Goal: Find specific page/section: Find specific page/section

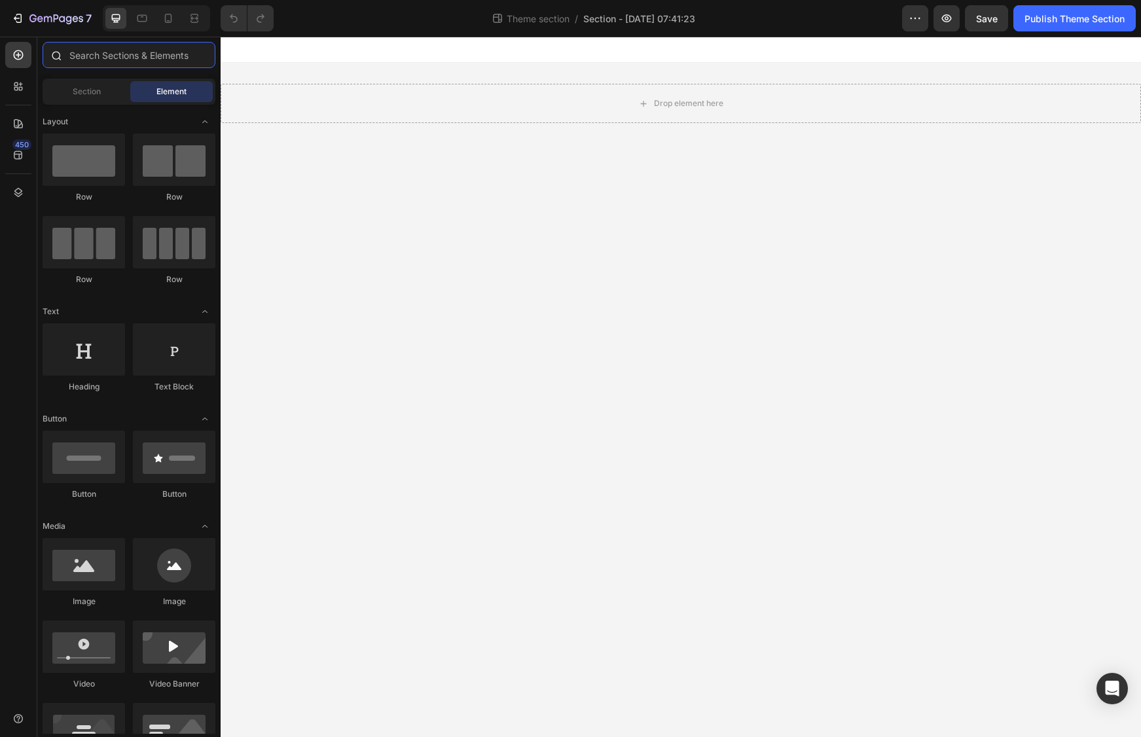
click at [120, 59] on input "text" at bounding box center [129, 55] width 173 height 26
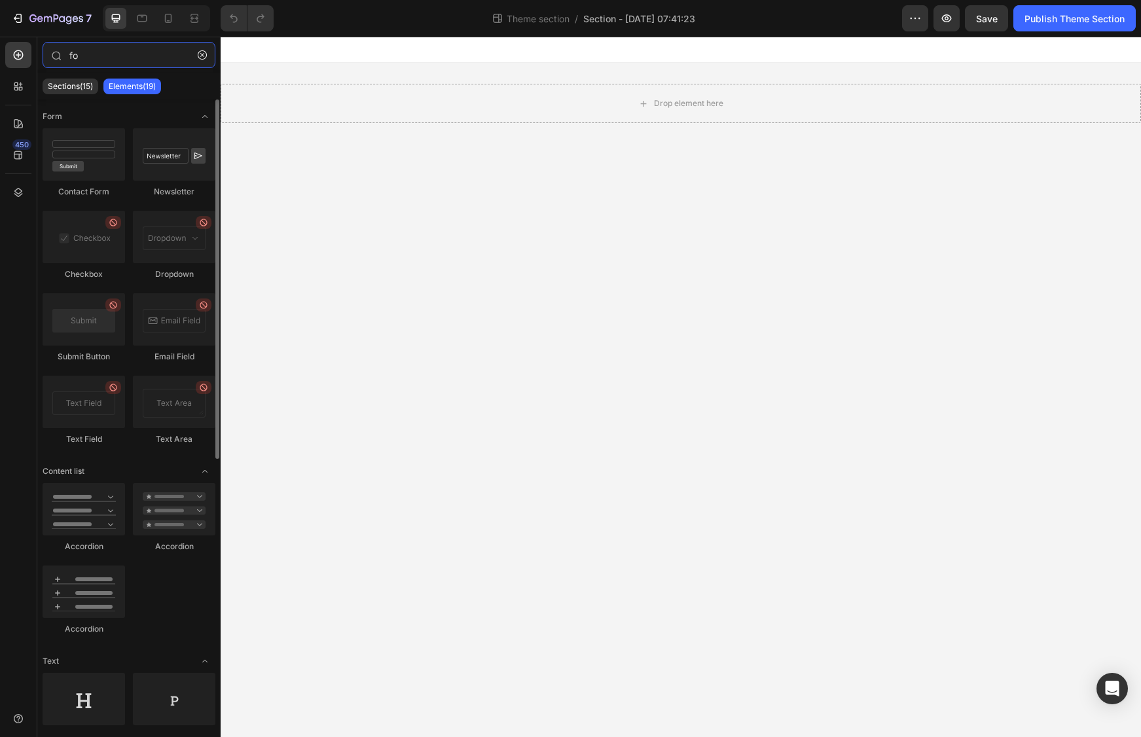
type input "f"
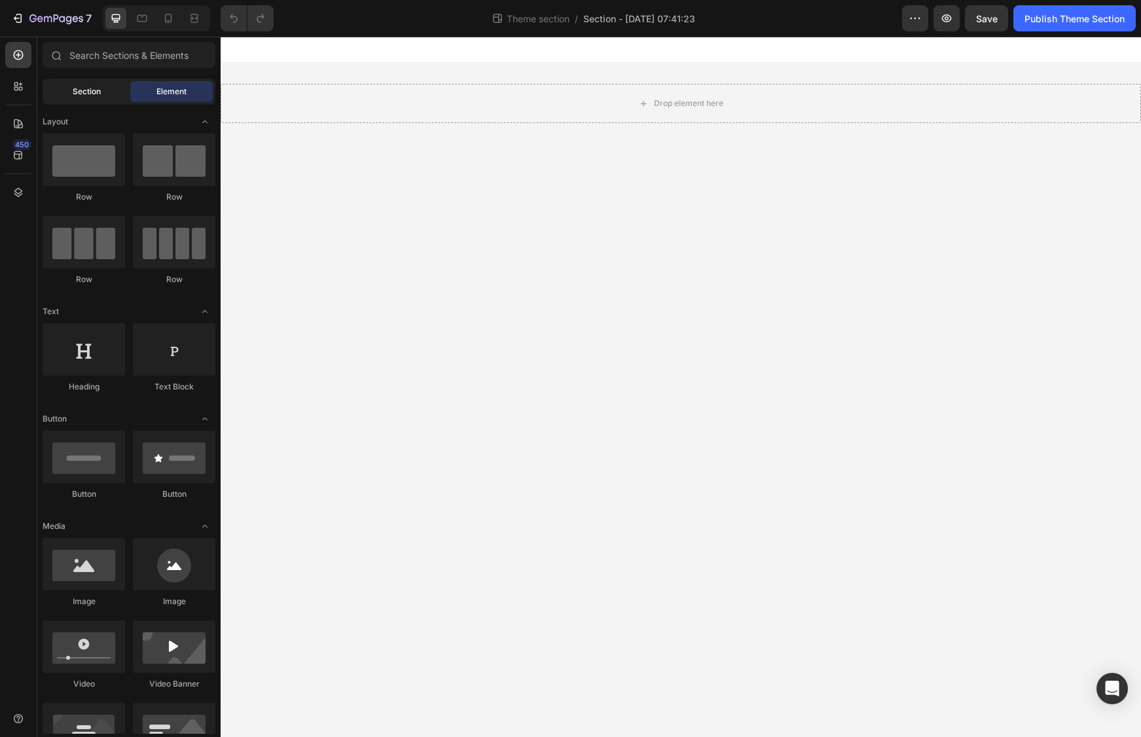
click at [71, 91] on div "Section" at bounding box center [86, 91] width 83 height 21
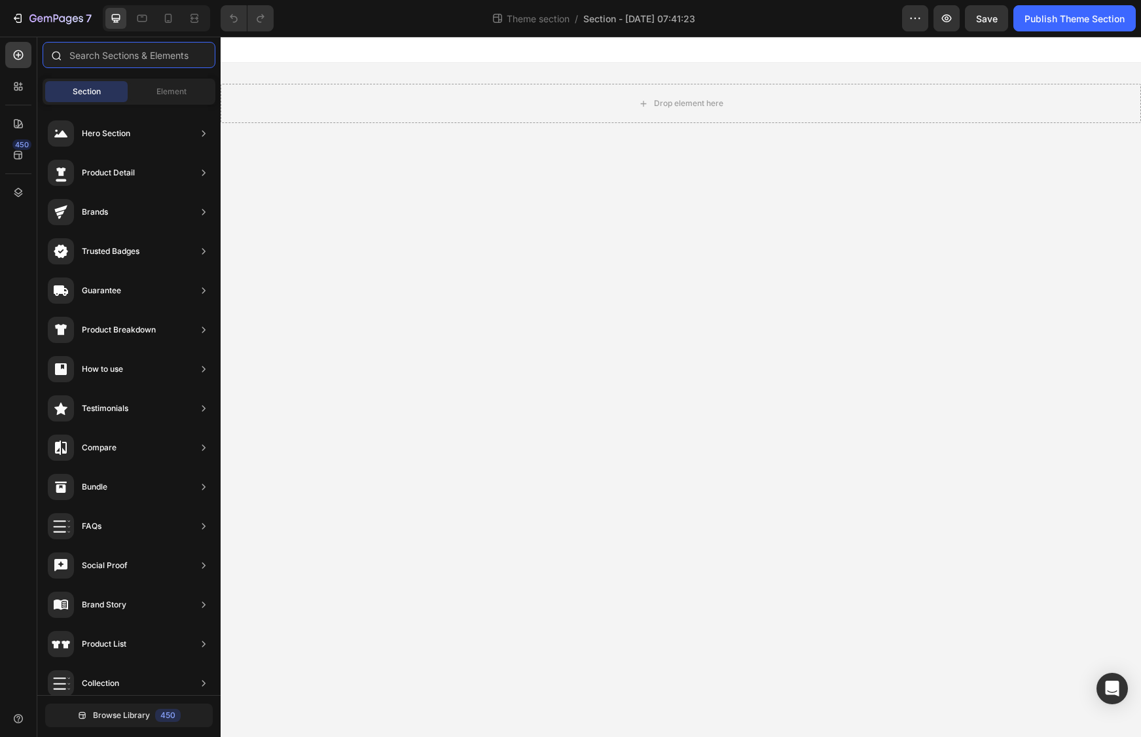
click at [85, 48] on input "text" at bounding box center [129, 55] width 173 height 26
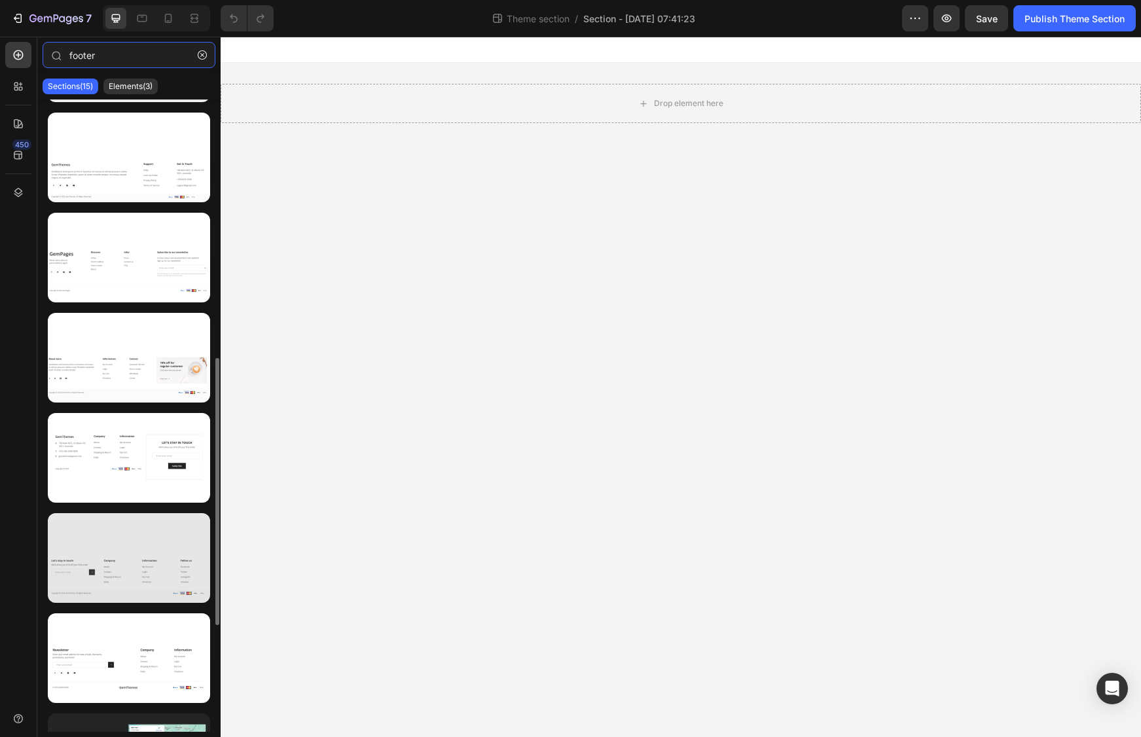
scroll to position [458, 0]
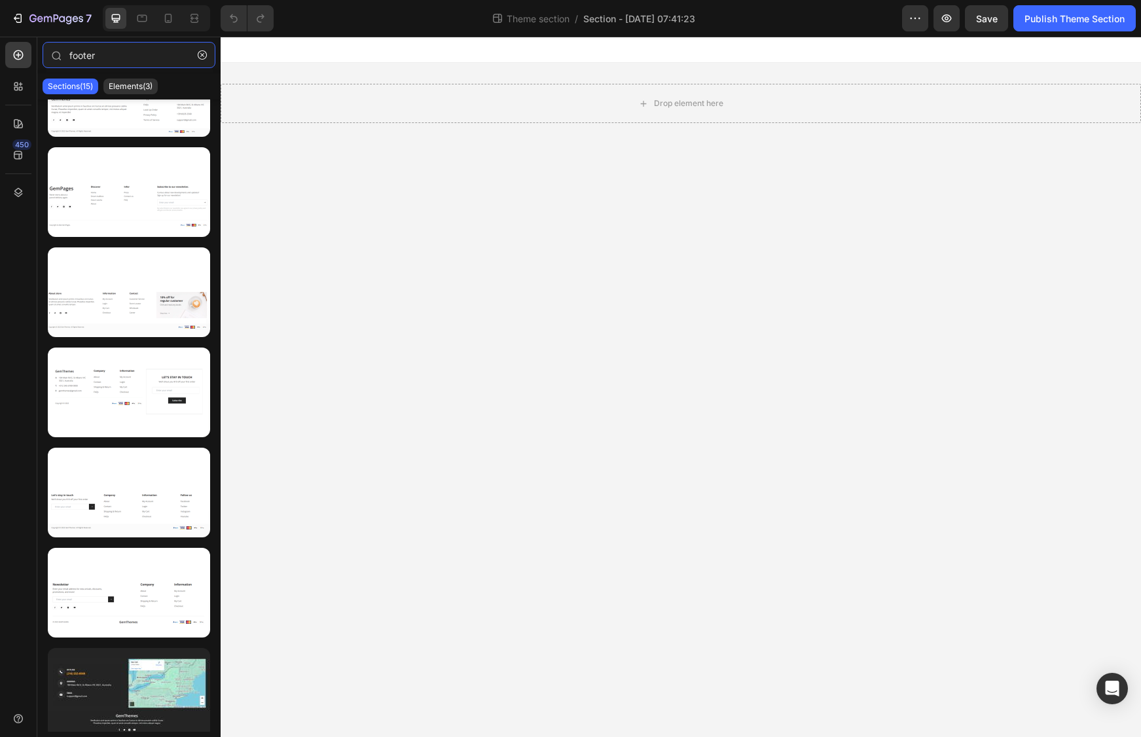
type input "footer"
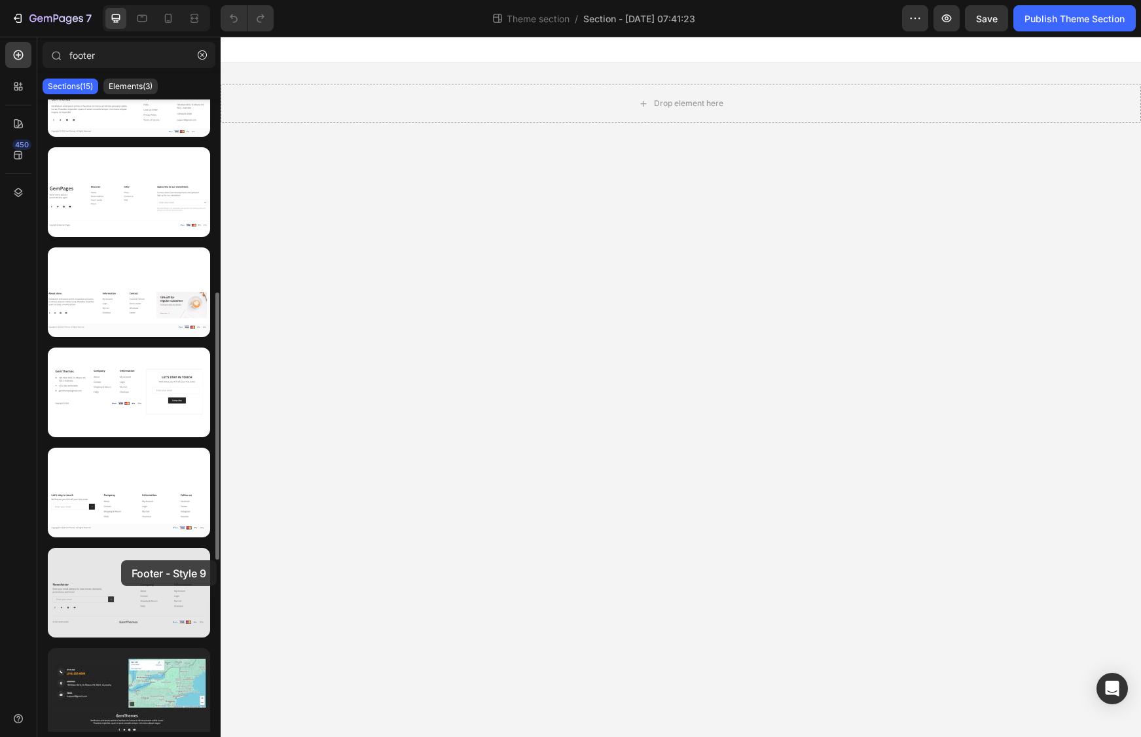
drag, startPoint x: 132, startPoint y: 597, endPoint x: 121, endPoint y: 560, distance: 38.1
click at [121, 560] on div at bounding box center [129, 593] width 162 height 90
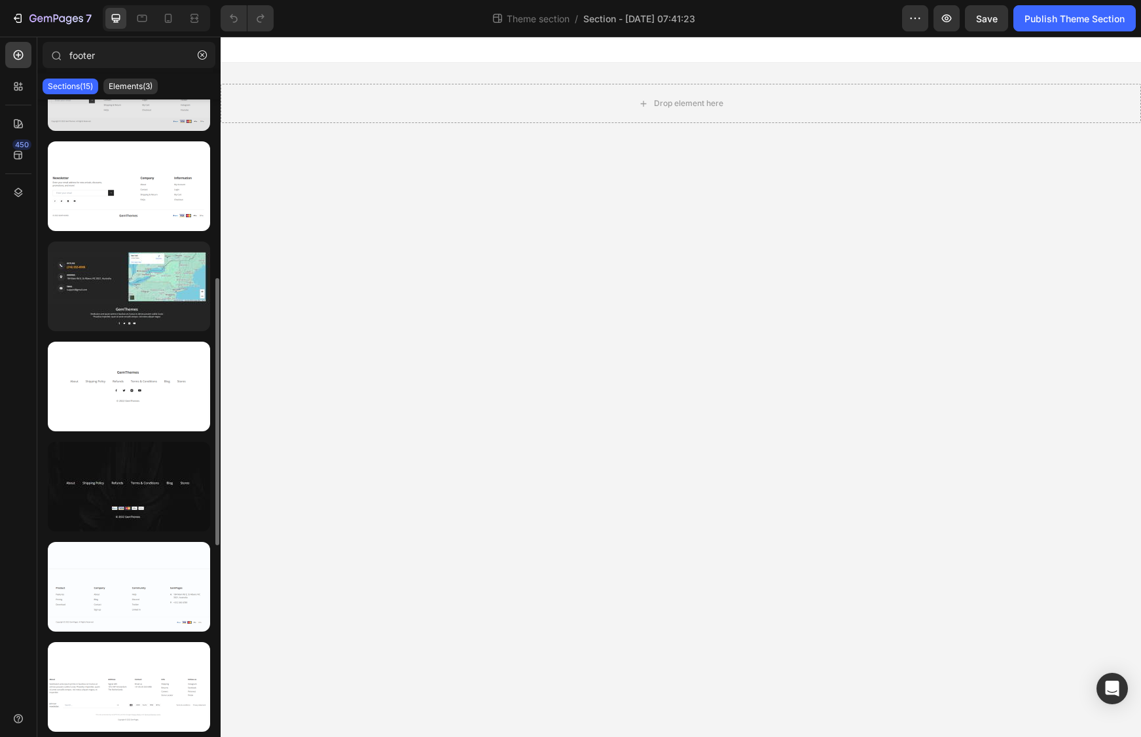
scroll to position [734, 0]
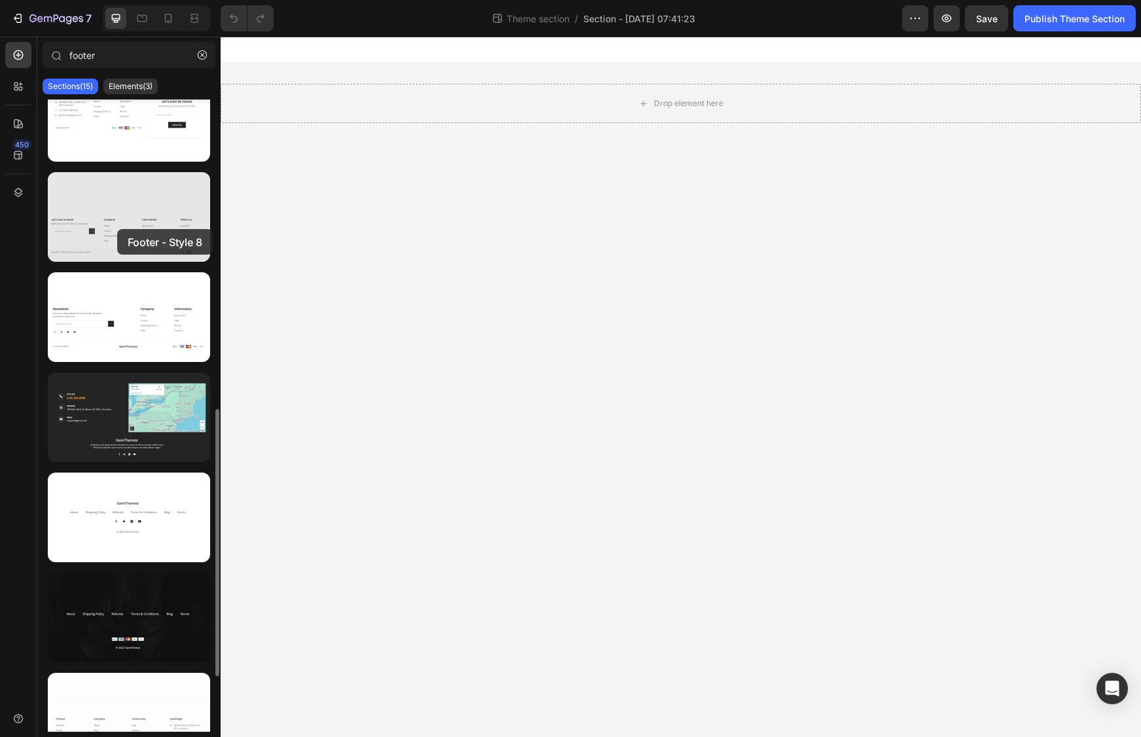
drag, startPoint x: 111, startPoint y: 238, endPoint x: 118, endPoint y: 227, distance: 12.9
click at [118, 227] on div at bounding box center [129, 217] width 162 height 90
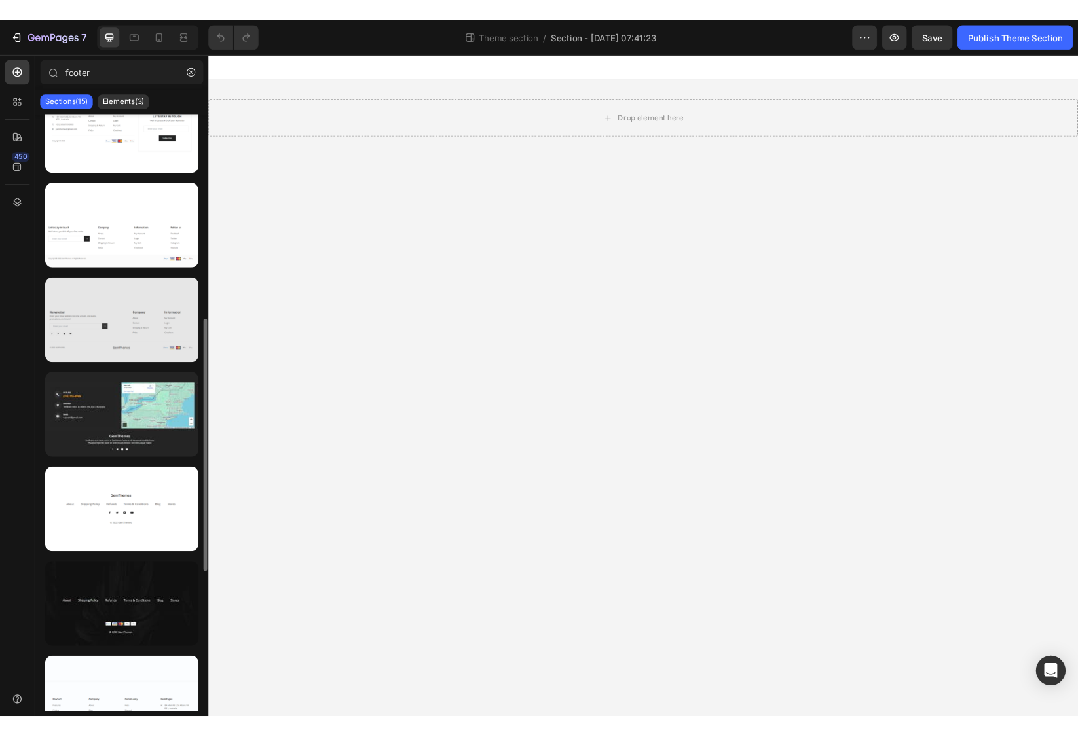
scroll to position [669, 0]
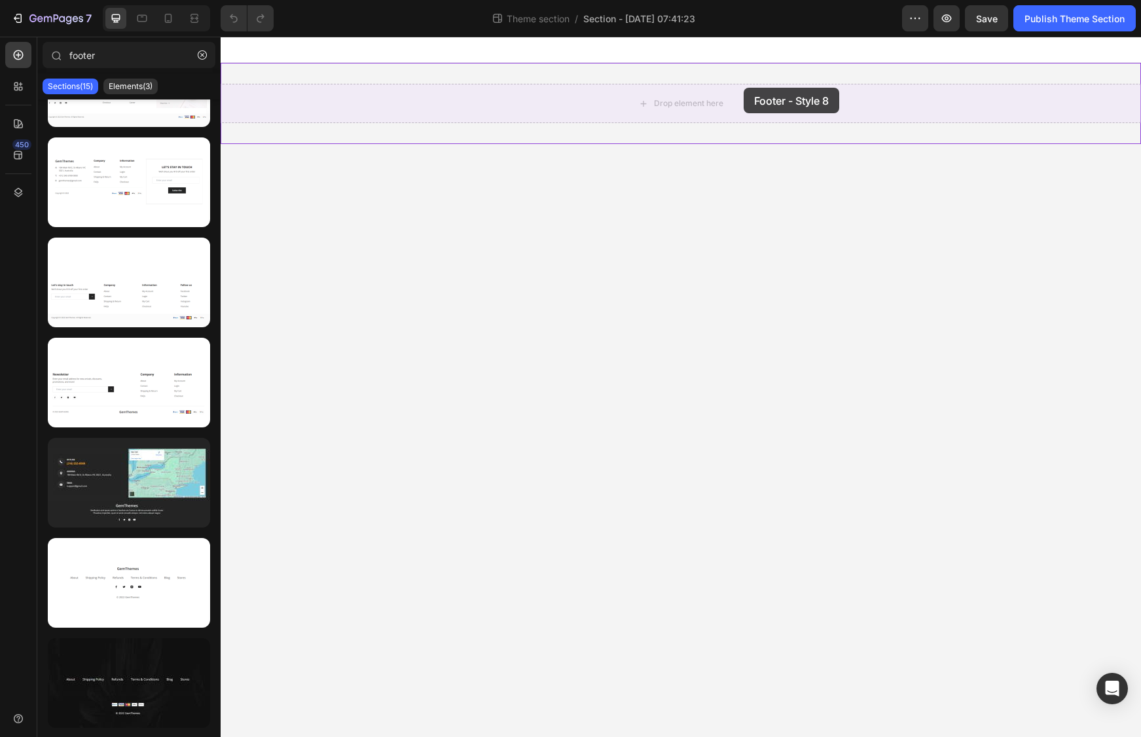
drag, startPoint x: 328, startPoint y: 339, endPoint x: 744, endPoint y: 88, distance: 485.6
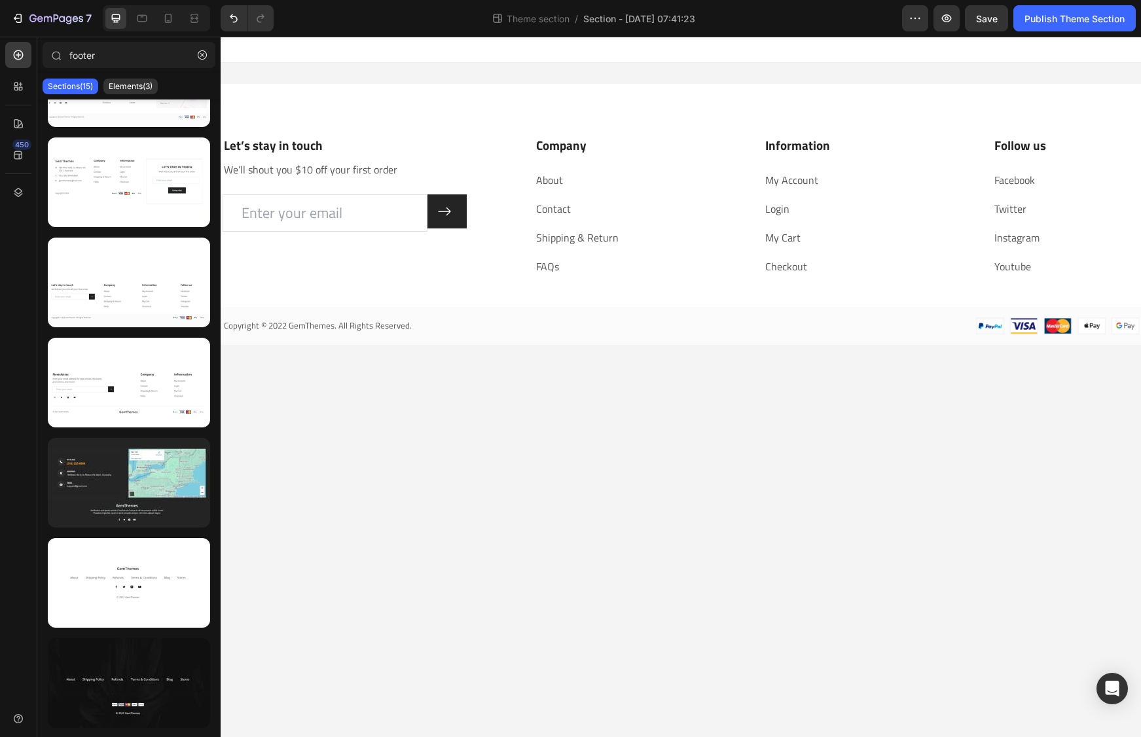
click at [334, 462] on body "Let’s stay in touch Heading We’ll shout you $10 off your first order Text block…" at bounding box center [681, 387] width 921 height 701
click at [323, 152] on p "Let’s stay in touch" at bounding box center [356, 146] width 264 height 16
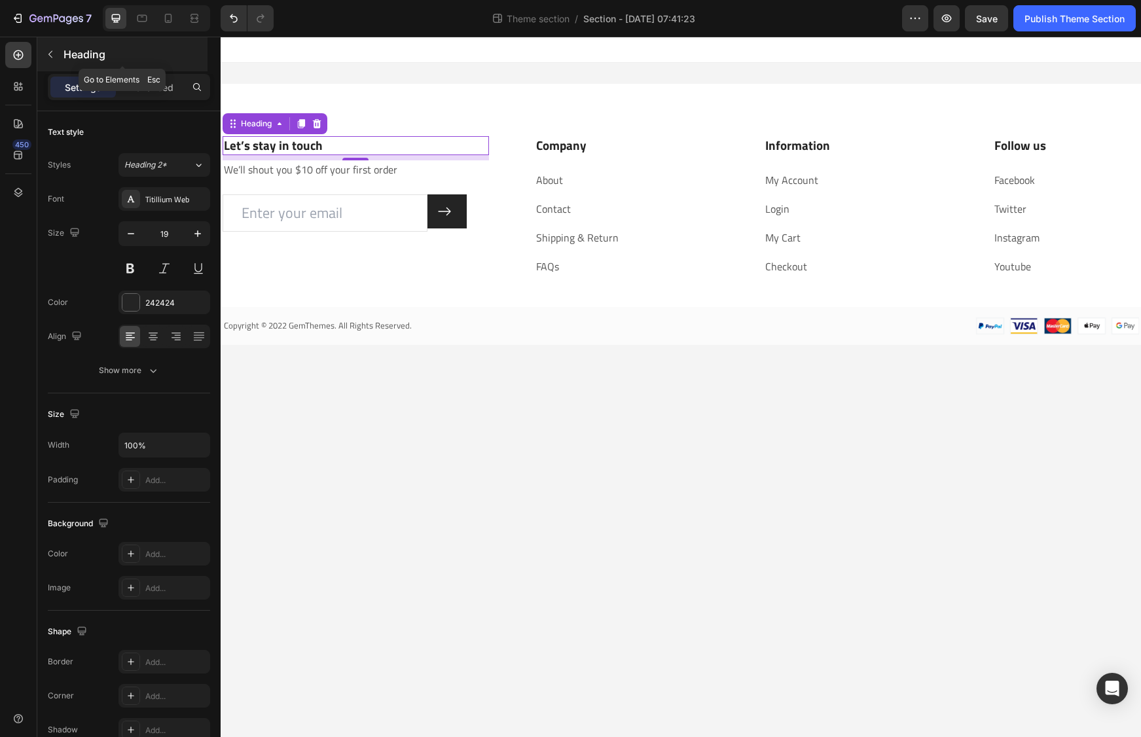
click at [52, 51] on icon "button" at bounding box center [50, 54] width 4 height 7
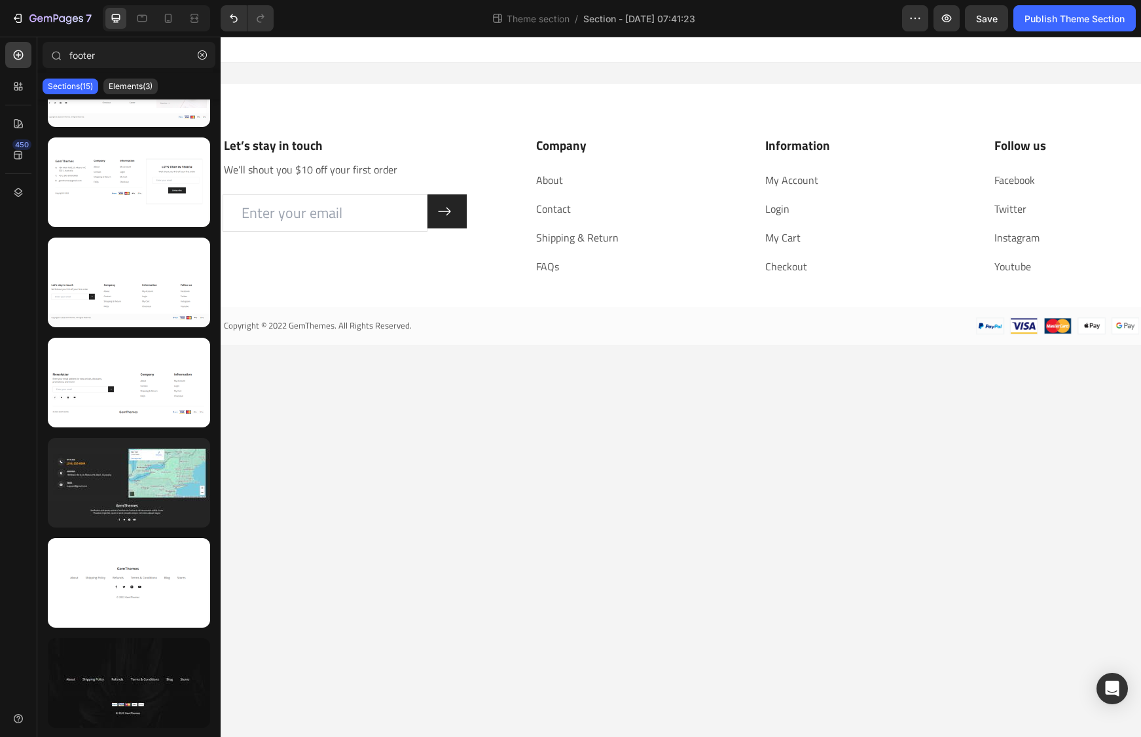
click at [276, 56] on div at bounding box center [681, 50] width 921 height 26
click at [197, 52] on button "button" at bounding box center [202, 55] width 21 height 21
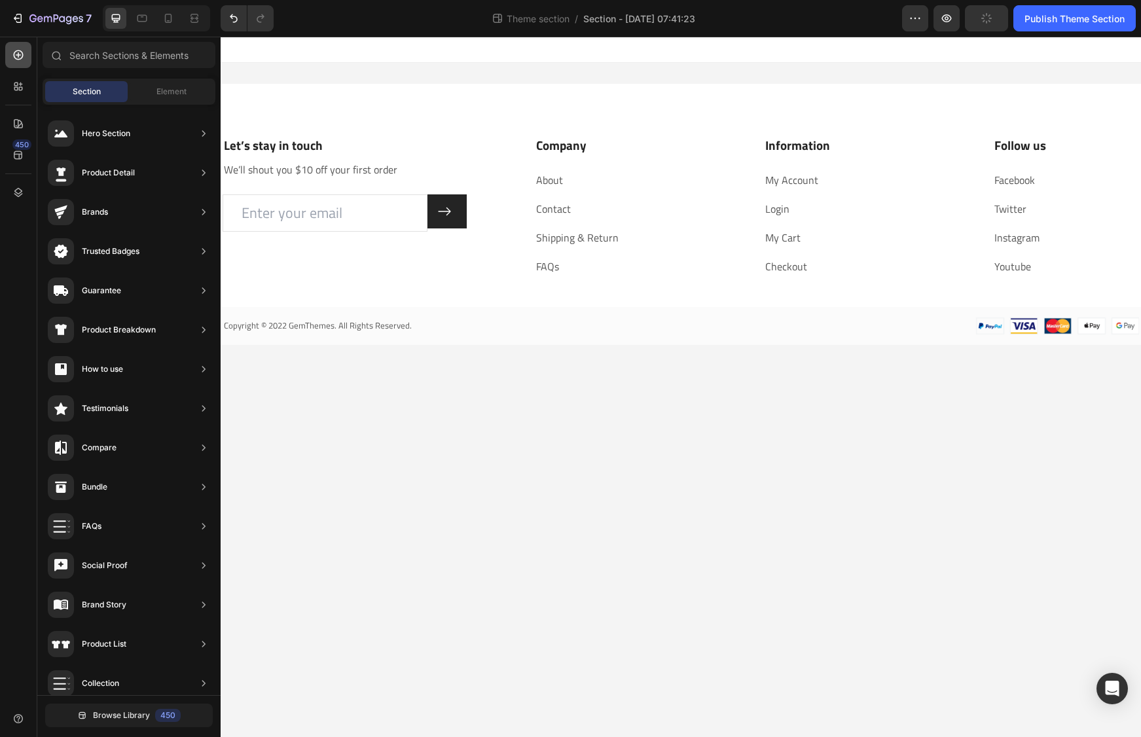
click at [18, 58] on icon at bounding box center [19, 55] width 10 height 10
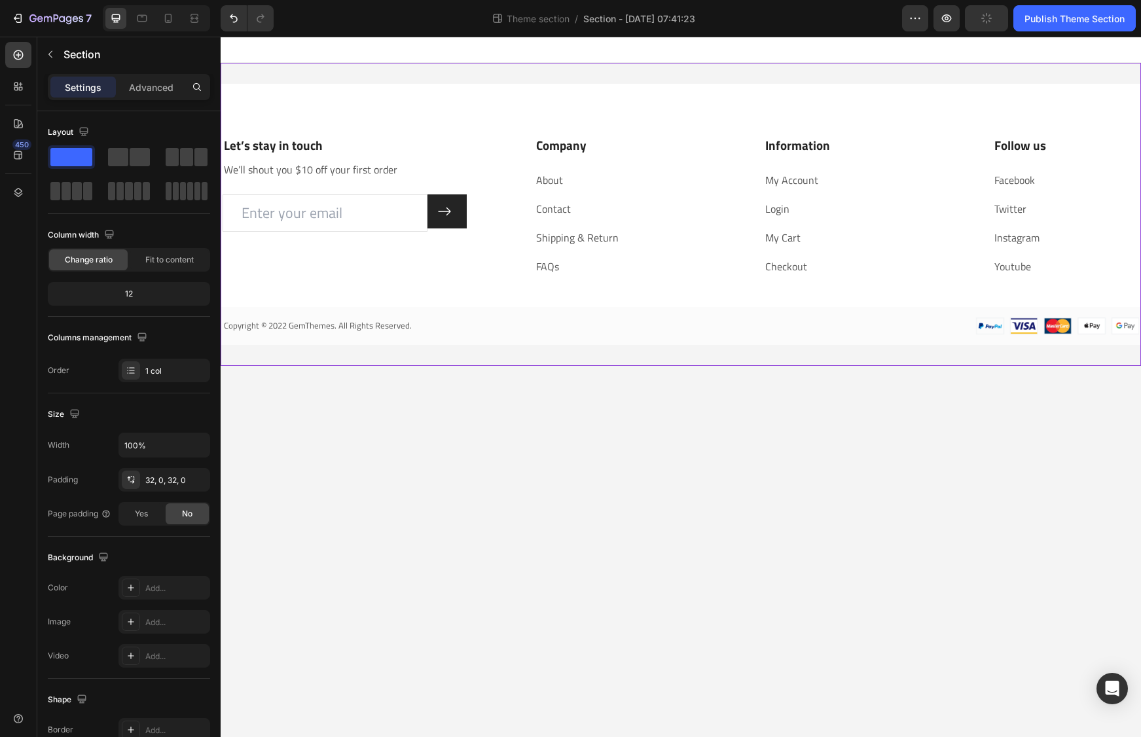
click at [293, 83] on div "Let’s stay in touch Heading We’ll shout you $10 off your first order Text block…" at bounding box center [681, 214] width 921 height 303
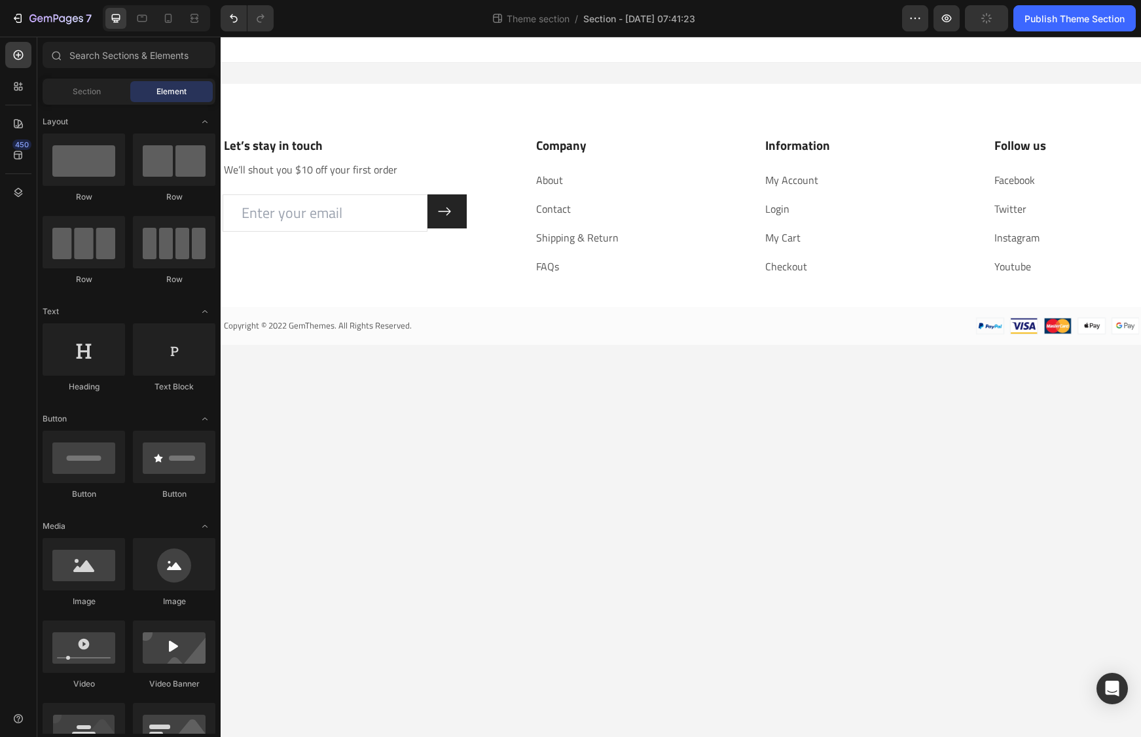
click at [438, 452] on body "Let’s stay in touch Heading We’ll shout you $10 off your first order Text block…" at bounding box center [681, 387] width 921 height 701
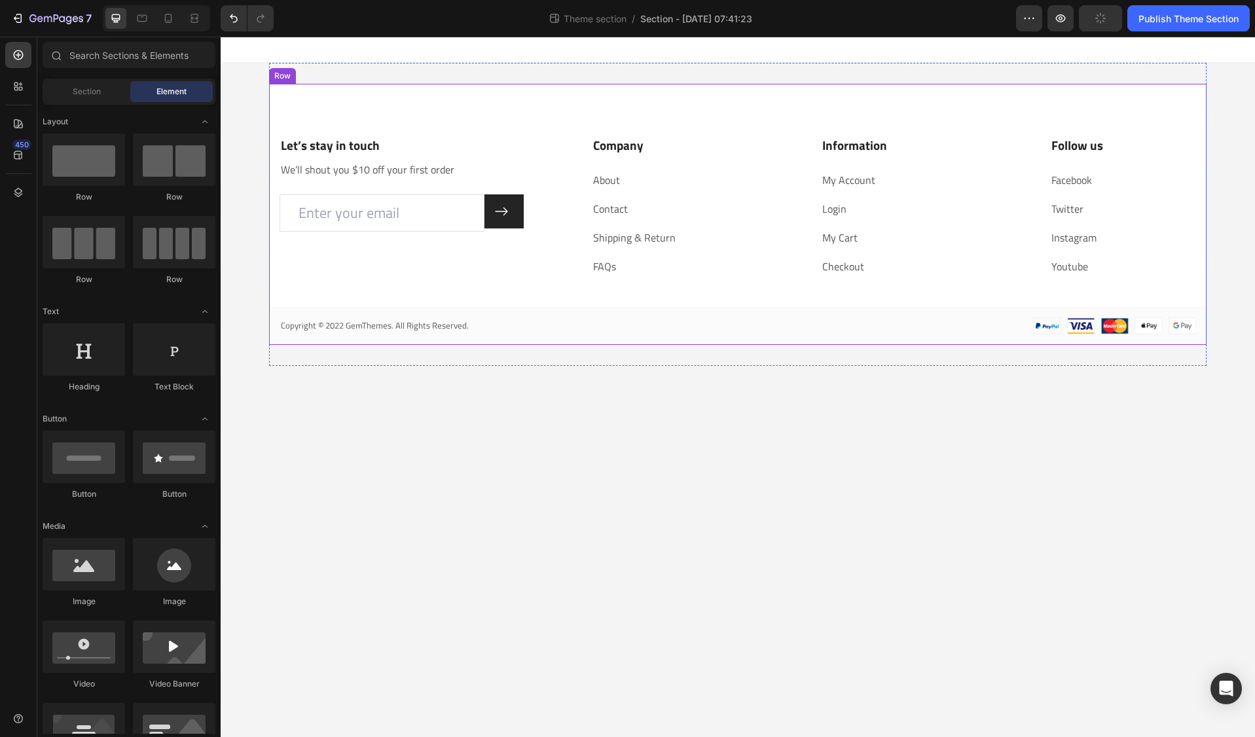
click at [306, 98] on div "Let’s stay in touch Heading We’ll shout you $10 off your first order Text block…" at bounding box center [738, 214] width 938 height 261
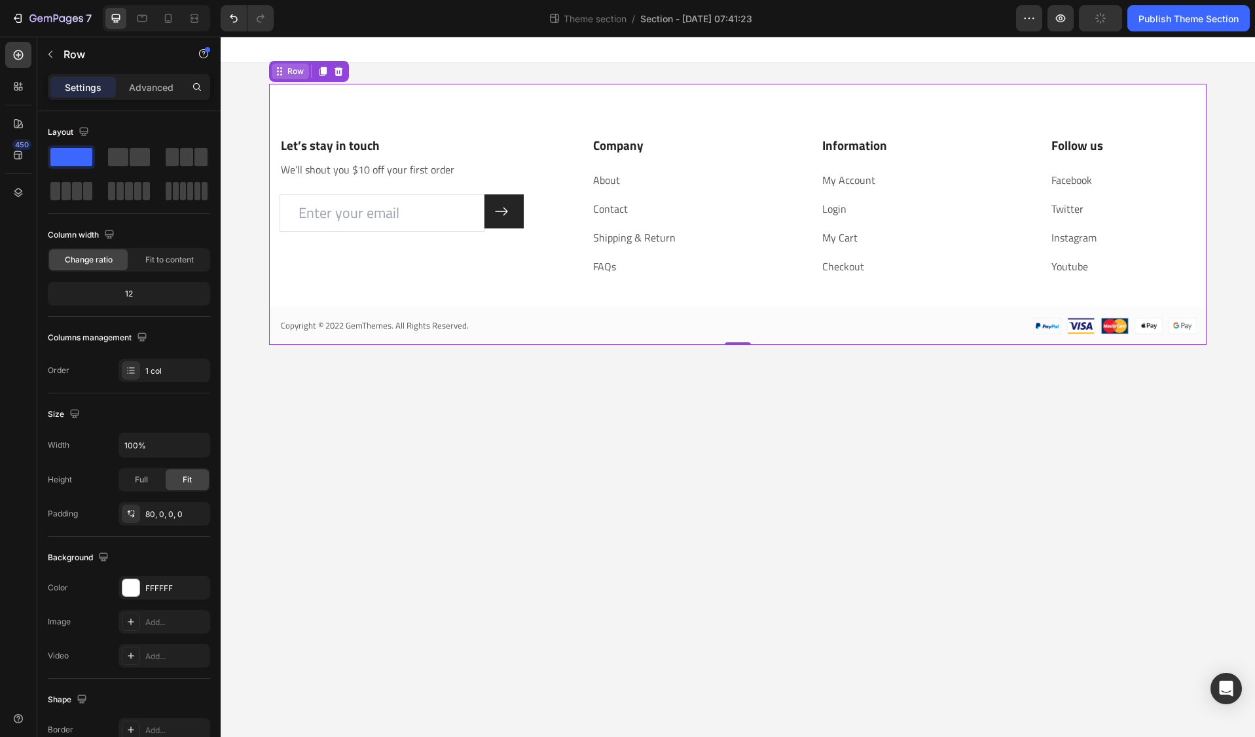
click at [295, 71] on div "Row" at bounding box center [296, 71] width 22 height 12
click at [136, 89] on p "Advanced" at bounding box center [151, 88] width 45 height 14
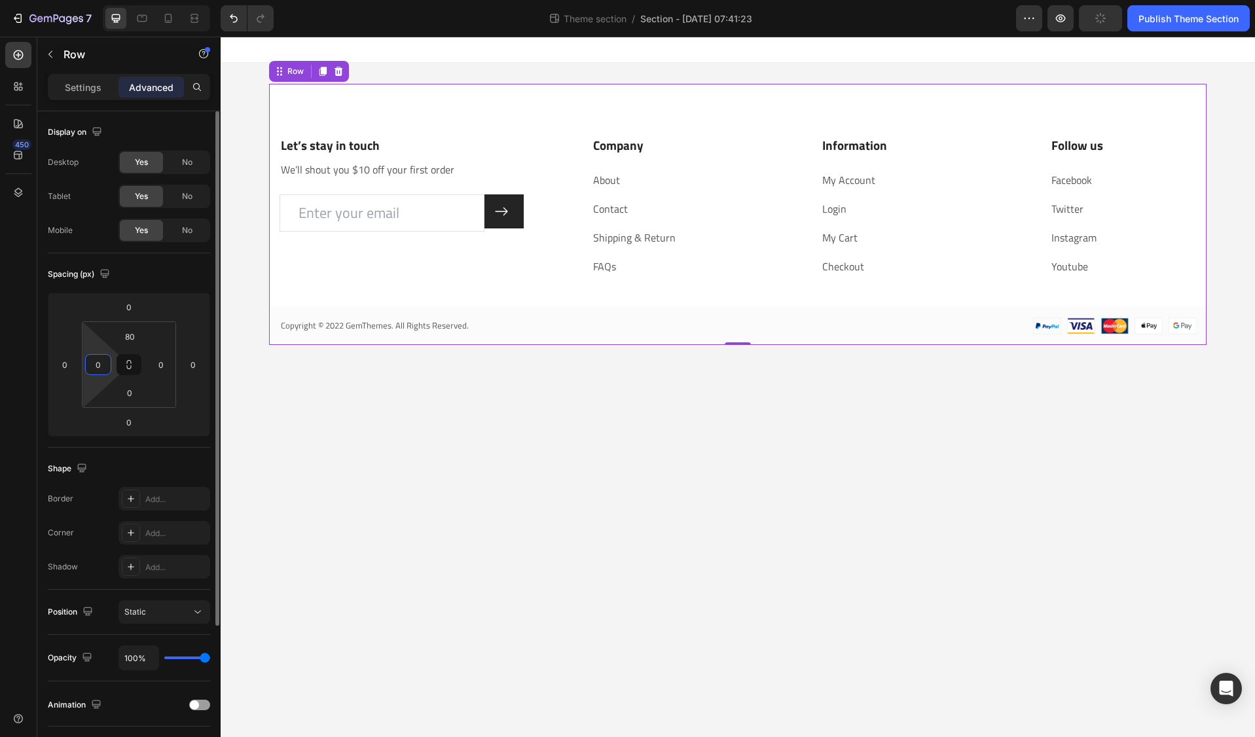
click at [97, 368] on input "0" at bounding box center [98, 365] width 20 height 20
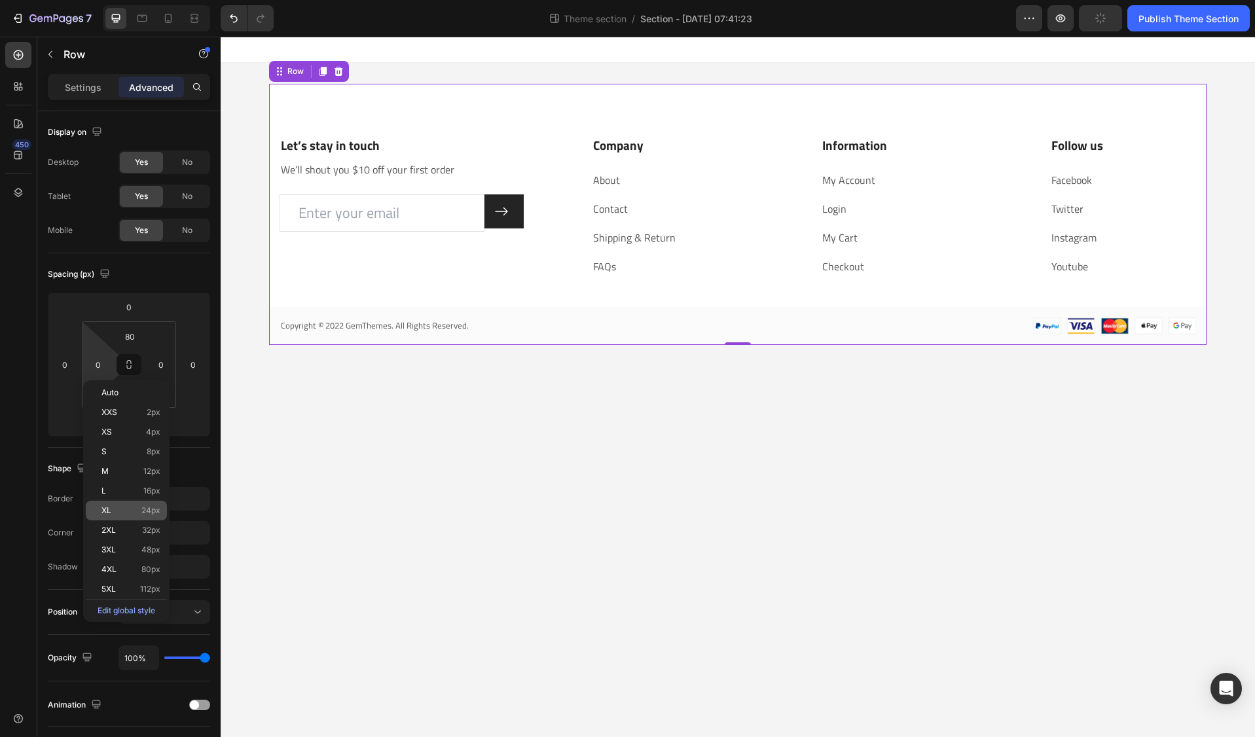
click at [109, 513] on span "XL" at bounding box center [106, 510] width 10 height 9
type input "24"
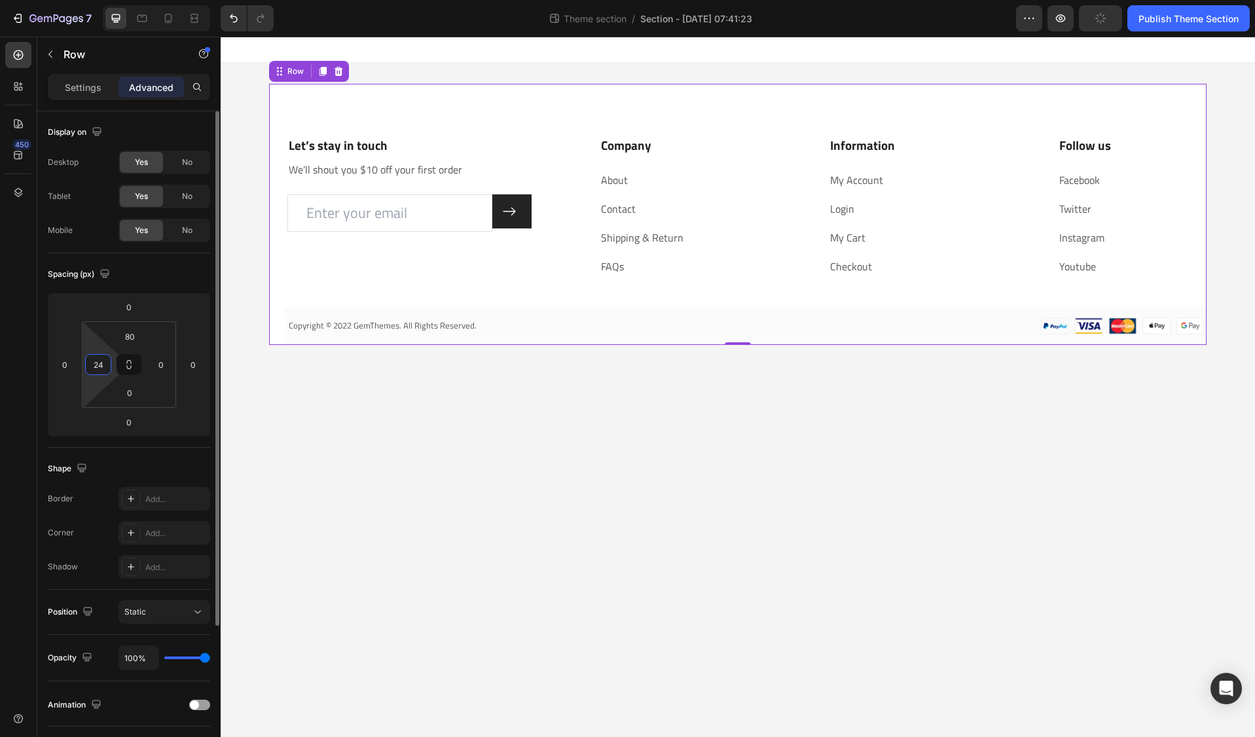
click at [101, 363] on input "24" at bounding box center [98, 365] width 20 height 20
click at [157, 365] on input "0" at bounding box center [161, 365] width 20 height 20
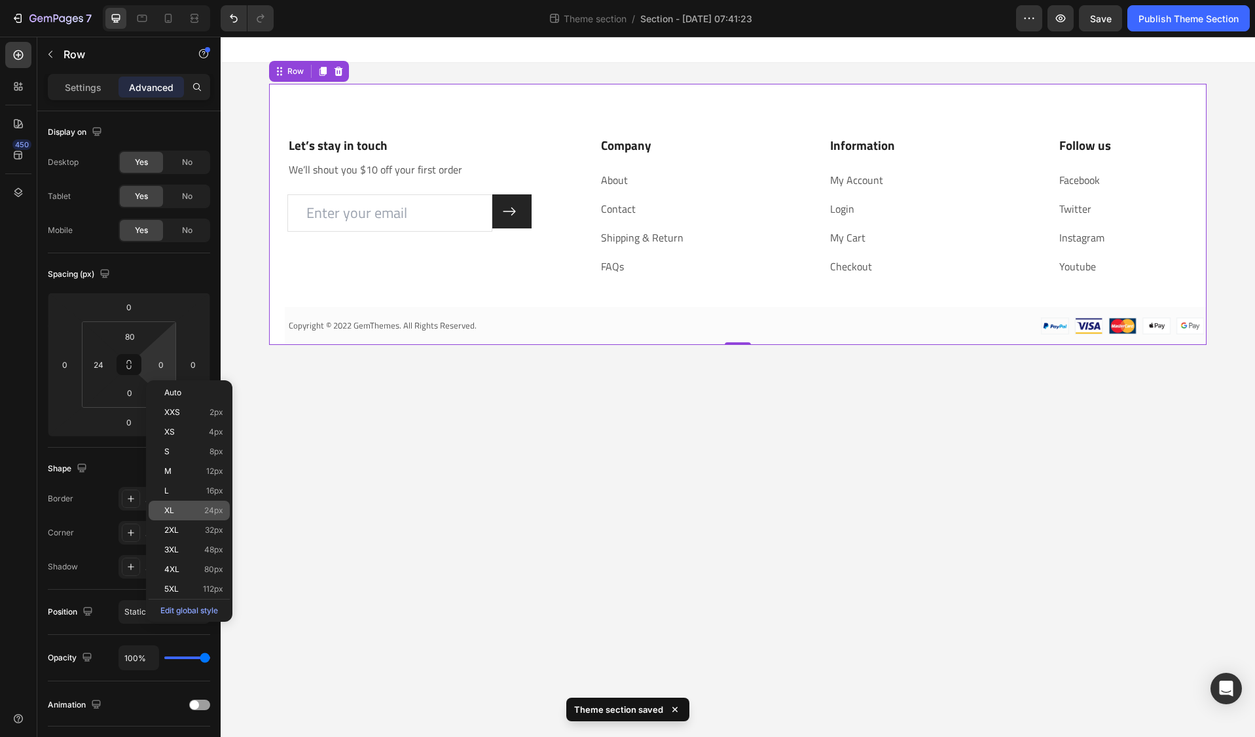
click at [171, 507] on span "XL" at bounding box center [169, 510] width 10 height 9
type input "24"
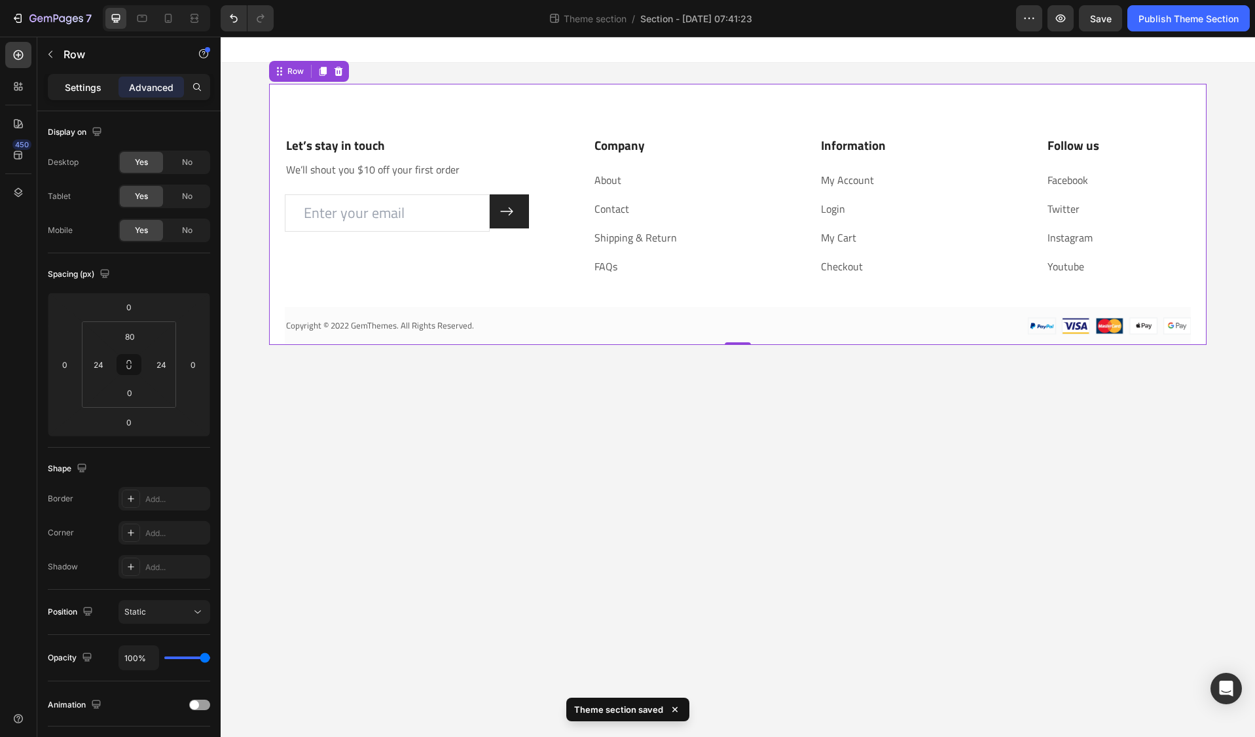
click at [98, 86] on p "Settings" at bounding box center [83, 88] width 37 height 14
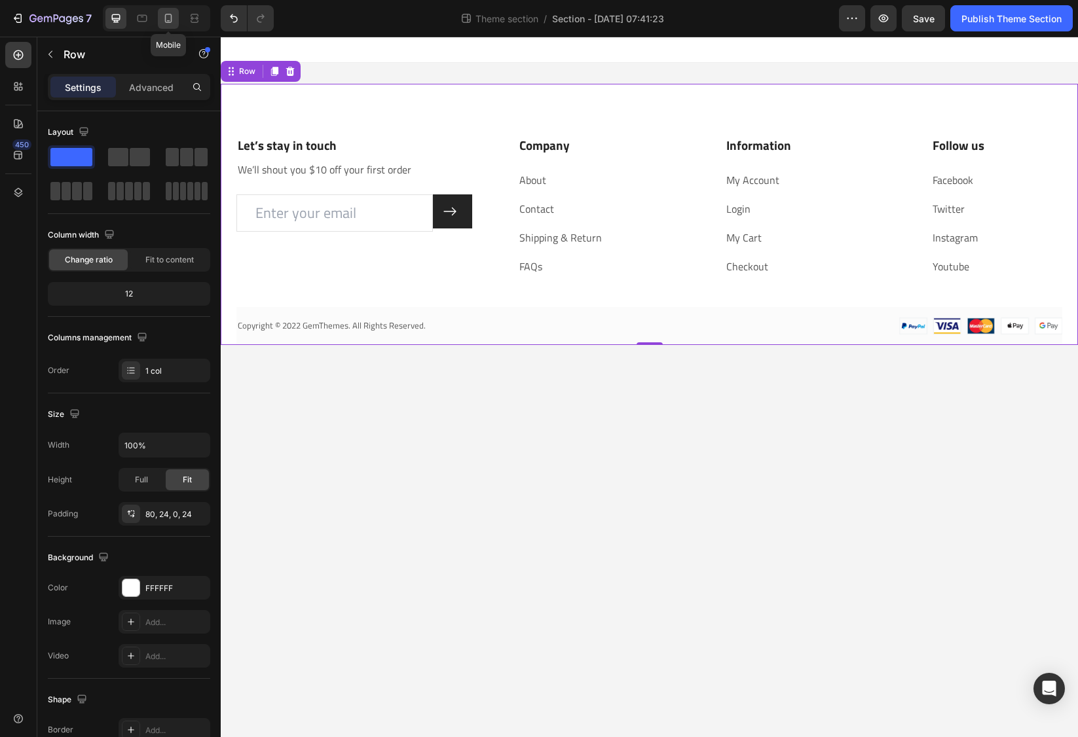
click at [171, 24] on icon at bounding box center [168, 18] width 13 height 13
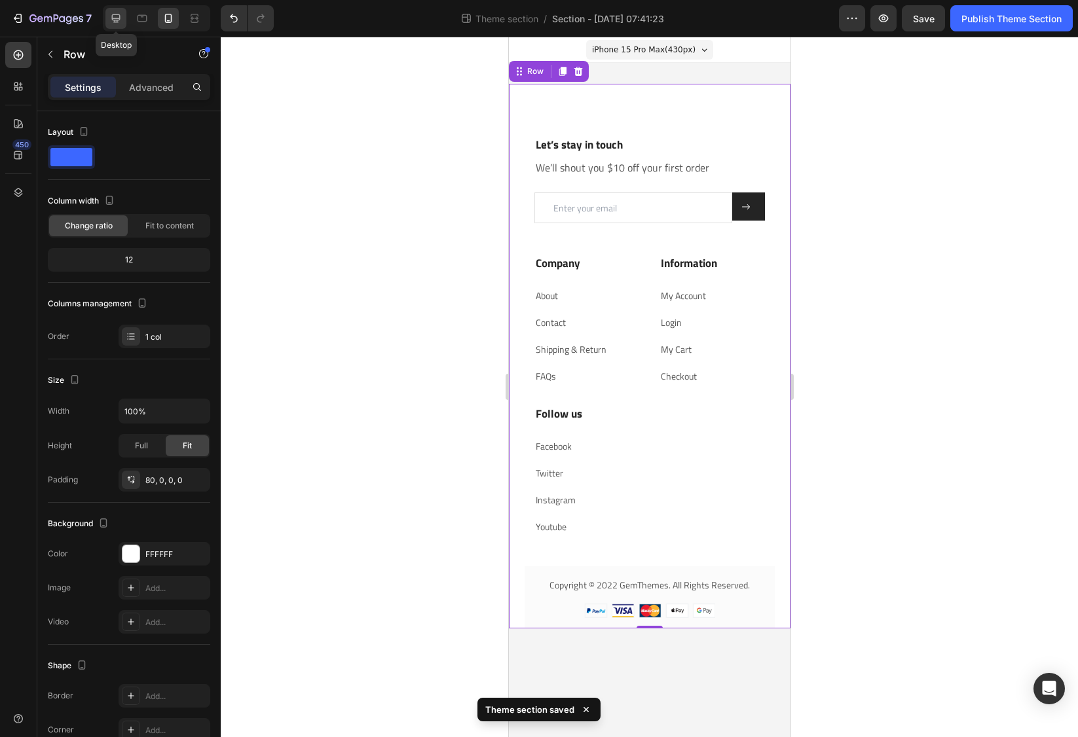
click at [117, 21] on icon at bounding box center [115, 18] width 13 height 13
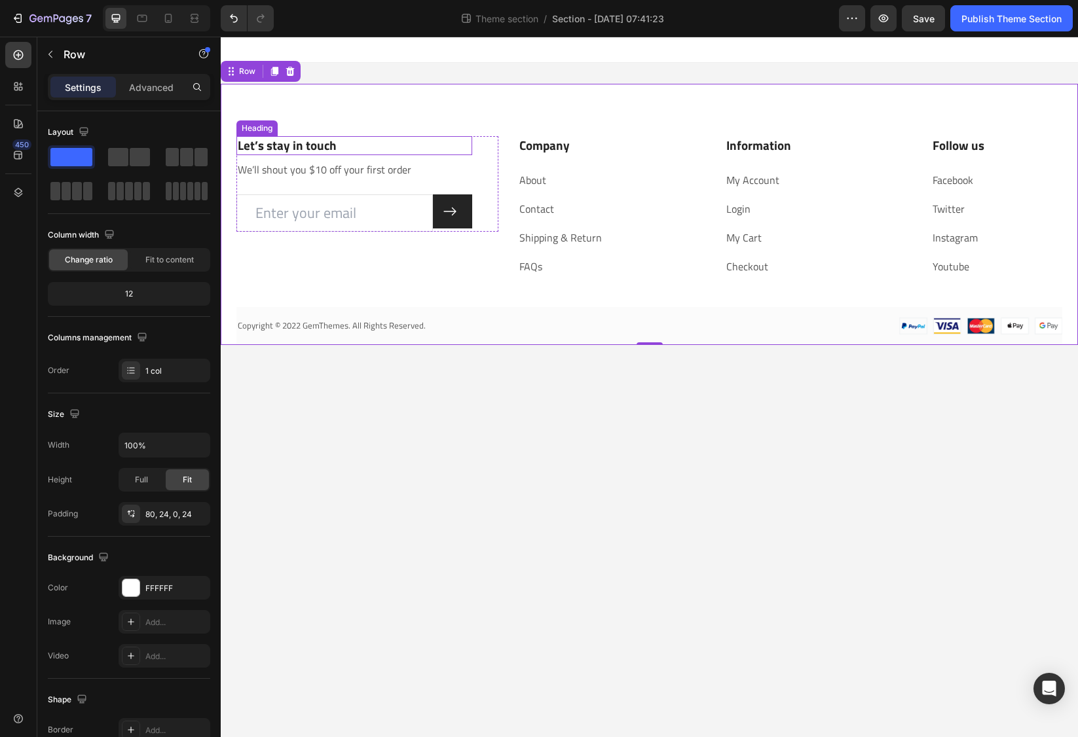
click at [328, 143] on p "Let’s stay in touch" at bounding box center [354, 146] width 233 height 16
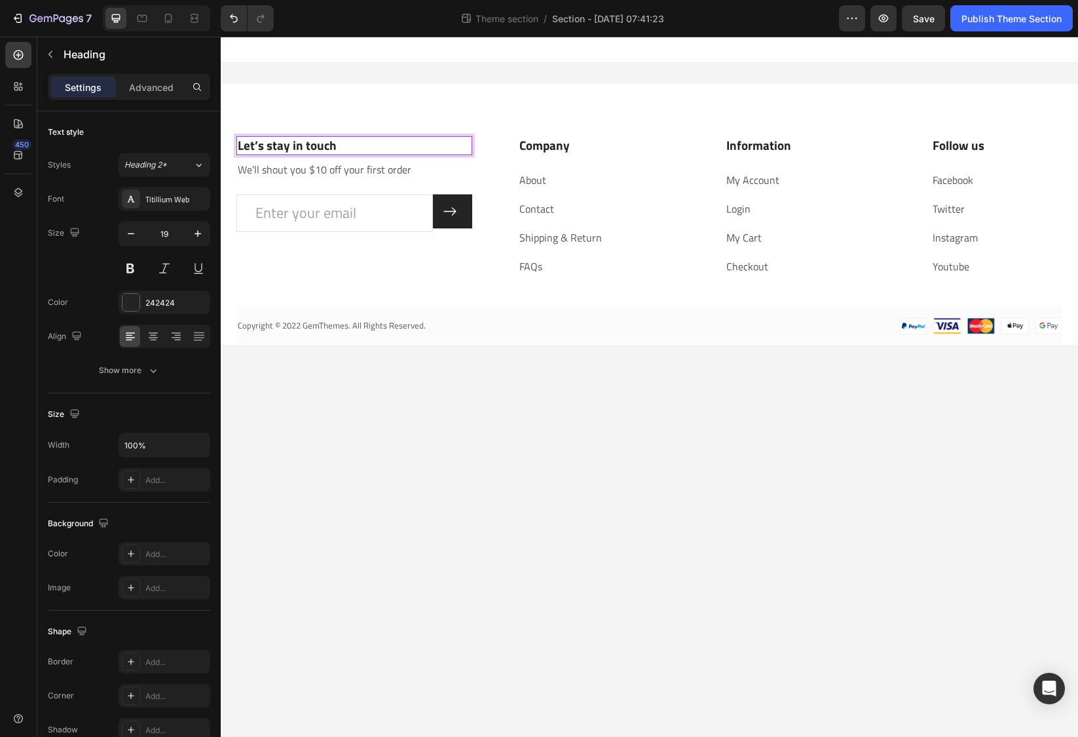
click at [370, 147] on p "Let’s stay in touch" at bounding box center [354, 146] width 233 height 16
click at [257, 168] on p "We’ll shout you $10 off your first order" at bounding box center [354, 170] width 233 height 16
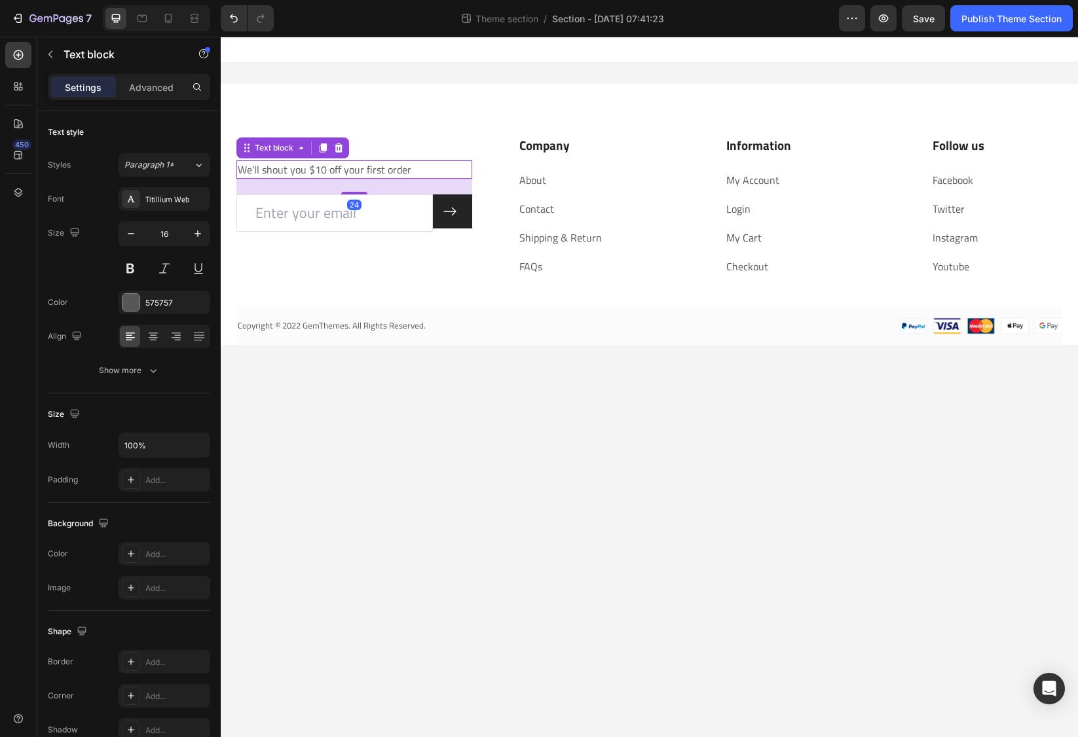
click at [257, 170] on p "We’ll shout you $10 off your first order" at bounding box center [354, 170] width 233 height 16
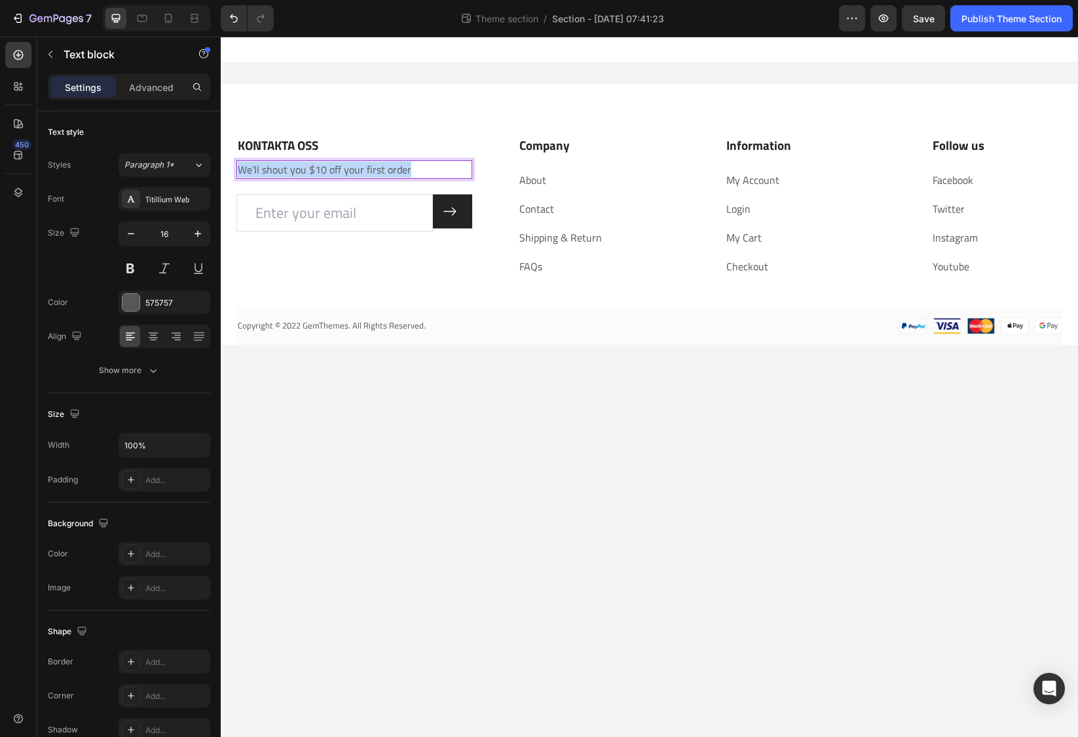
click at [257, 170] on p "We’ll shout you $10 off your first order" at bounding box center [354, 170] width 233 height 16
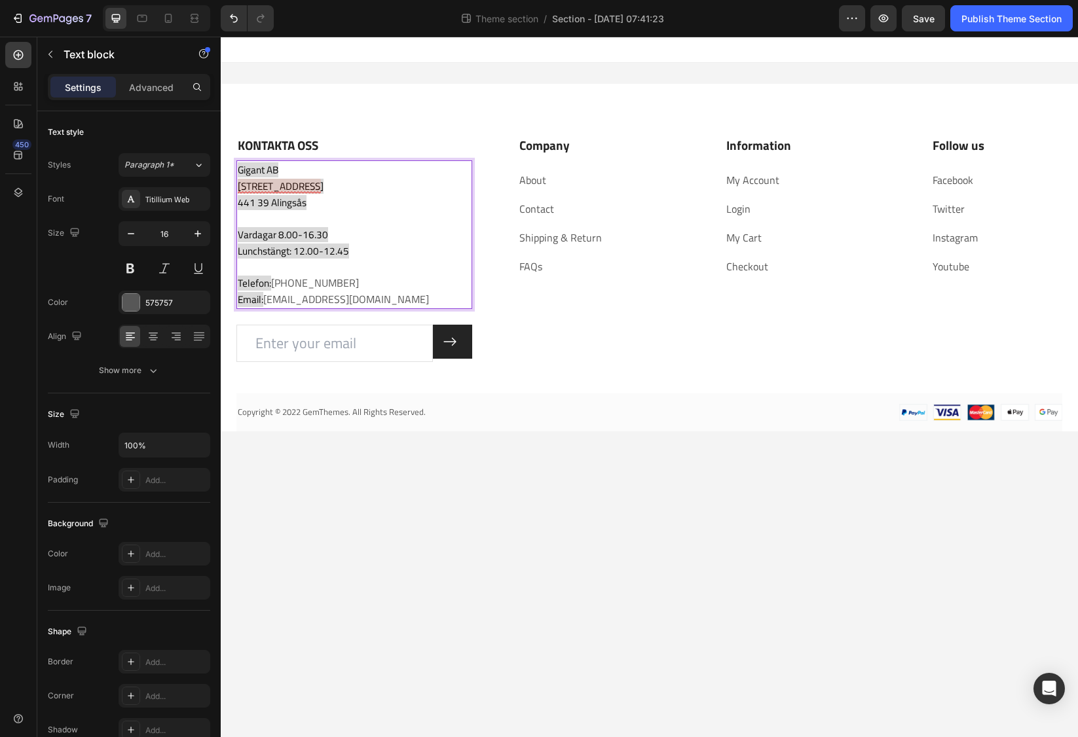
click at [287, 185] on span "[STREET_ADDRESS]" at bounding box center [281, 186] width 86 height 15
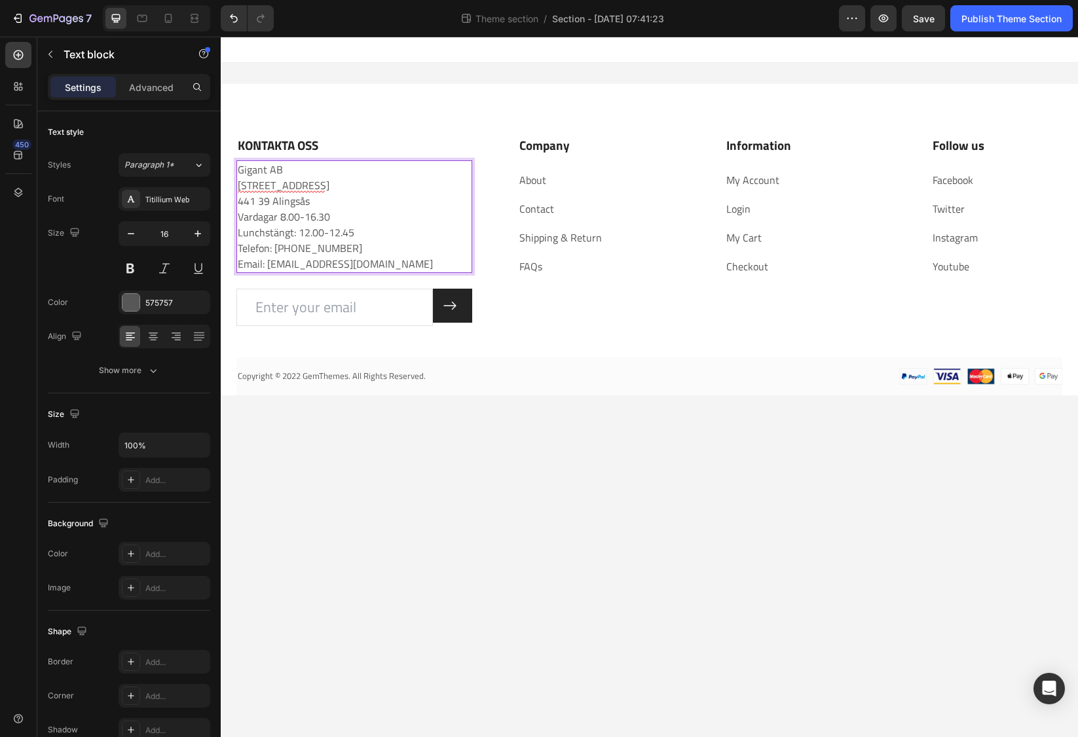
click at [312, 201] on p "Gigant AB [STREET_ADDRESS]" at bounding box center [354, 185] width 233 height 47
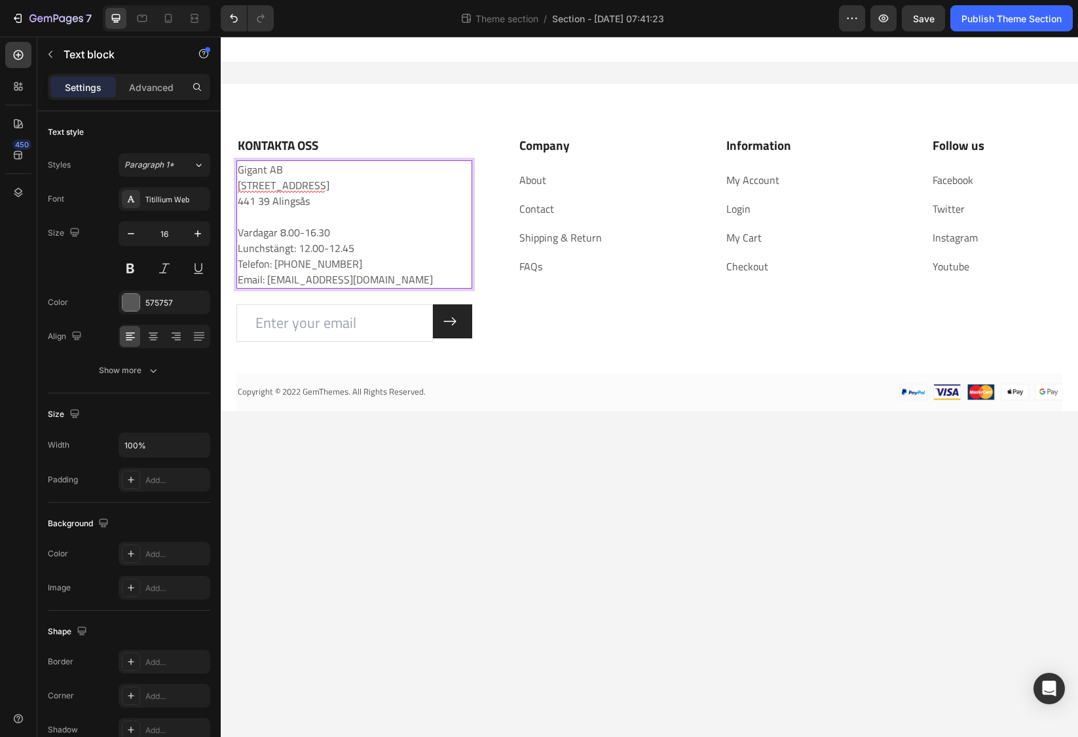
click at [376, 246] on p "Vardagar 8.00-16.30 Lunchstängt: 12.00-12.45" at bounding box center [354, 240] width 233 height 31
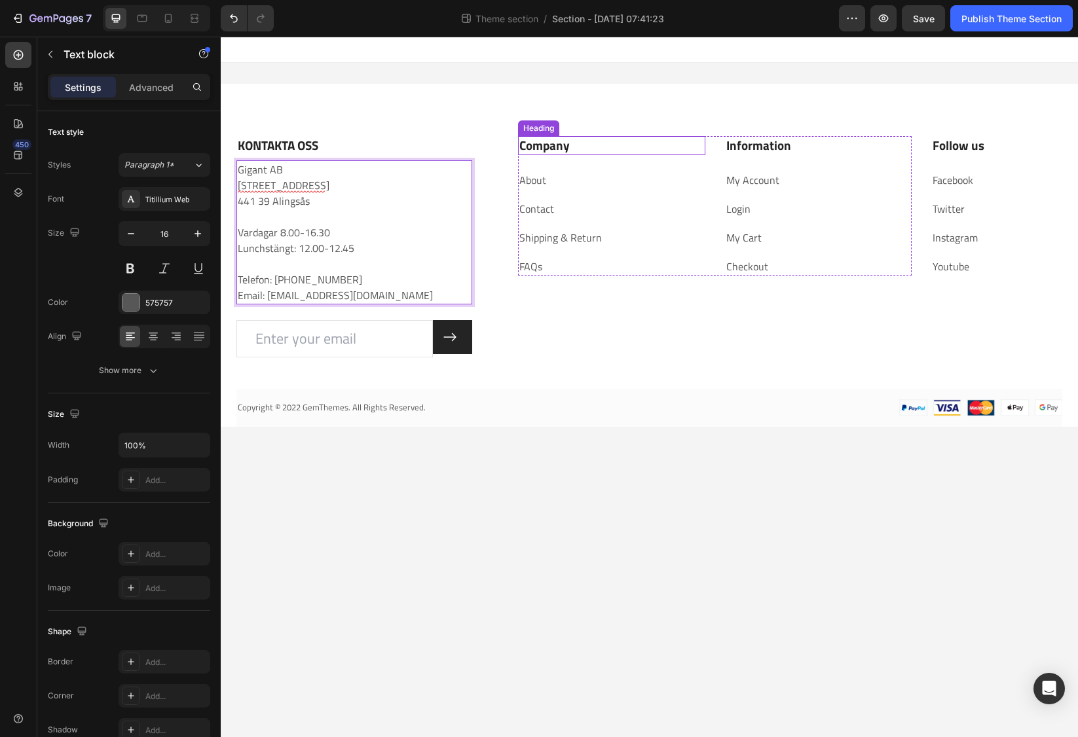
click at [540, 147] on p "Company" at bounding box center [611, 146] width 184 height 16
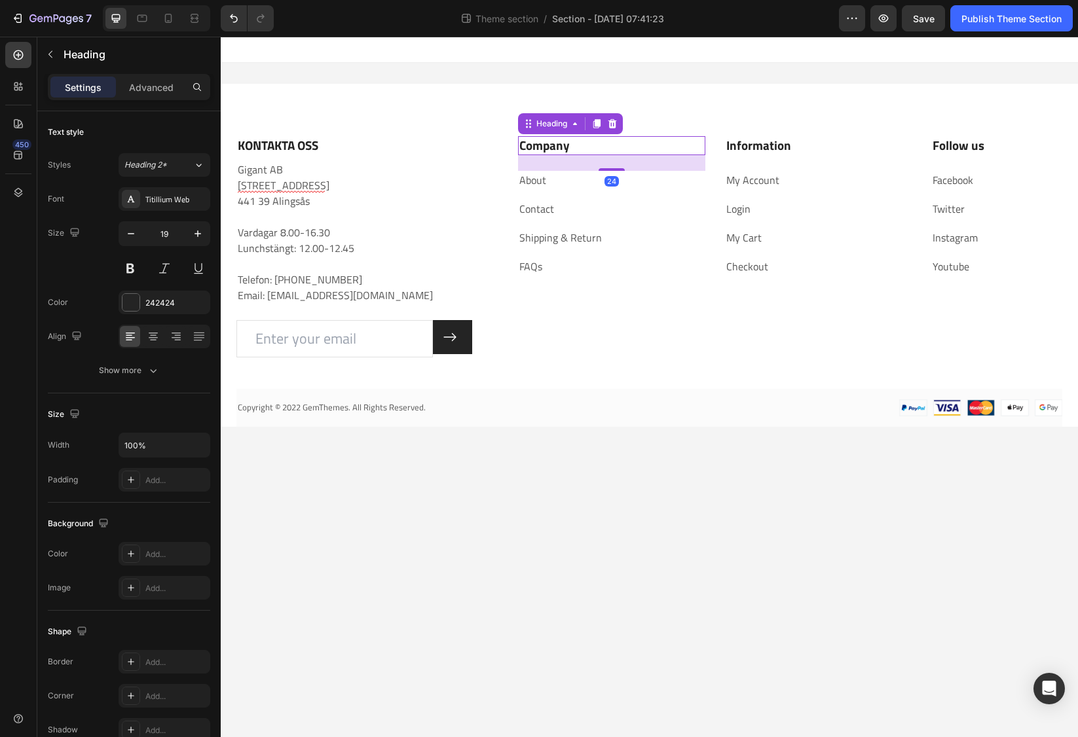
click at [540, 147] on p "Company" at bounding box center [611, 146] width 184 height 16
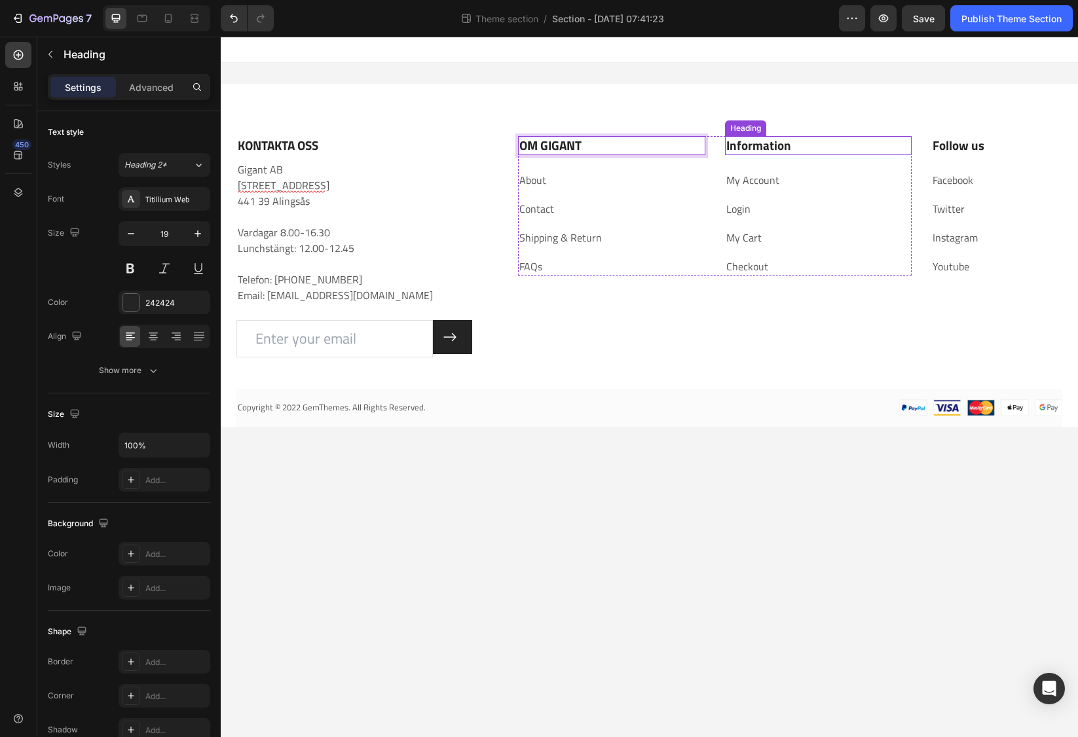
click at [753, 143] on p "Information" at bounding box center [818, 146] width 184 height 16
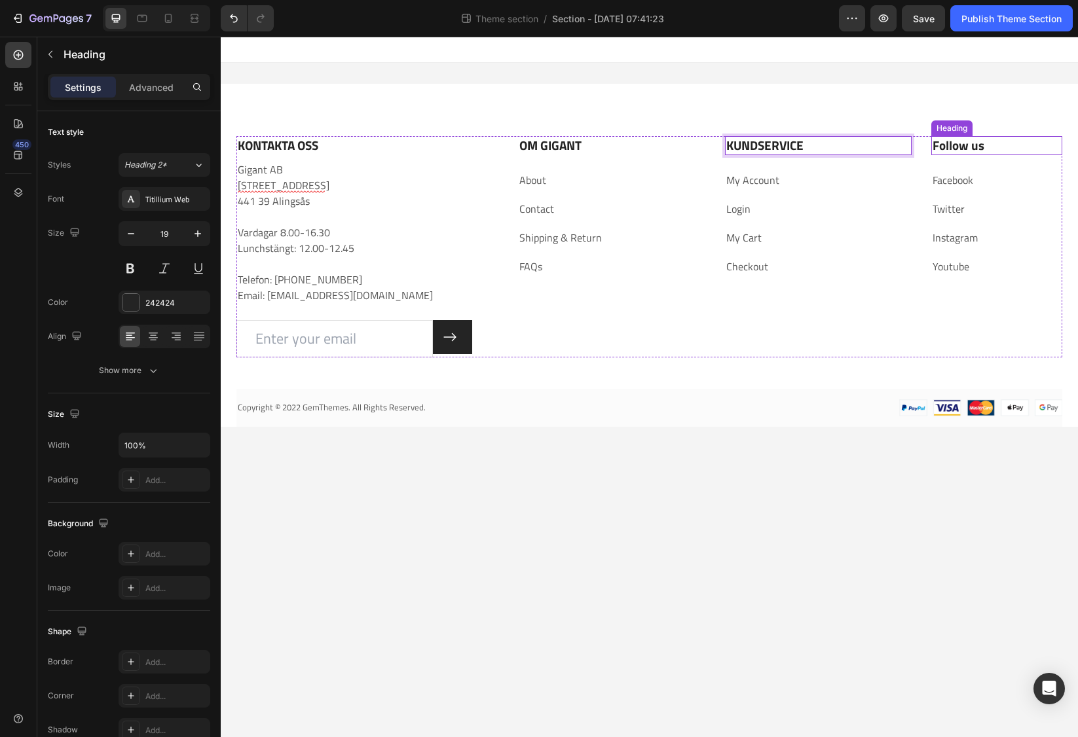
click at [972, 147] on p "Follow us" at bounding box center [996, 146] width 128 height 16
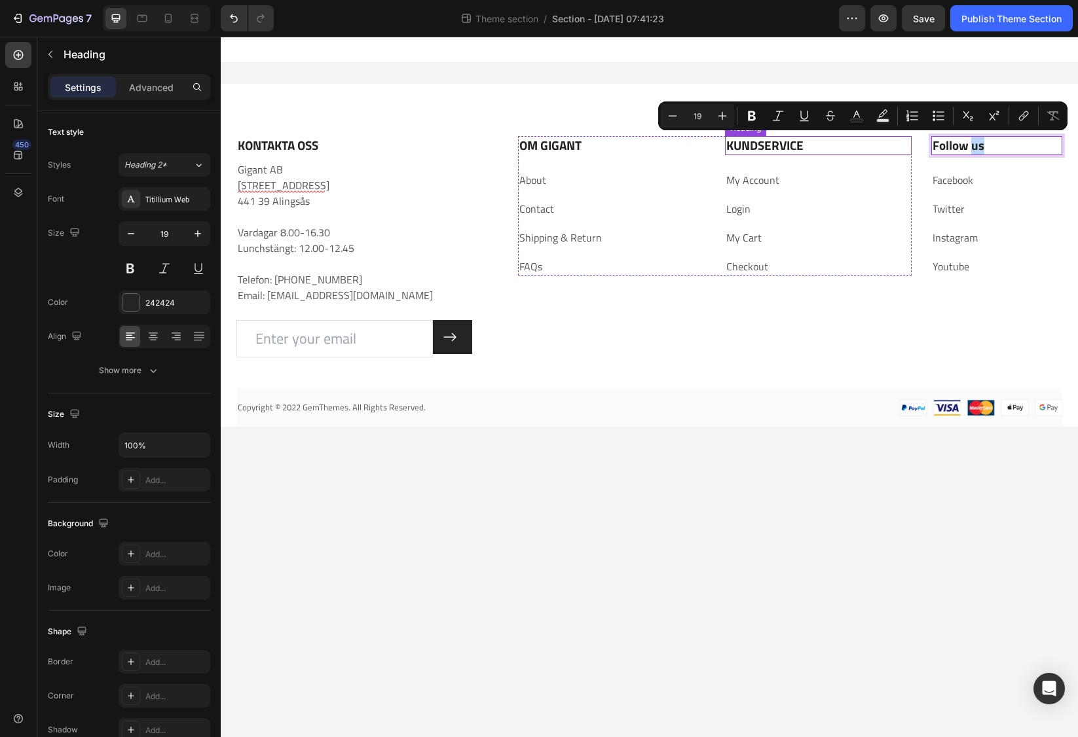
click at [765, 151] on p "KUNDSERVICE" at bounding box center [818, 146] width 184 height 16
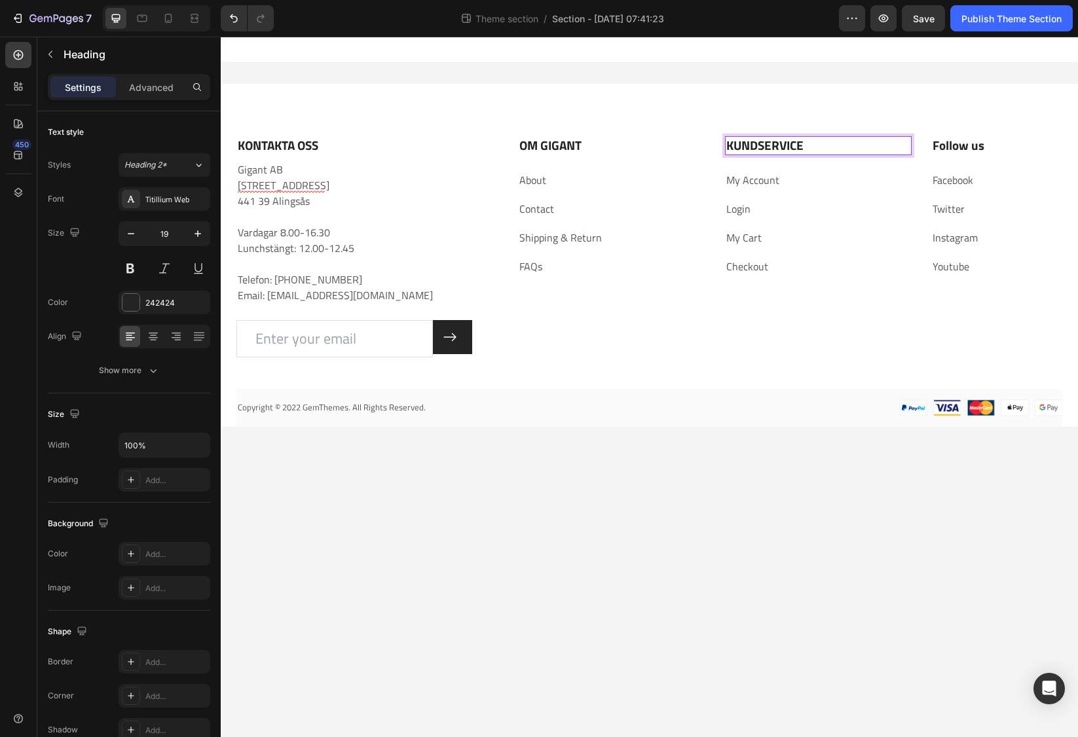
click at [755, 146] on p "KUNDSERVICE" at bounding box center [818, 146] width 184 height 16
click at [991, 143] on p "Follow us" at bounding box center [996, 146] width 128 height 16
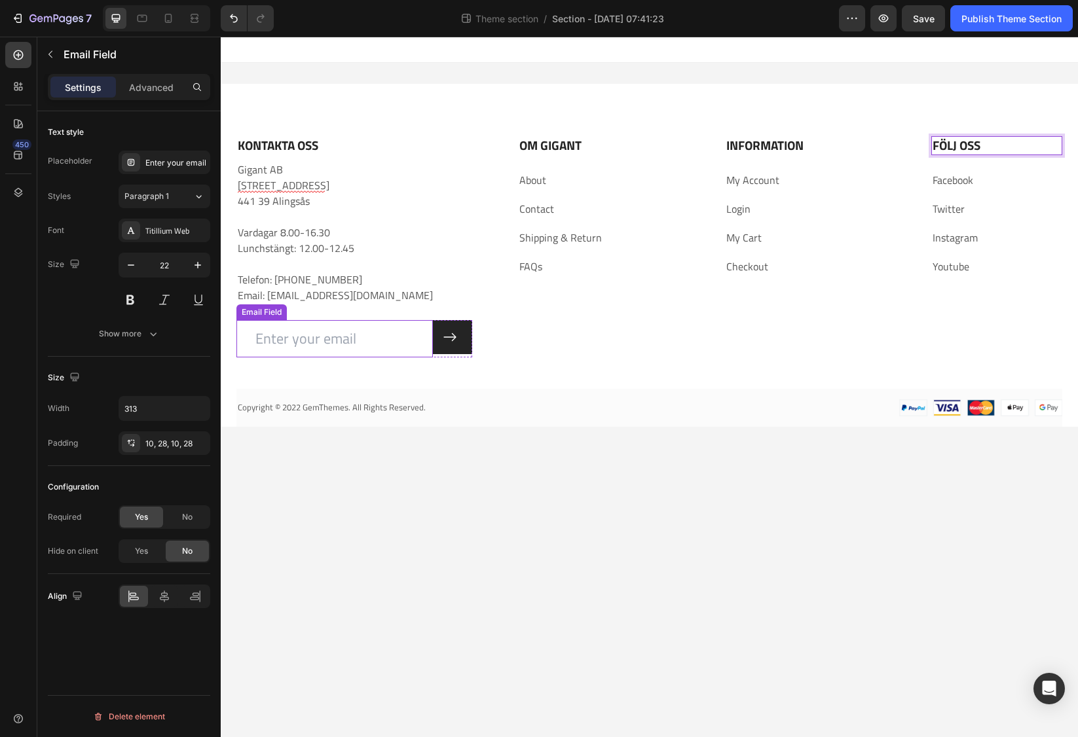
click at [247, 313] on div "Email Field" at bounding box center [261, 312] width 45 height 12
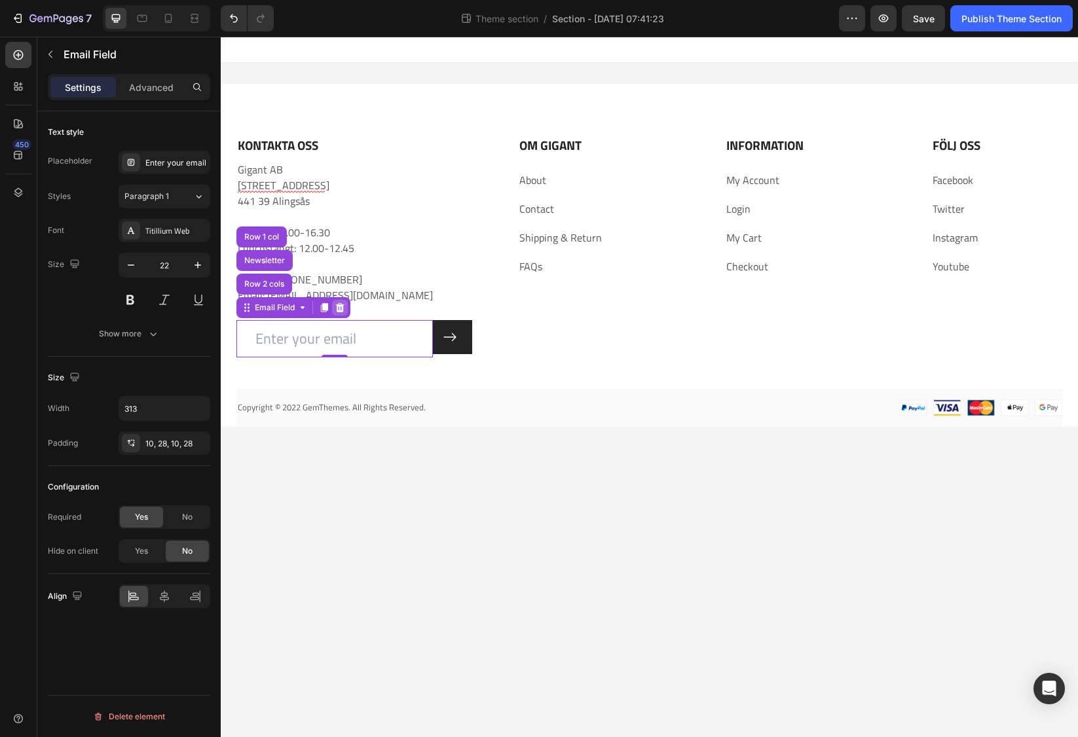
click at [340, 308] on icon at bounding box center [340, 307] width 9 height 9
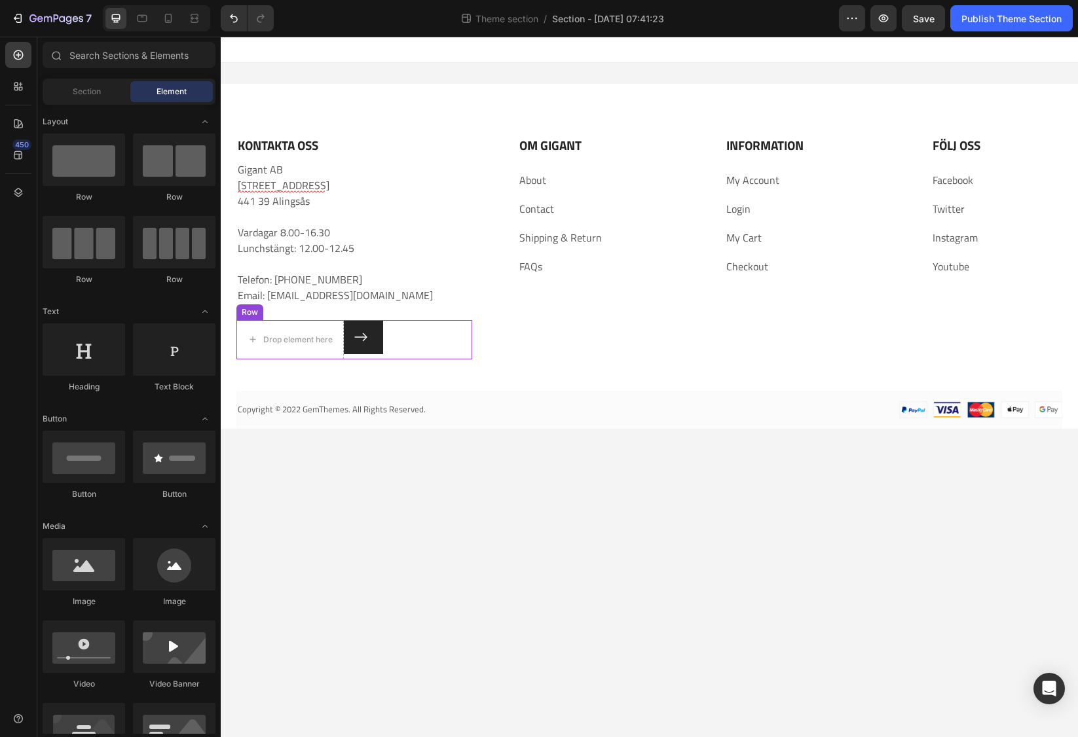
click at [251, 316] on div "Row" at bounding box center [249, 312] width 27 height 16
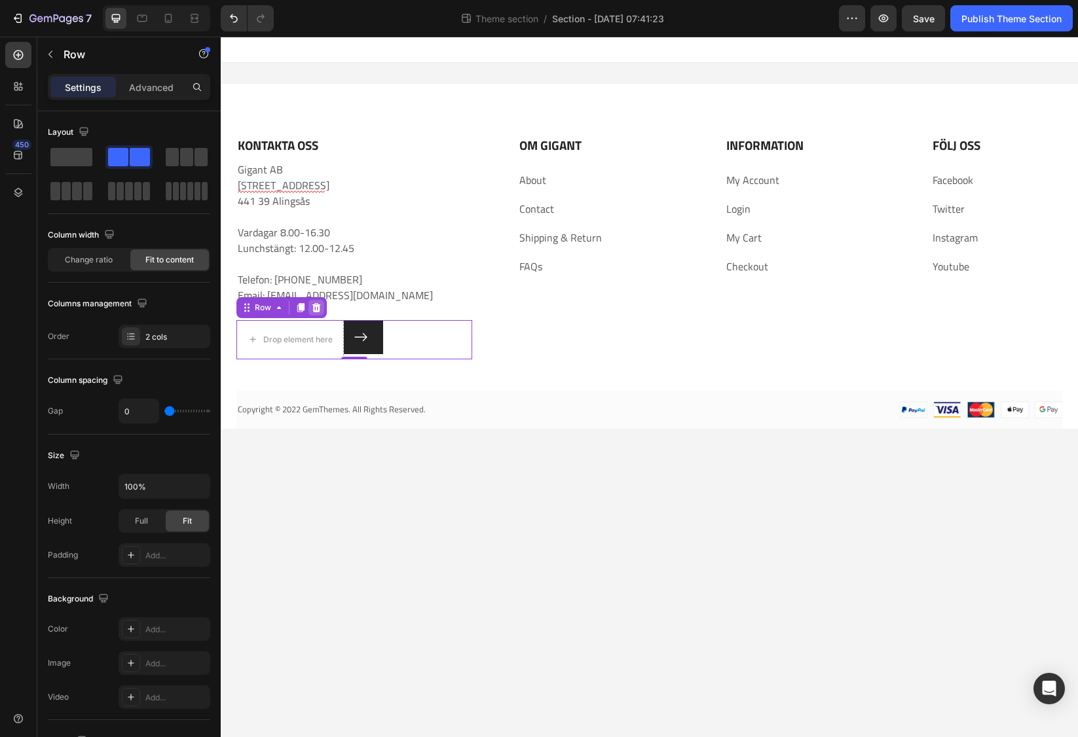
click at [316, 308] on icon at bounding box center [316, 307] width 9 height 9
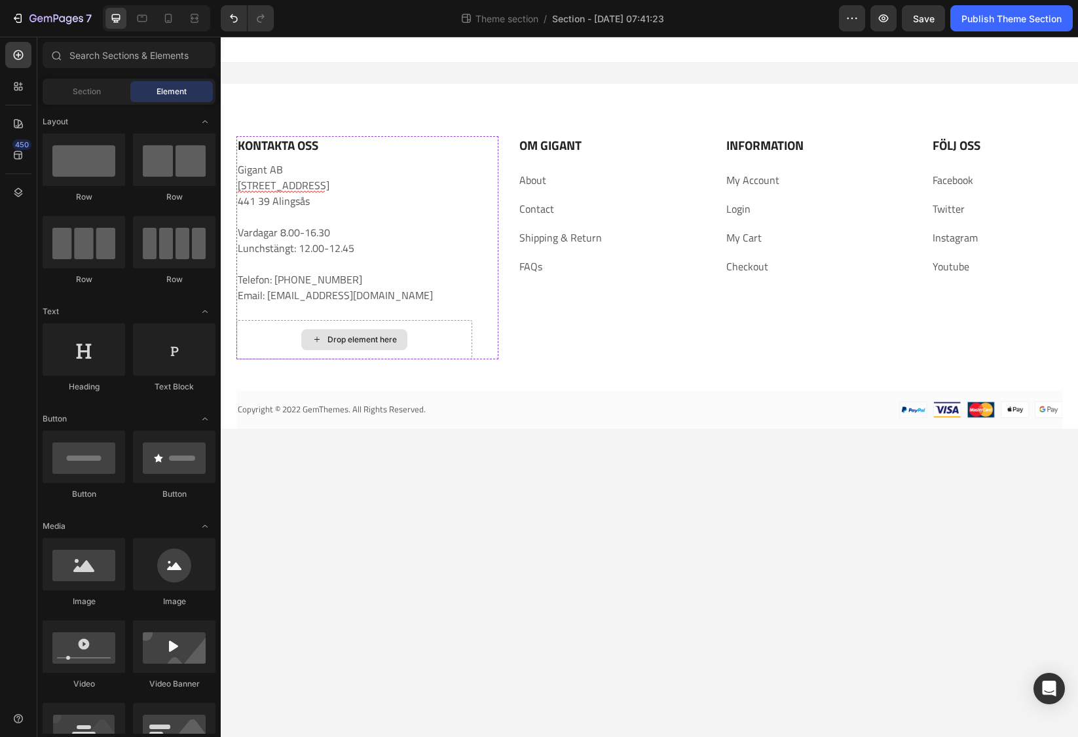
click at [283, 330] on div "Drop element here" at bounding box center [354, 339] width 236 height 39
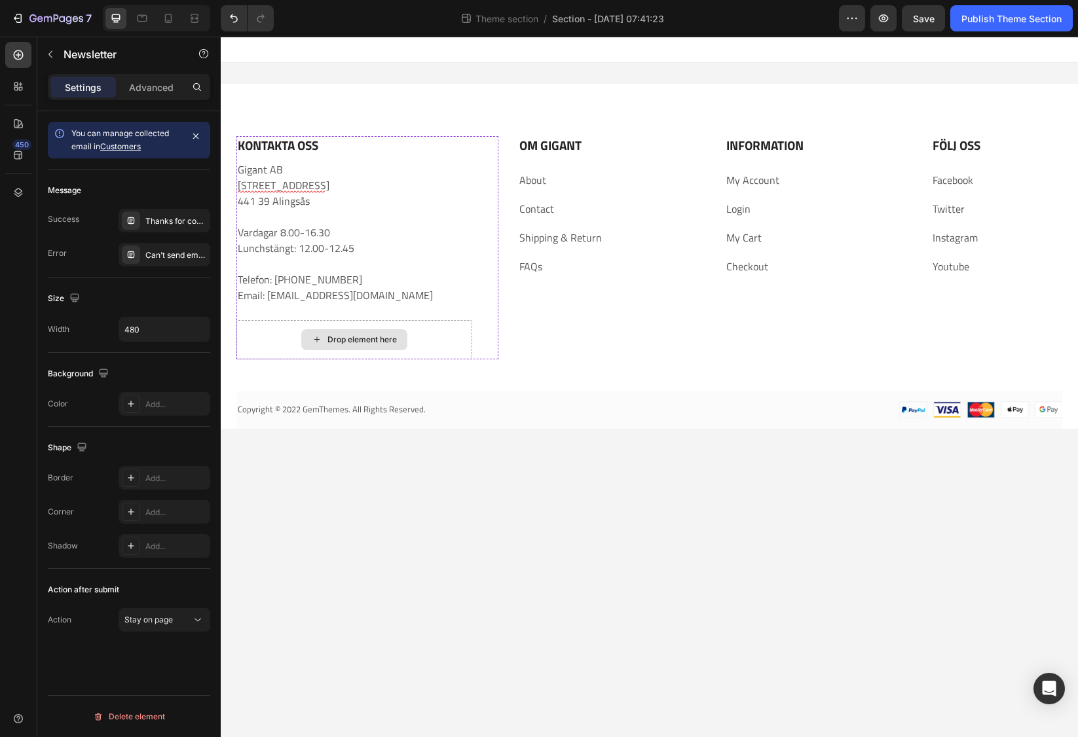
click at [464, 339] on div "Drop element here" at bounding box center [354, 339] width 236 height 39
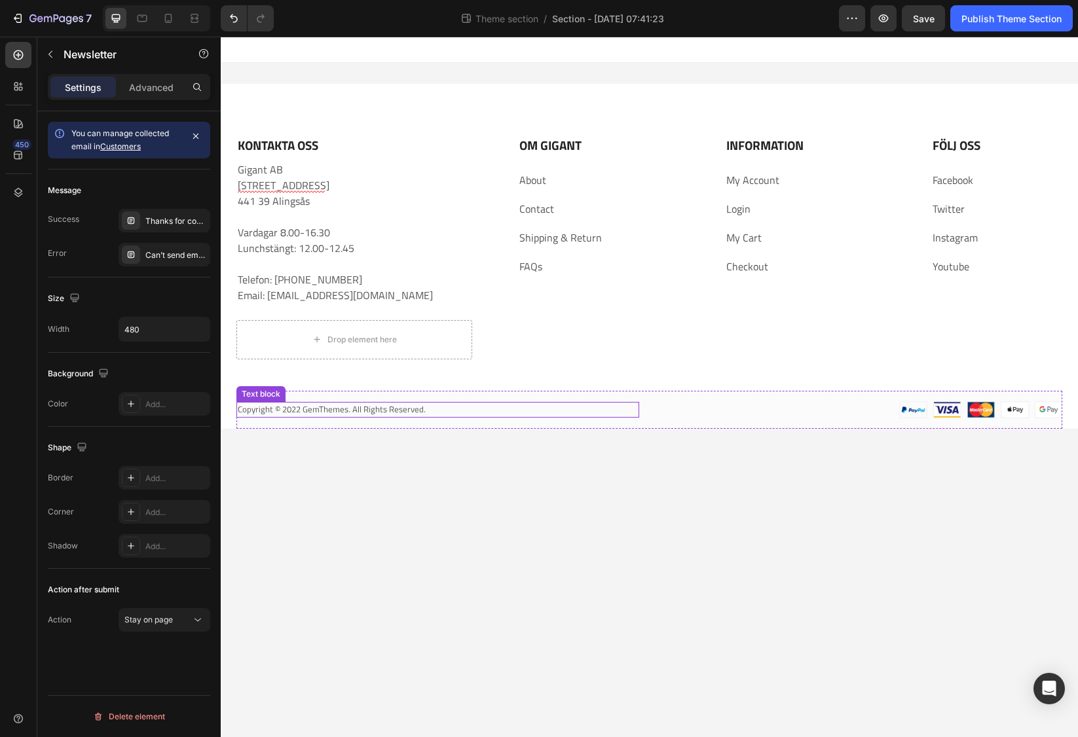
click at [270, 412] on p "Copyright © 2022 GemThemes. All Rights Reserved." at bounding box center [438, 409] width 400 height 13
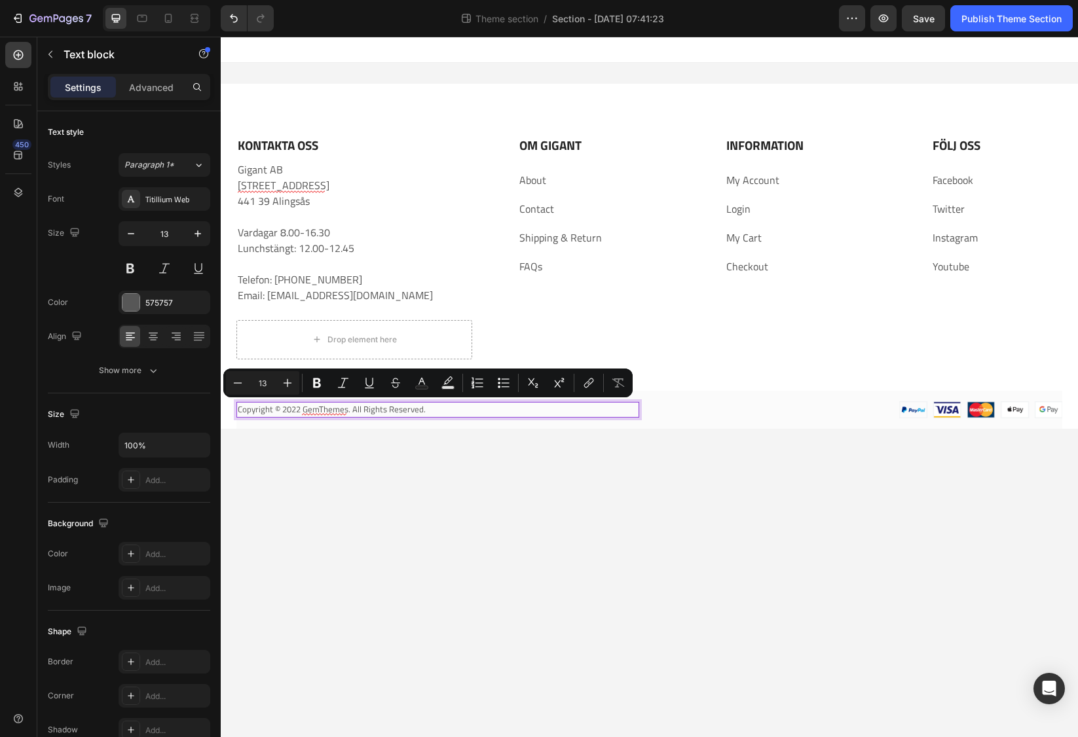
click at [296, 411] on p "Copyright © 2022 GemThemes. All Rights Reserved." at bounding box center [438, 409] width 400 height 13
click at [301, 409] on p "Copyright © 2022 GemThemes. All Rights Reserved." at bounding box center [438, 409] width 400 height 13
drag, startPoint x: 303, startPoint y: 410, endPoint x: 346, endPoint y: 413, distance: 43.9
click at [346, 413] on p "Copyright © 2025 GemThemes. All Rights Reserved." at bounding box center [438, 409] width 400 height 13
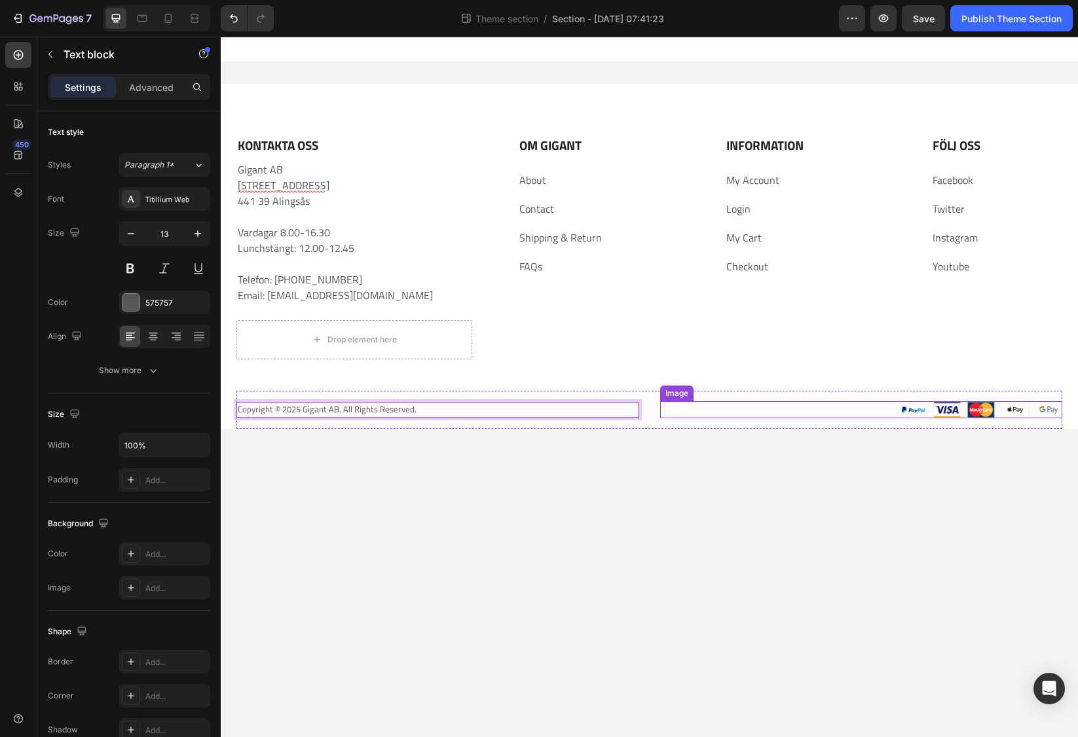
click at [854, 410] on div at bounding box center [861, 410] width 403 height 18
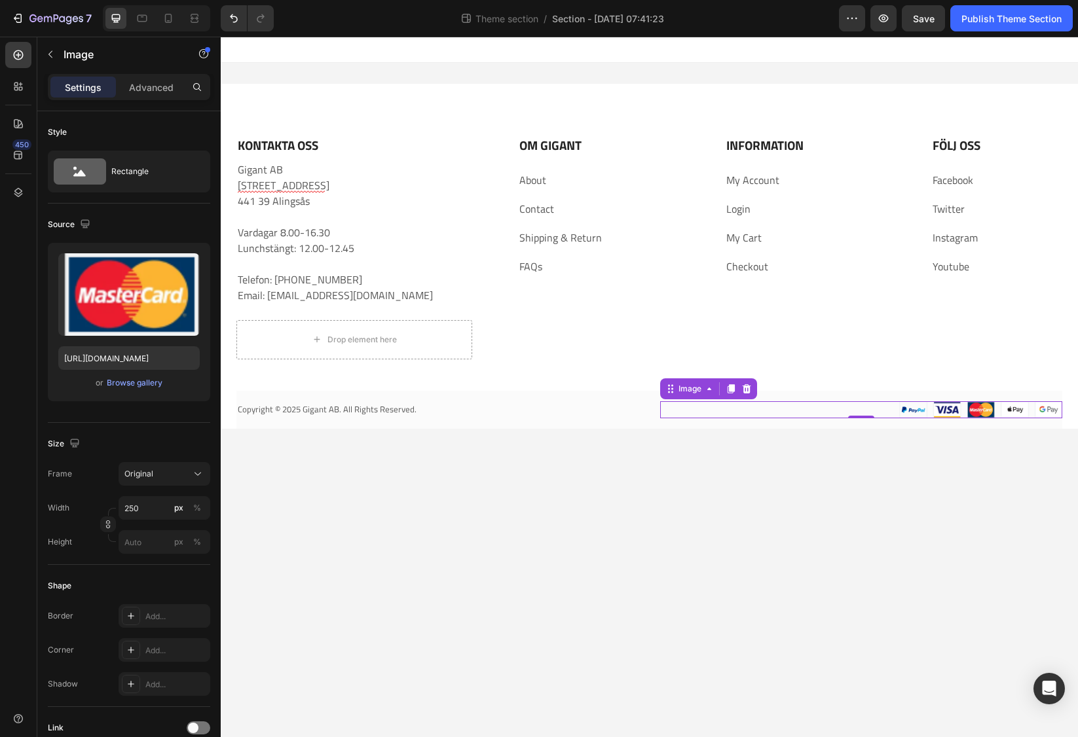
click at [901, 412] on img at bounding box center [980, 410] width 164 height 18
click at [919, 412] on img at bounding box center [980, 410] width 164 height 18
click at [909, 412] on img at bounding box center [980, 410] width 164 height 18
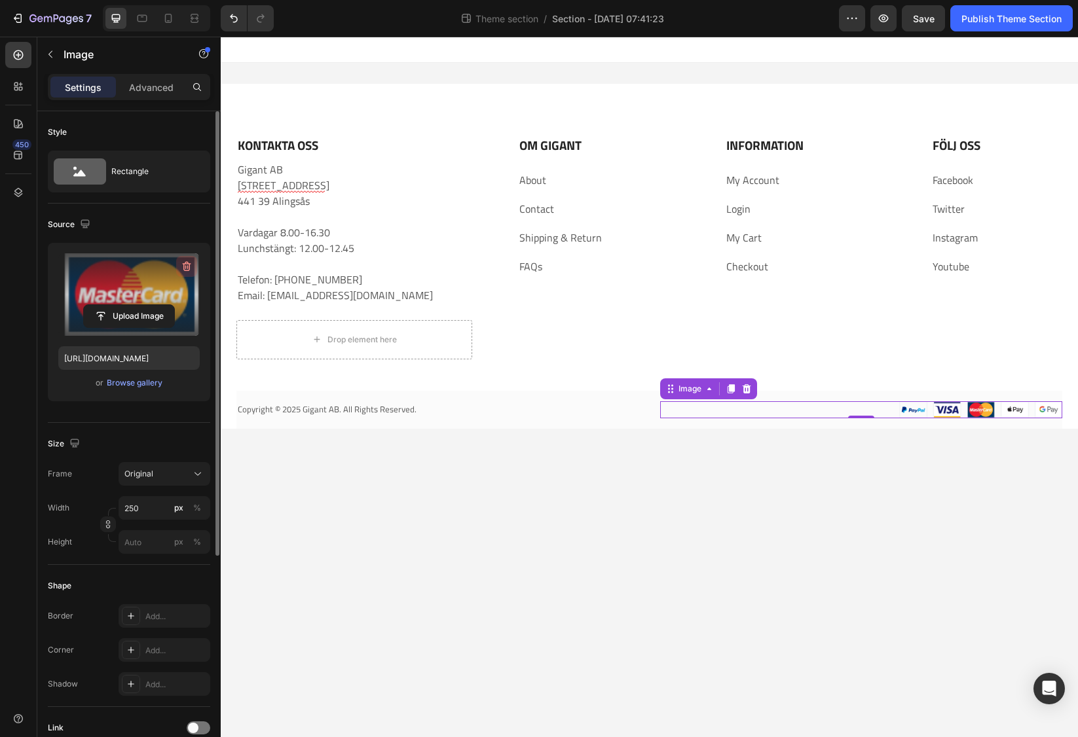
click at [187, 265] on icon "button" at bounding box center [186, 266] width 13 height 13
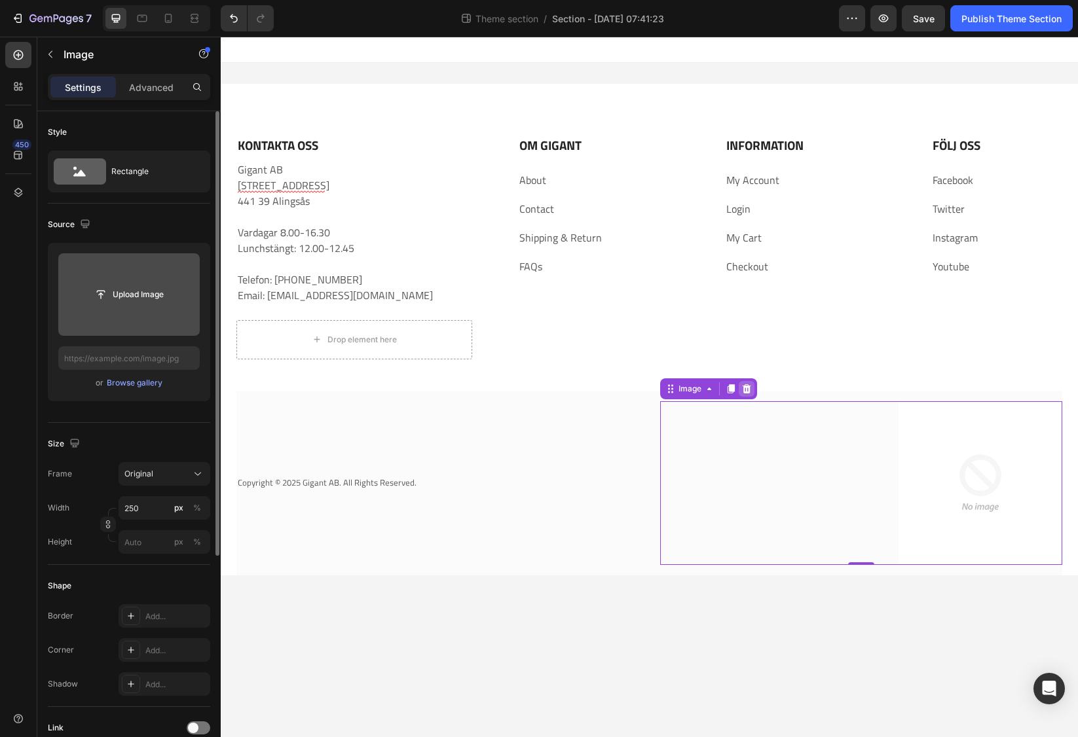
click at [745, 388] on icon at bounding box center [746, 389] width 10 height 10
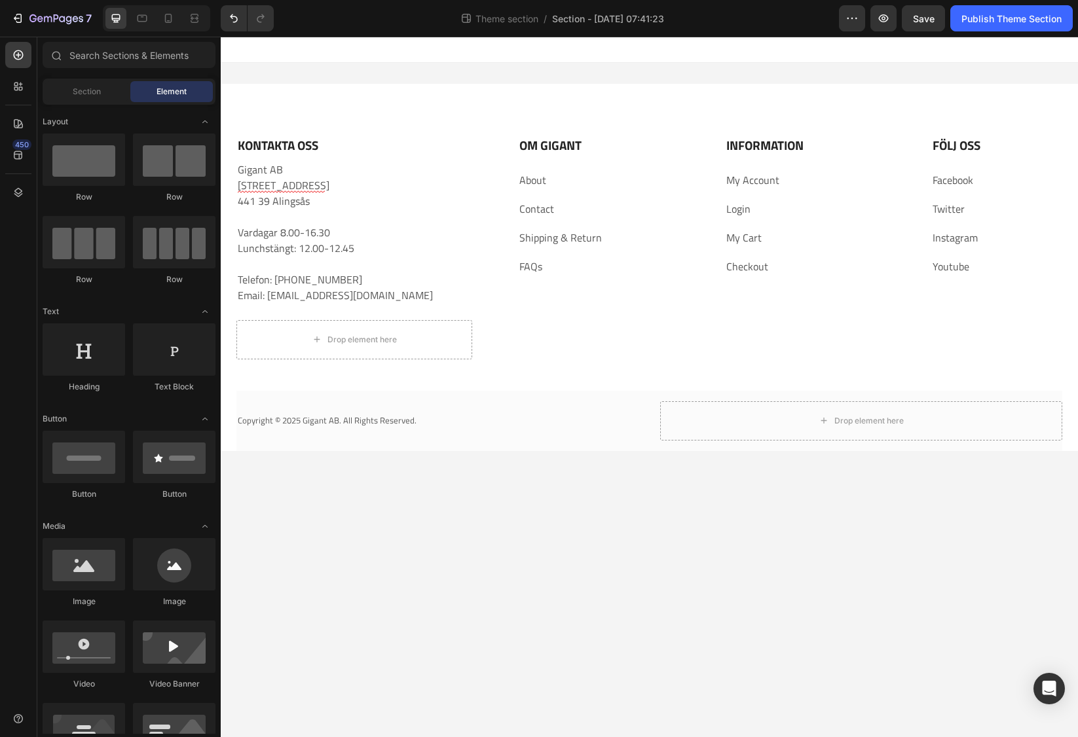
click at [332, 554] on body "KONTAKTA OSS Heading Gigant AB [STREET_ADDRESS] 8.00-16.30 Lunchstängt: 12.00-1…" at bounding box center [649, 387] width 857 height 701
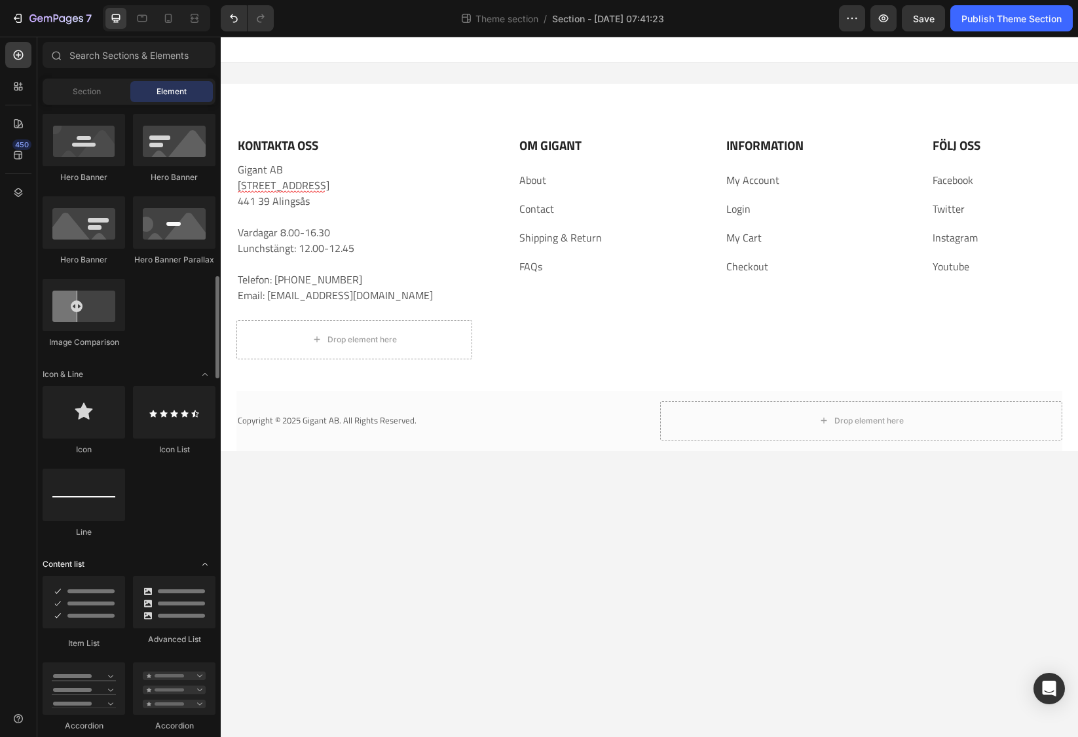
scroll to position [720, 0]
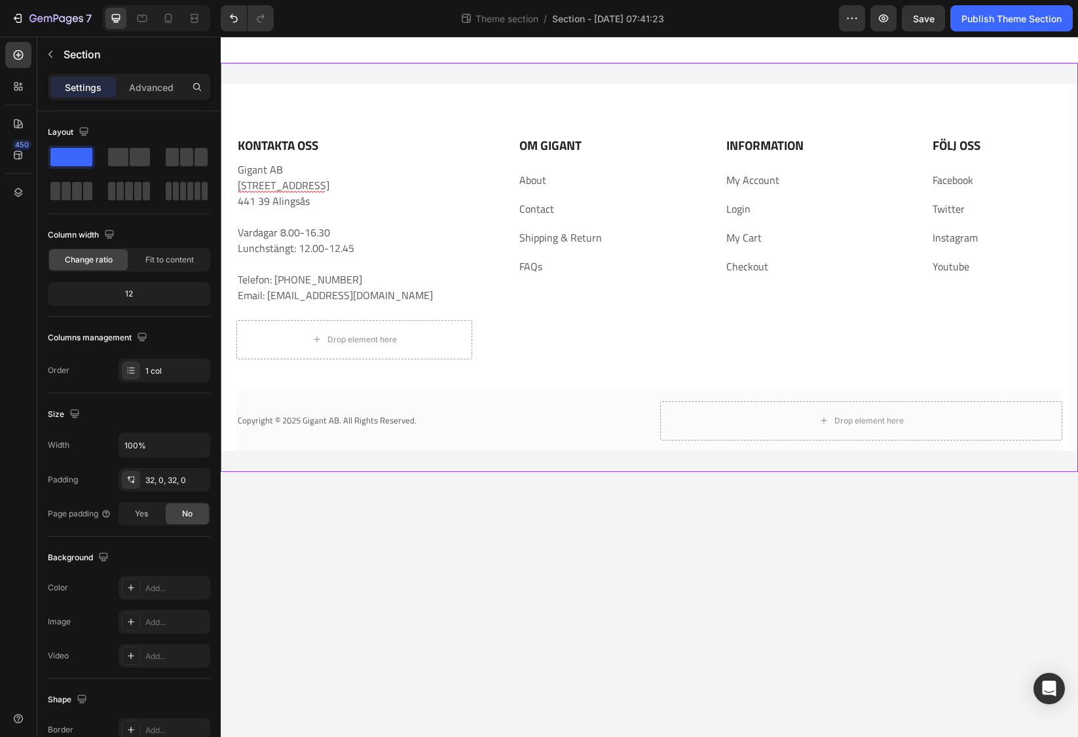
click at [803, 83] on div "KONTAKTA OSS Heading Gigant AB [STREET_ADDRESS] 8.00-16.30 Lunchstängt: 12.00-1…" at bounding box center [649, 267] width 857 height 409
click at [286, 149] on p "KONTAKTA OSS" at bounding box center [354, 146] width 233 height 16
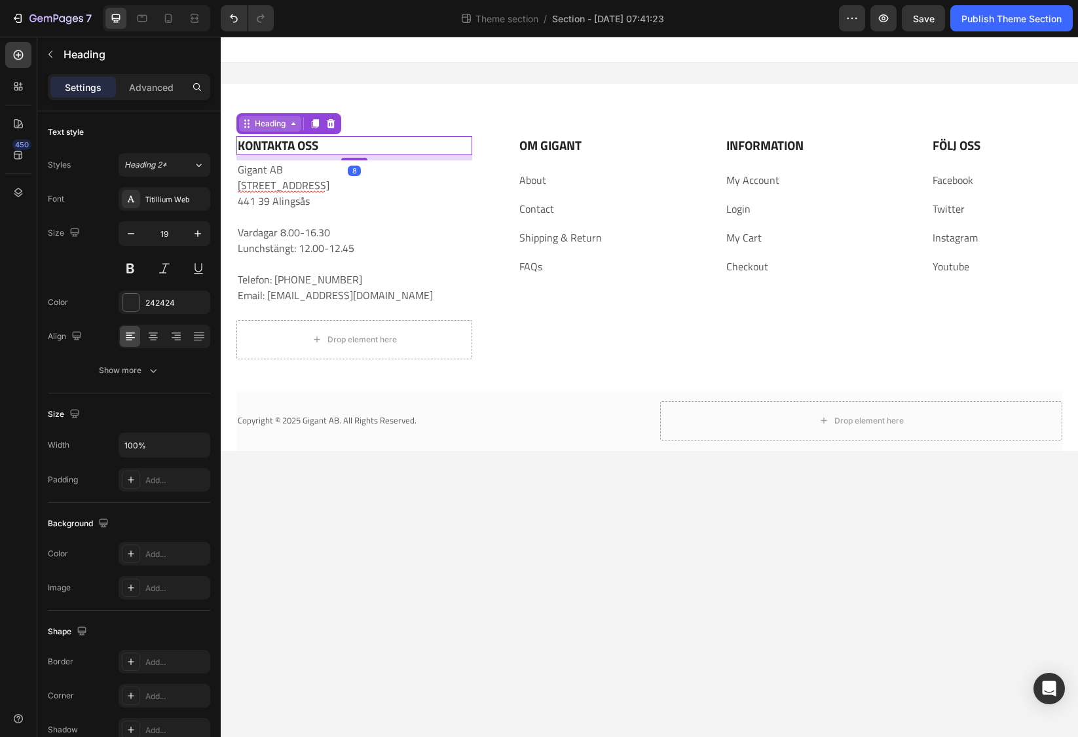
click at [273, 124] on div "Heading" at bounding box center [270, 124] width 36 height 12
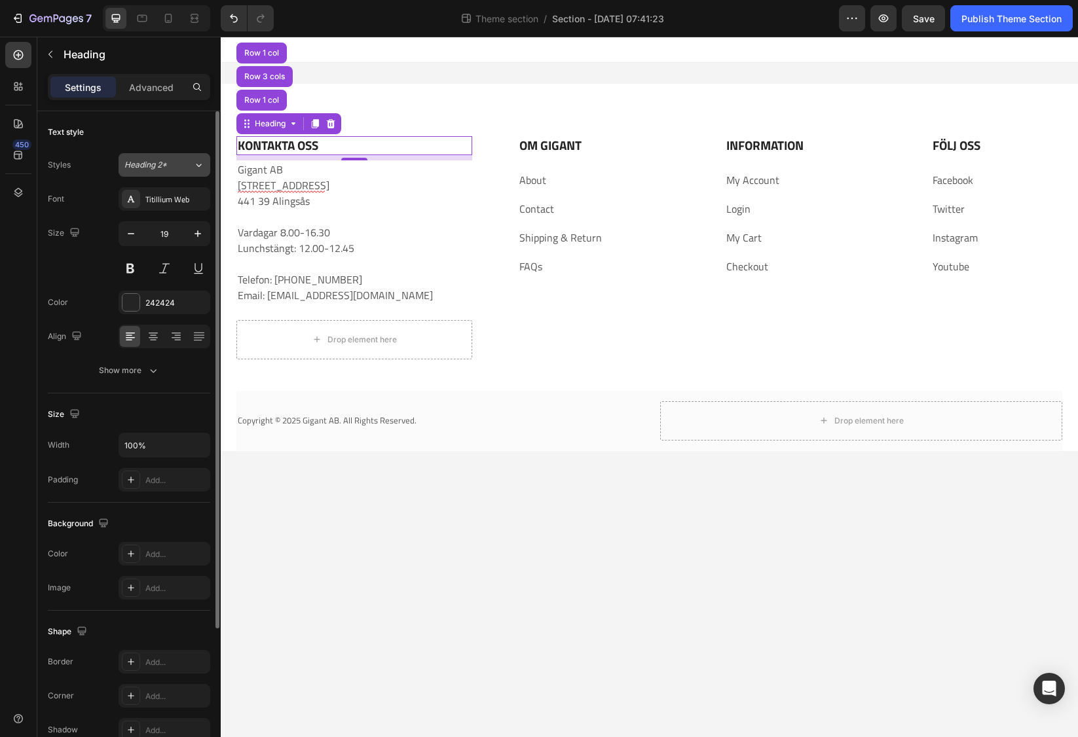
click at [199, 172] on button "Heading 2*" at bounding box center [165, 165] width 92 height 24
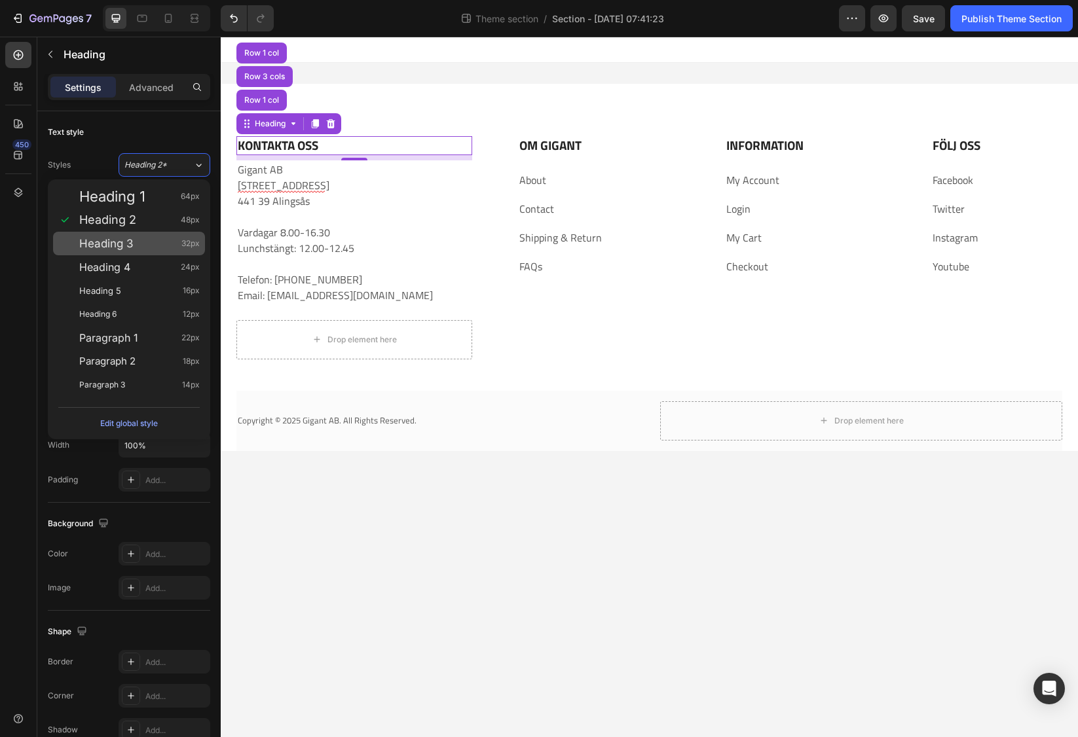
click at [158, 244] on div "Heading 3 32px" at bounding box center [139, 243] width 120 height 13
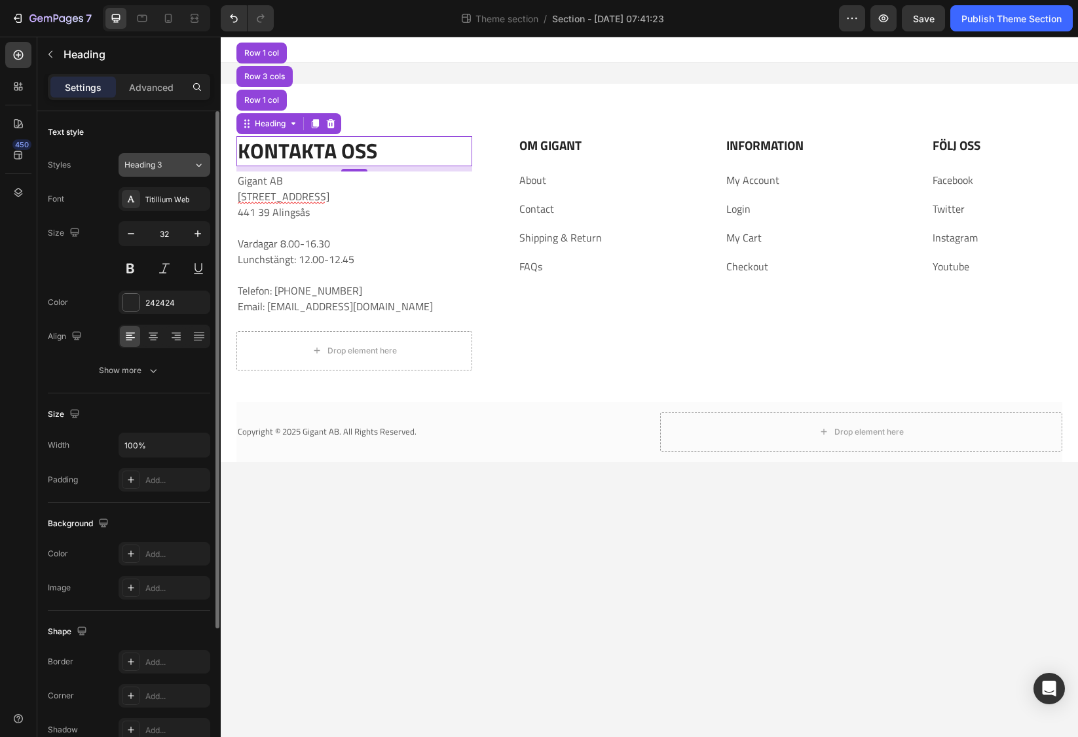
click at [202, 165] on icon at bounding box center [198, 164] width 11 height 13
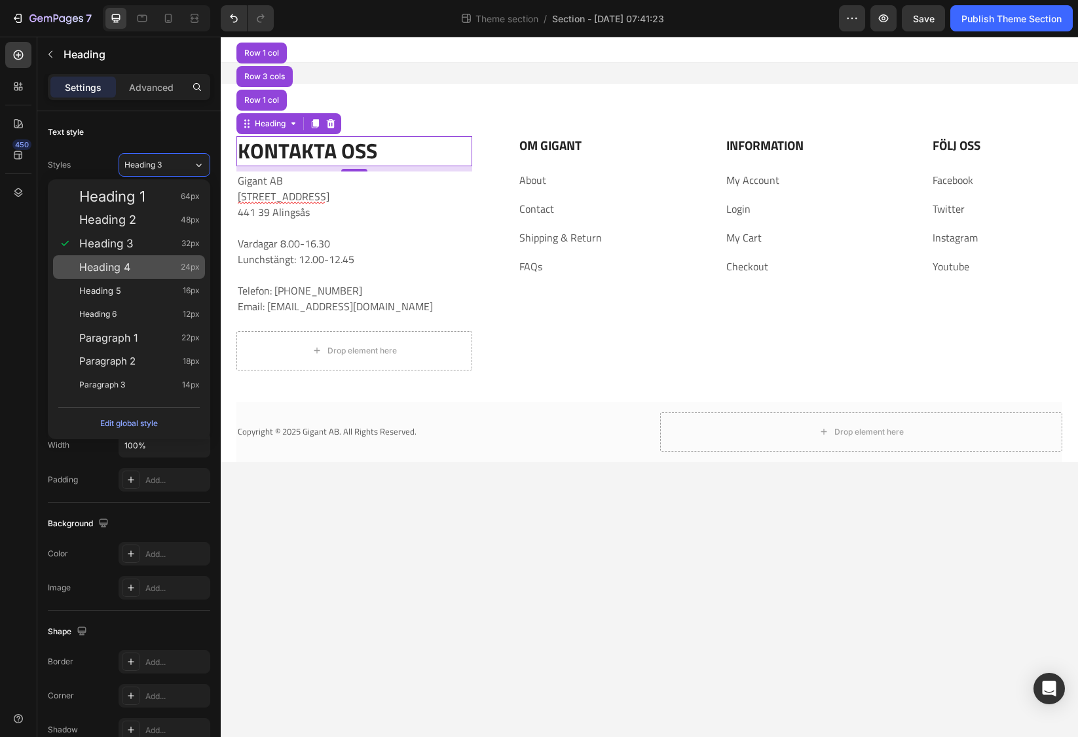
click at [130, 262] on span "Heading 4" at bounding box center [104, 267] width 51 height 13
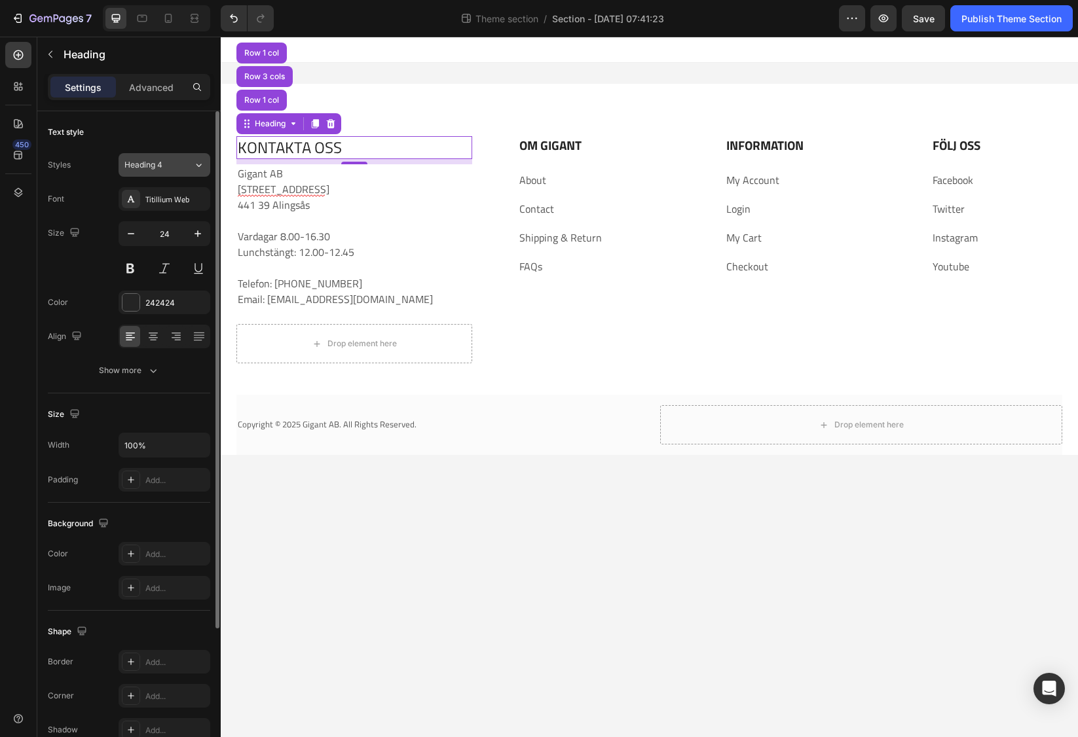
click at [194, 163] on icon at bounding box center [198, 164] width 11 height 13
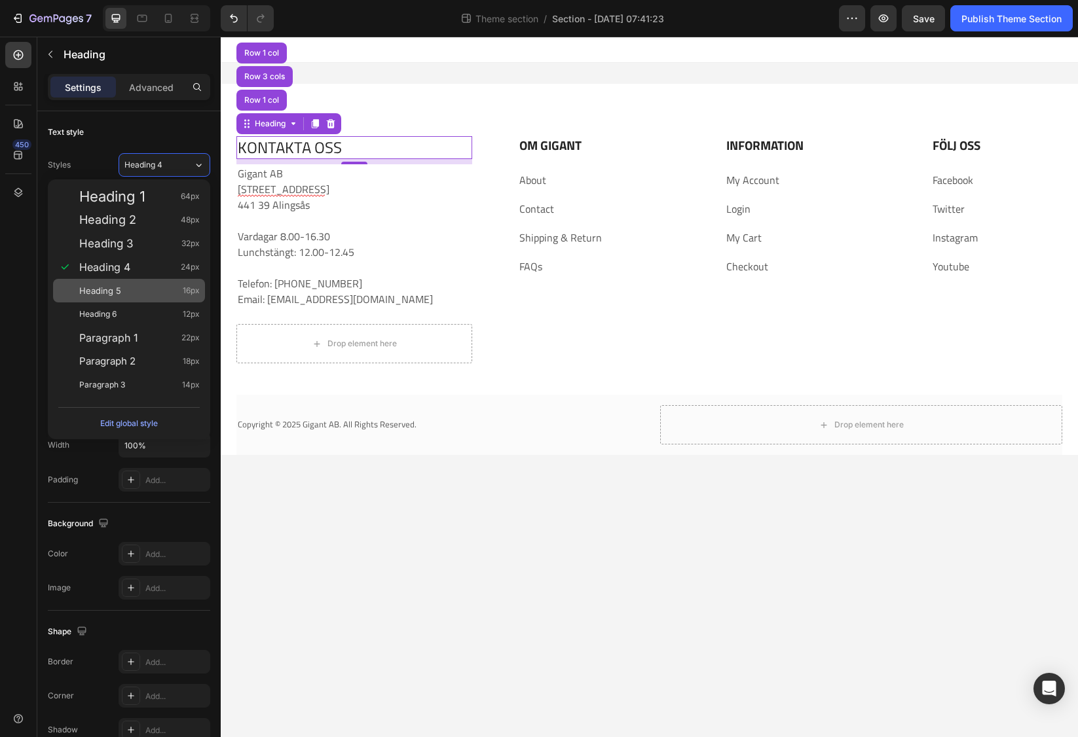
click at [140, 296] on div "Heading 5 16px" at bounding box center [139, 290] width 120 height 13
type input "16"
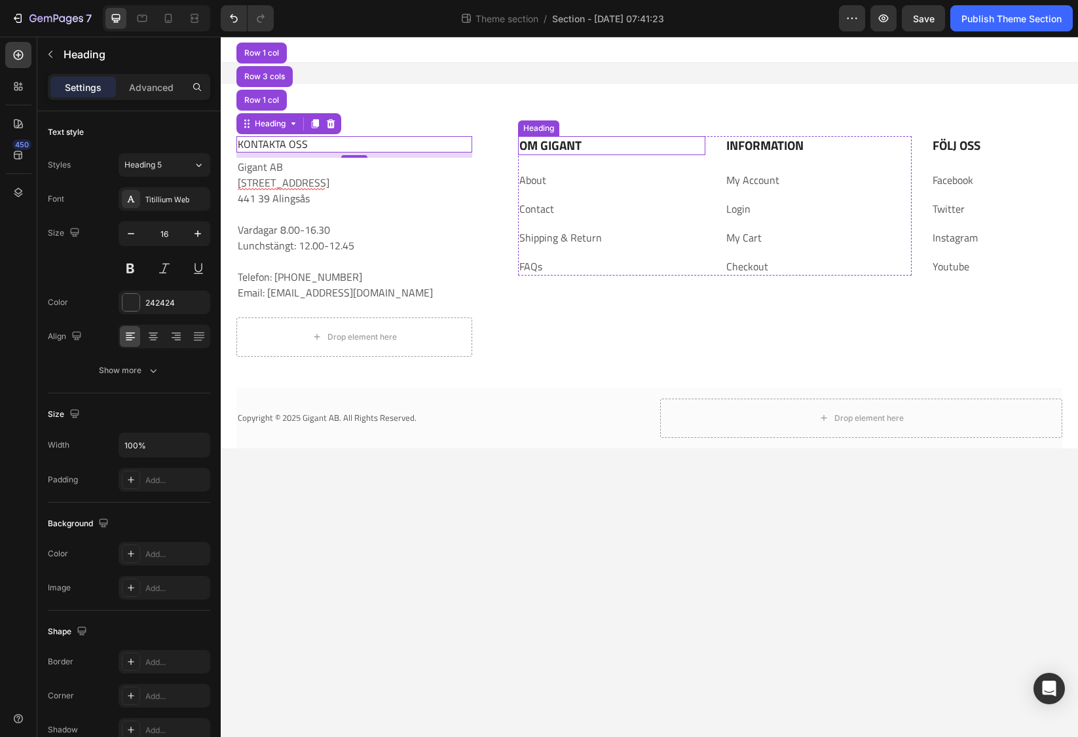
click at [536, 145] on p "OM GIGANT" at bounding box center [611, 146] width 184 height 16
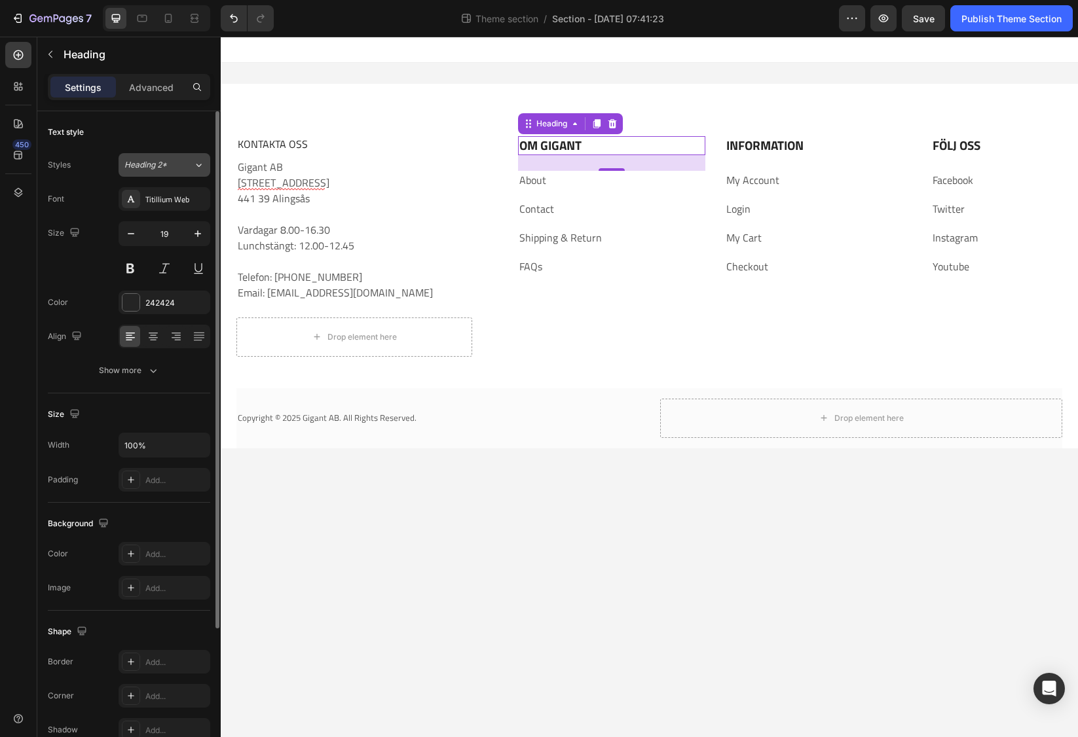
click at [196, 165] on icon at bounding box center [198, 164] width 11 height 13
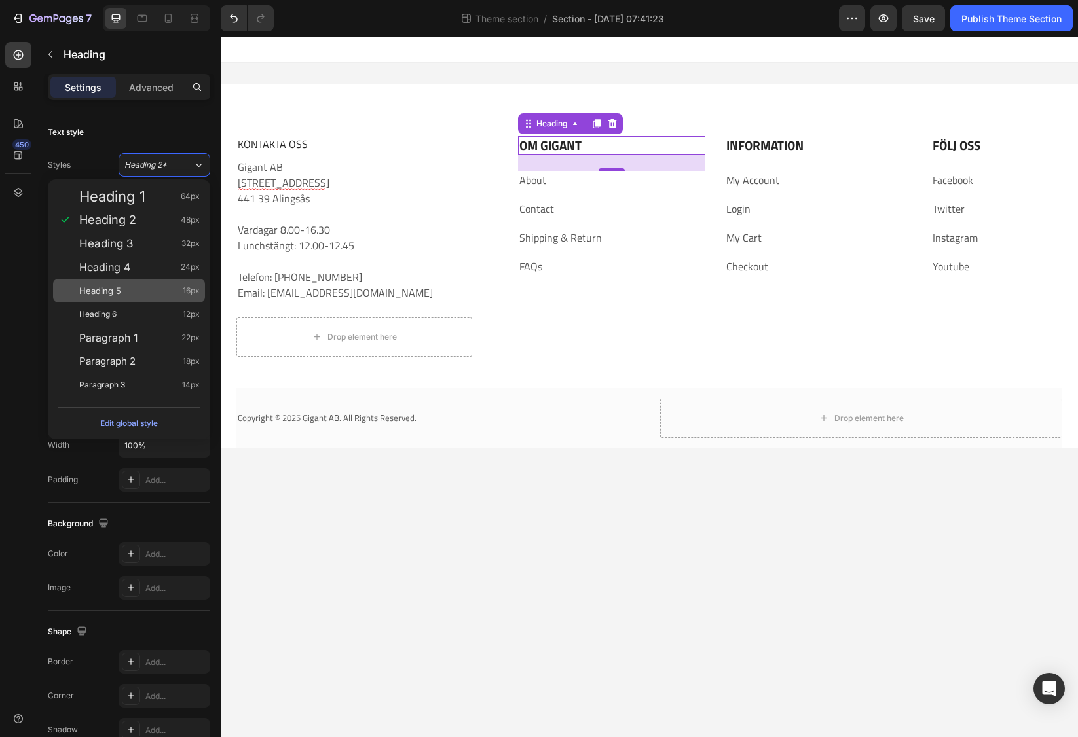
click at [125, 293] on div "Heading 5 16px" at bounding box center [139, 290] width 120 height 13
type input "16"
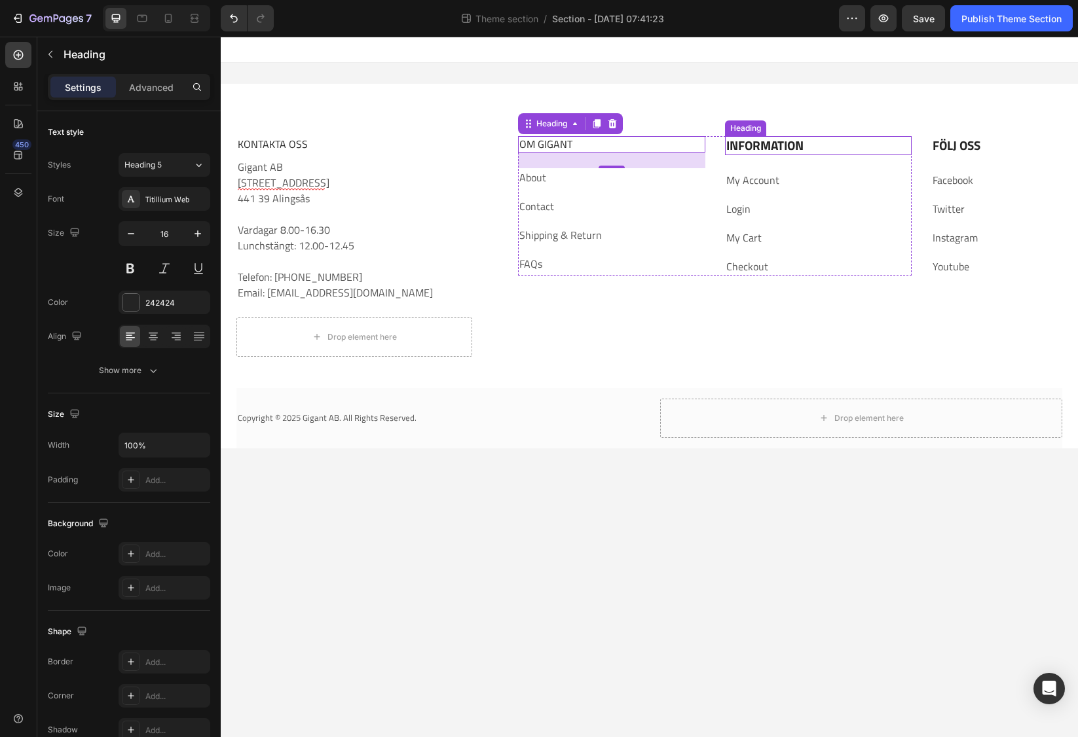
click at [762, 149] on p "INFORMATION" at bounding box center [818, 146] width 184 height 16
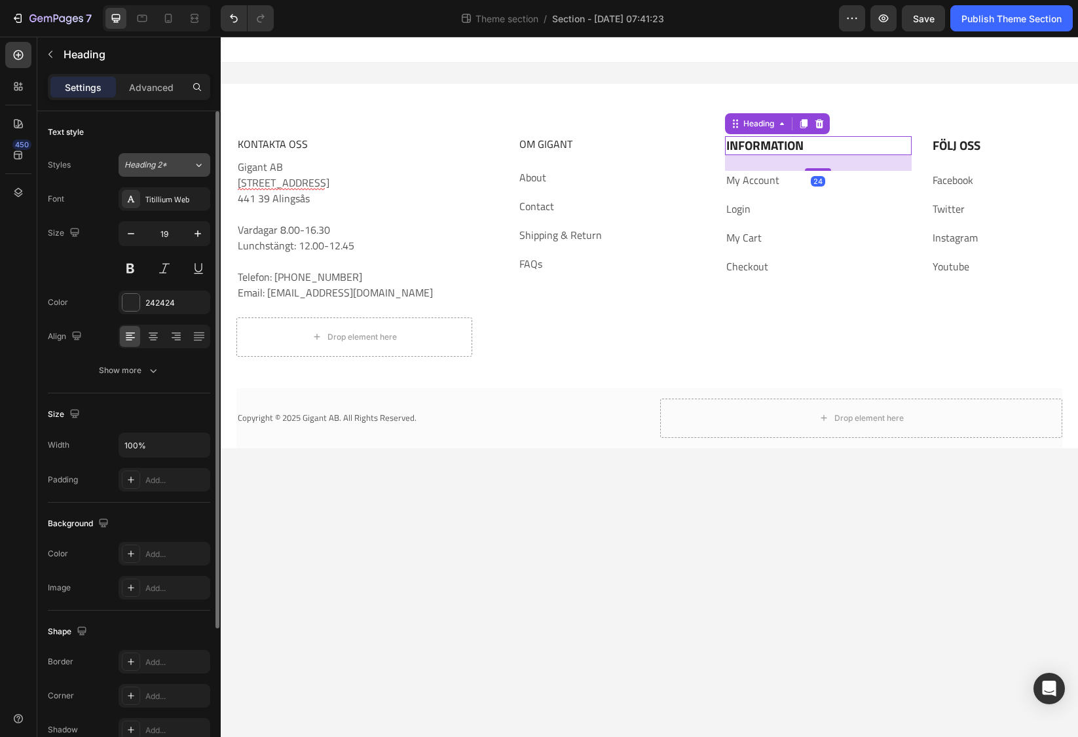
click at [194, 167] on icon at bounding box center [198, 164] width 11 height 13
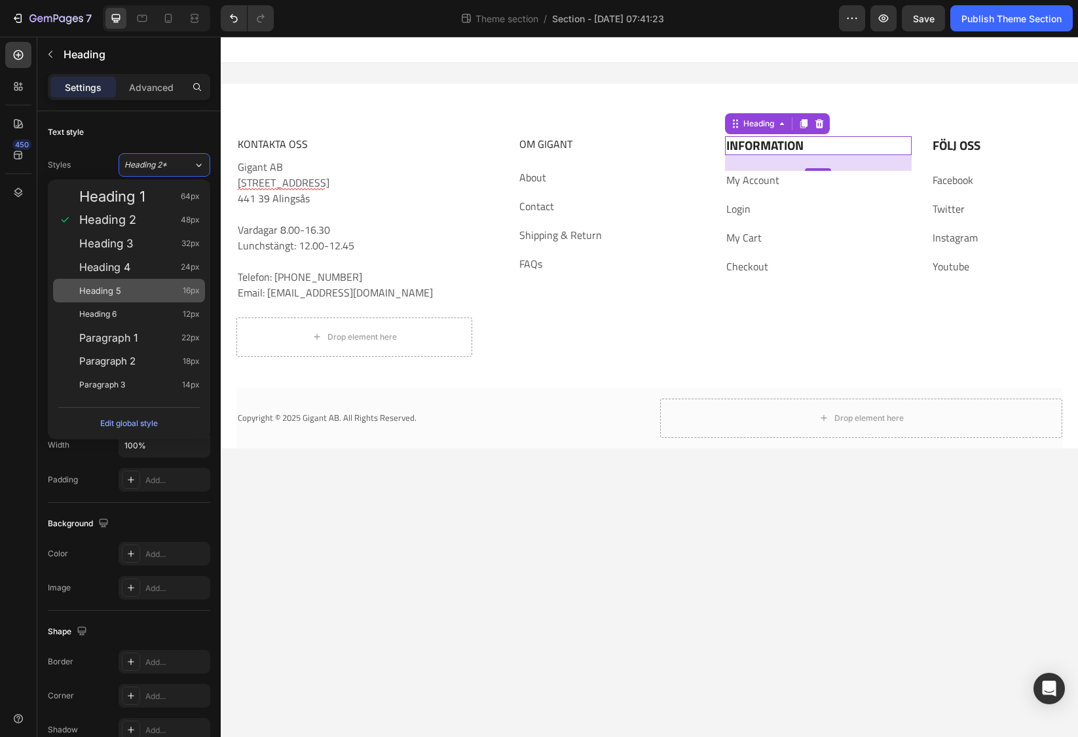
click at [122, 288] on div "Heading 5 16px" at bounding box center [139, 290] width 120 height 13
type input "16"
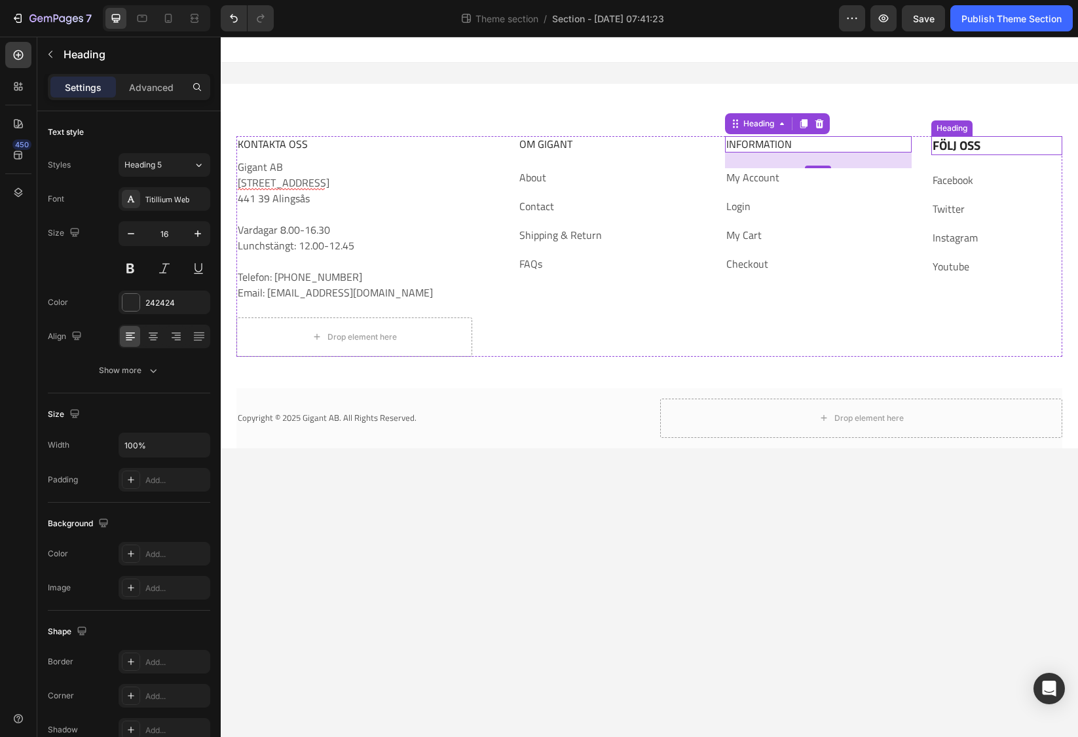
click at [955, 139] on p "FÖLJ OSS" at bounding box center [996, 146] width 128 height 16
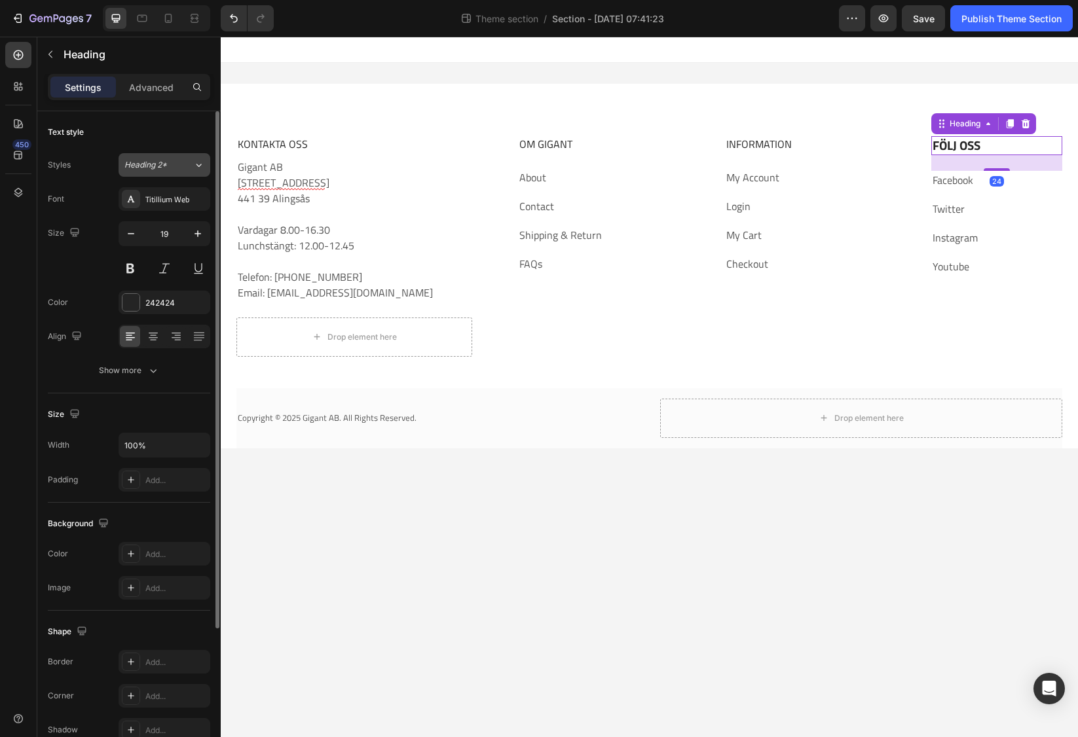
click at [196, 164] on icon at bounding box center [198, 164] width 11 height 13
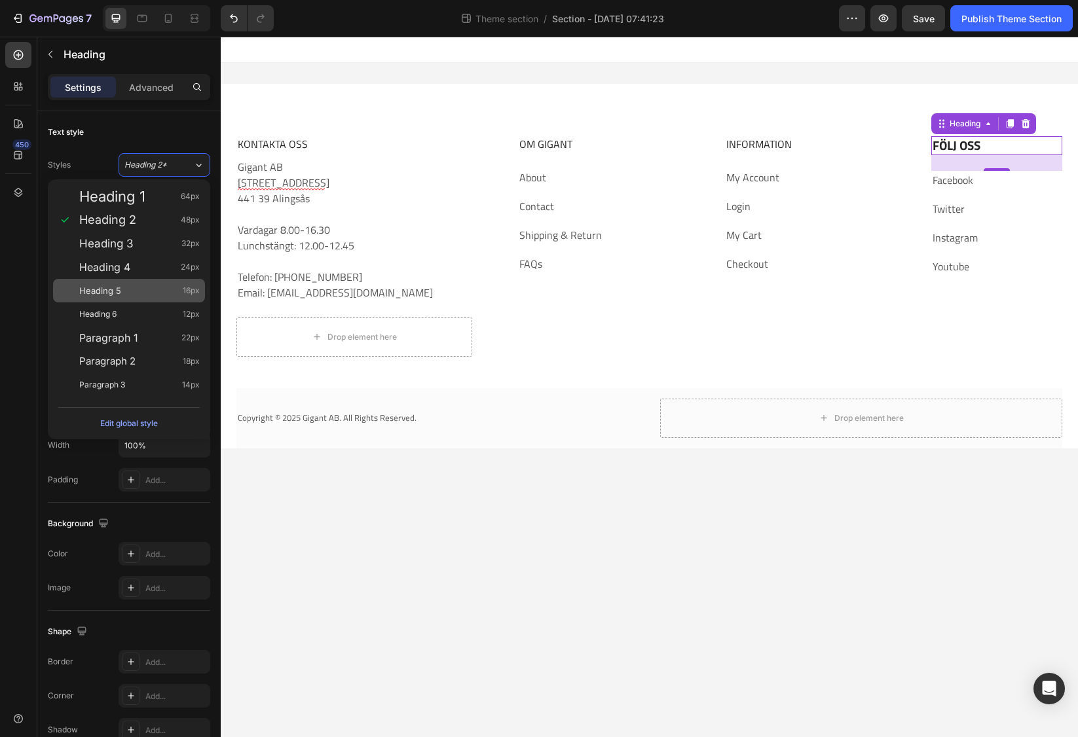
click at [159, 288] on div "Heading 5 16px" at bounding box center [139, 290] width 120 height 13
type input "16"
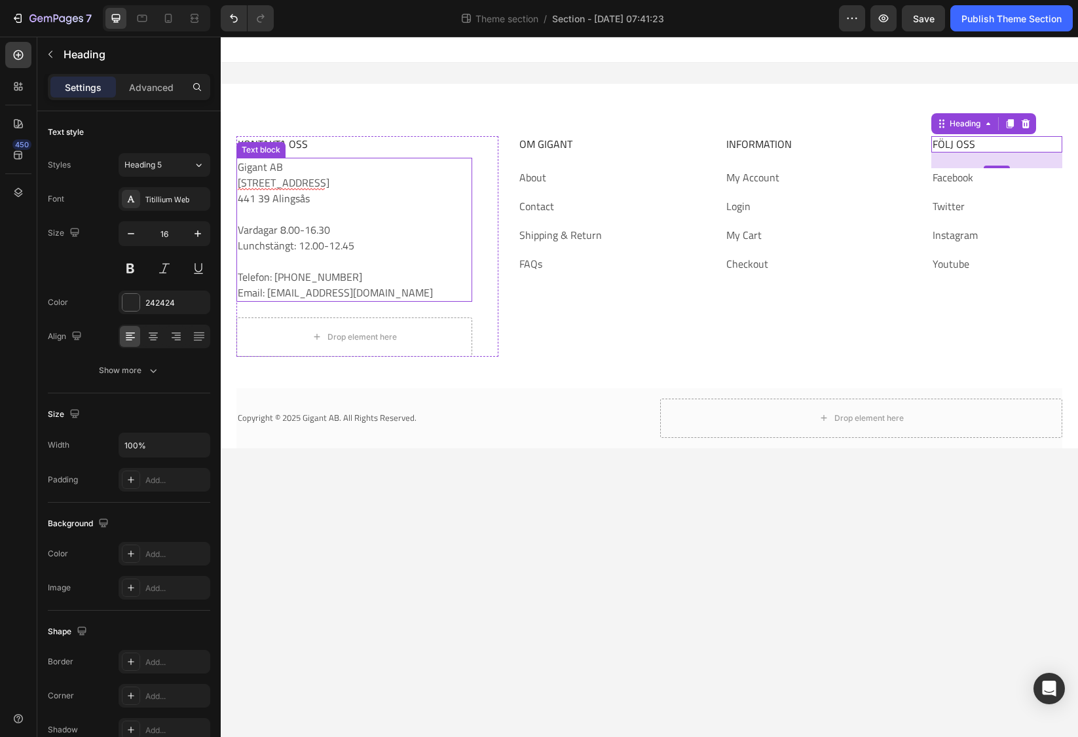
click at [329, 191] on p "Gigant AB [STREET_ADDRESS]" at bounding box center [354, 182] width 233 height 47
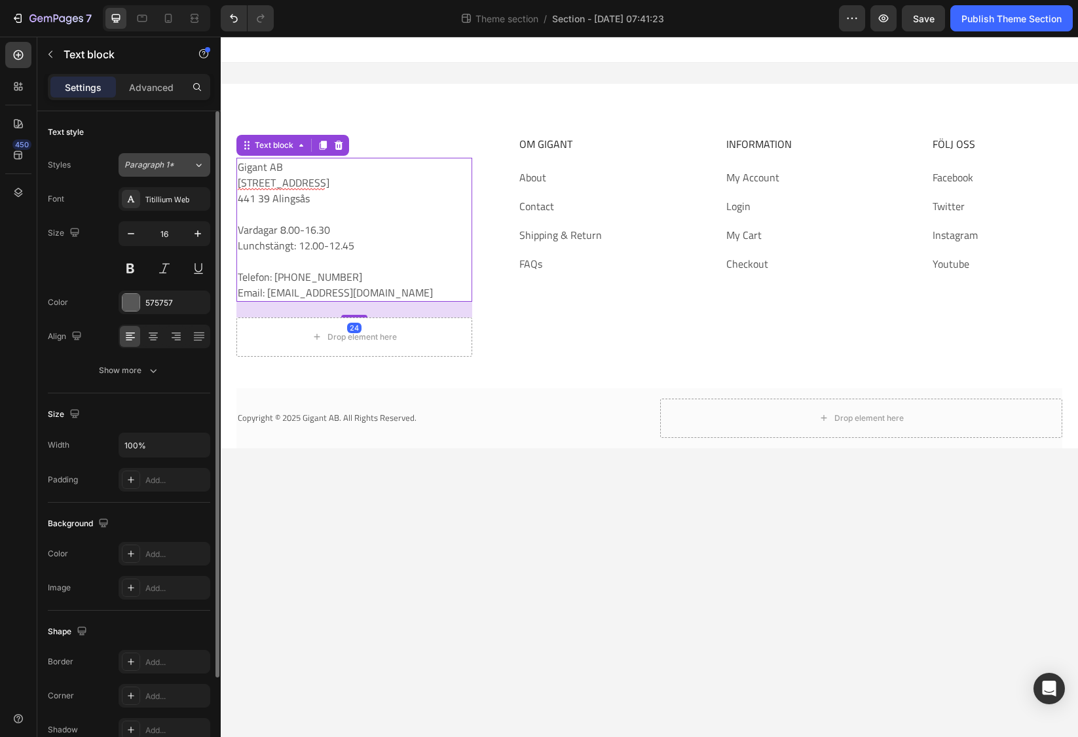
click at [198, 163] on icon at bounding box center [198, 164] width 11 height 13
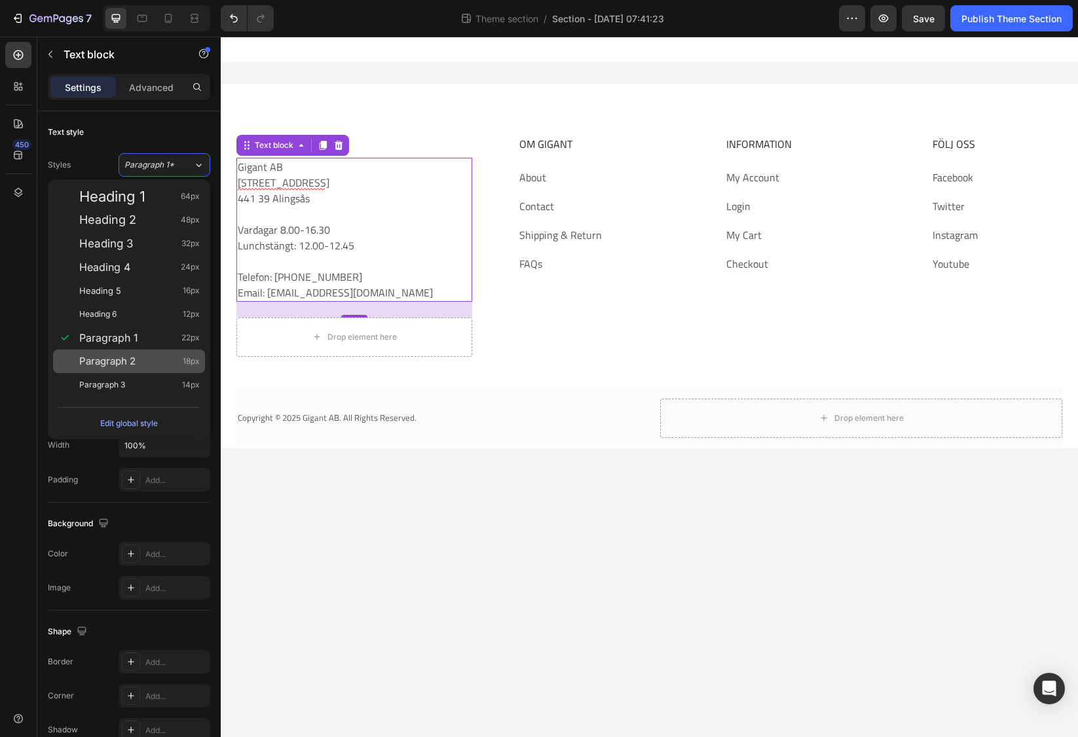
click at [141, 360] on div "Paragraph 2 18px" at bounding box center [139, 361] width 120 height 13
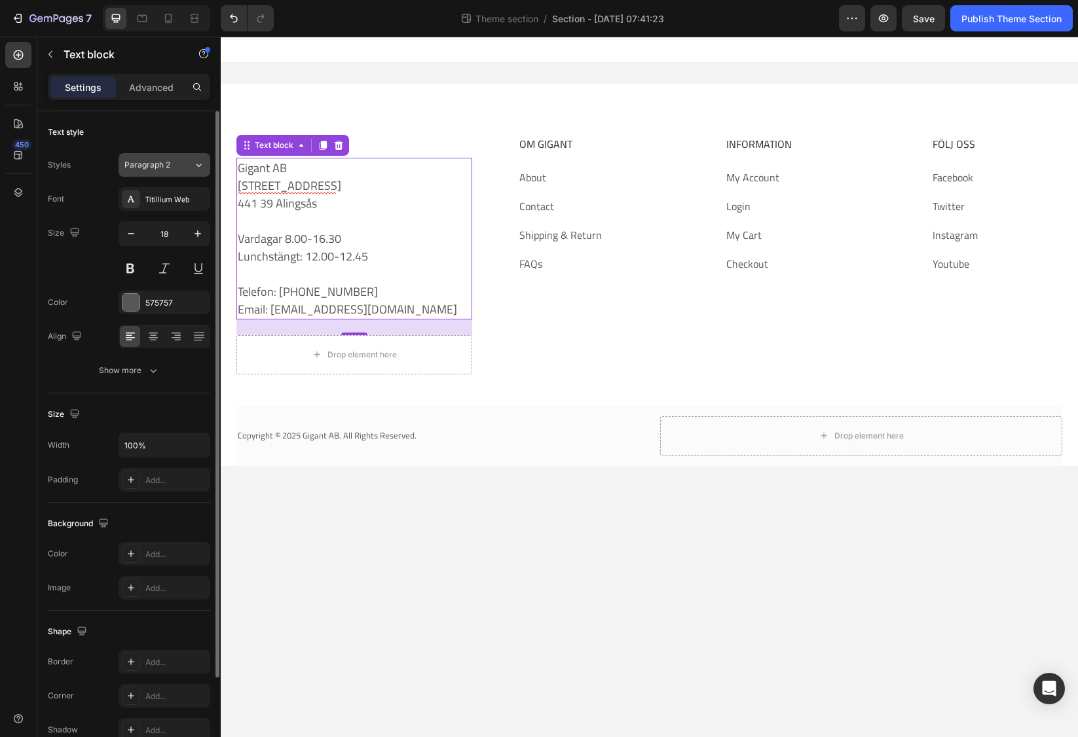
click at [200, 158] on icon at bounding box center [198, 164] width 11 height 13
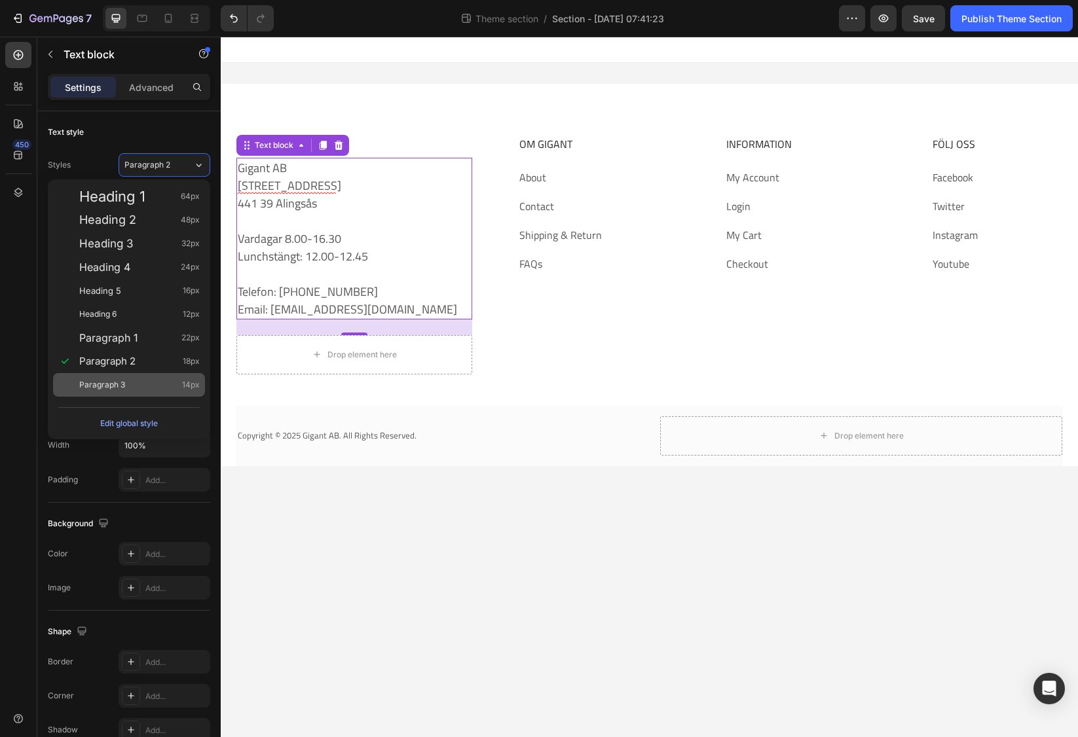
click at [177, 382] on div "Paragraph 3 14px" at bounding box center [139, 384] width 120 height 13
type input "14"
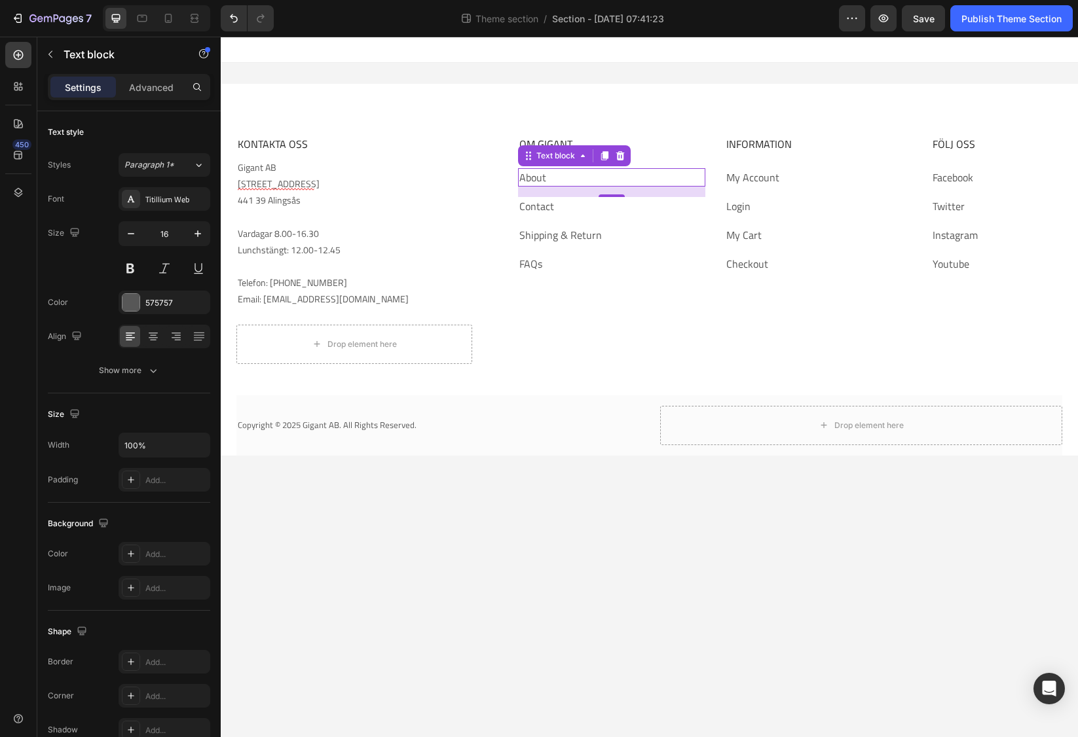
click at [542, 179] on link "About" at bounding box center [532, 178] width 27 height 16
click at [189, 168] on div "Paragraph 1*" at bounding box center [158, 165] width 69 height 12
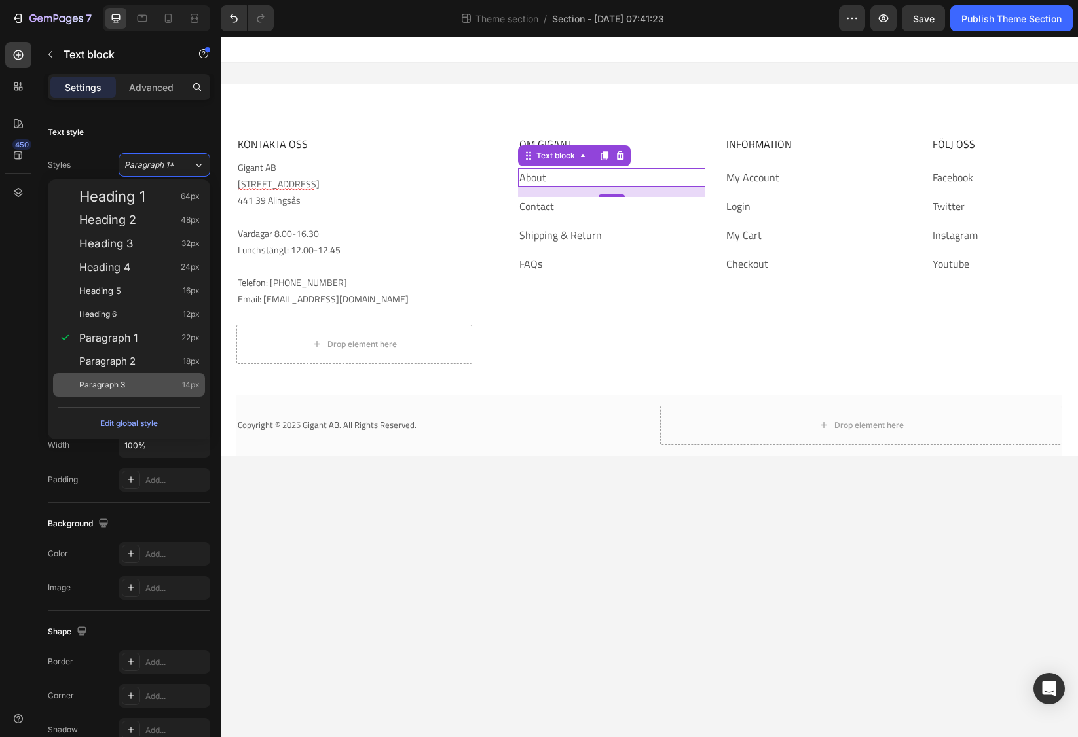
click at [134, 379] on div "Paragraph 3 14px" at bounding box center [139, 384] width 120 height 13
type input "14"
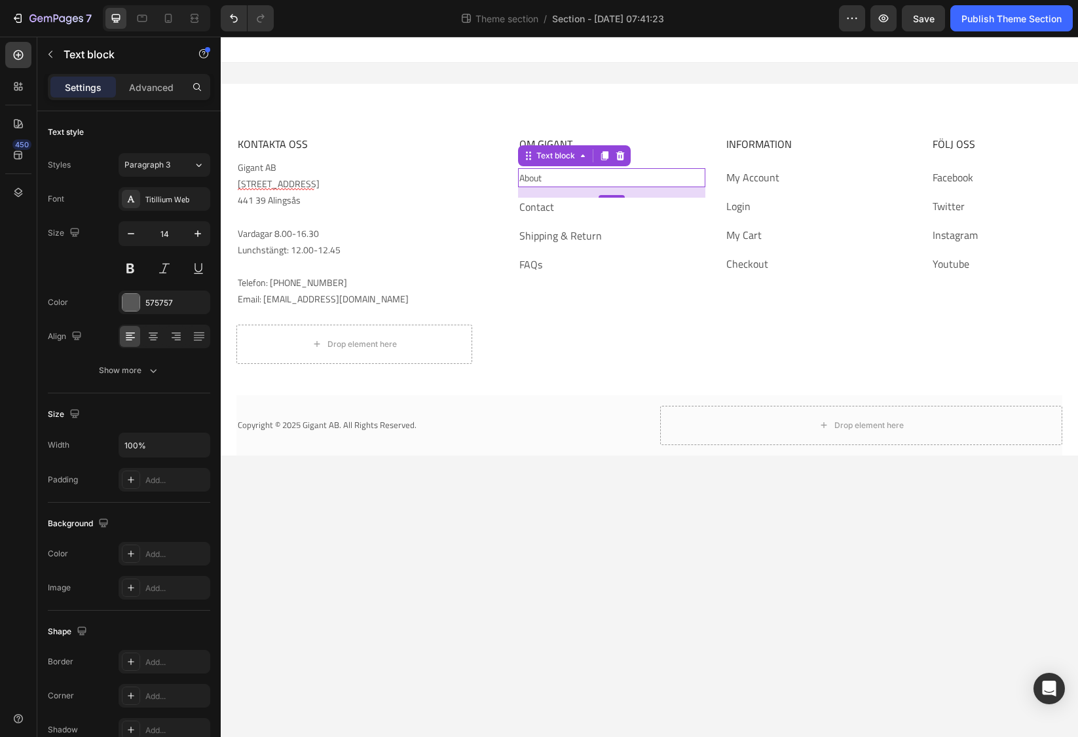
click at [572, 179] on p "About" at bounding box center [611, 178] width 184 height 16
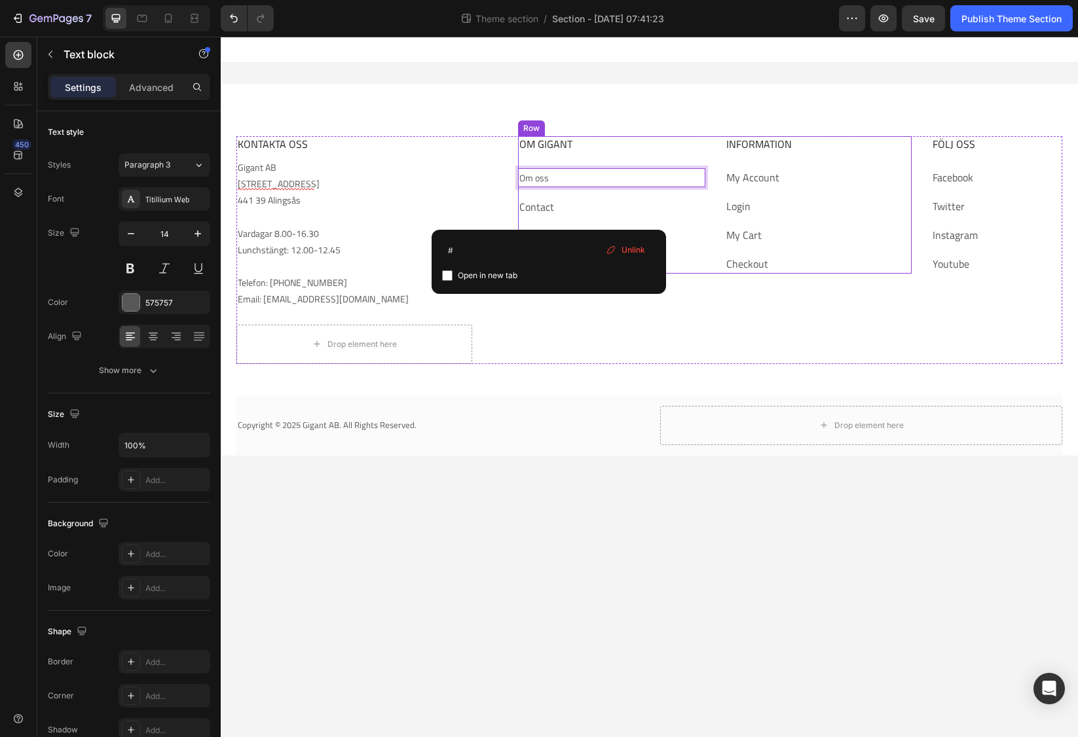
click at [553, 212] on link "Contact" at bounding box center [536, 207] width 35 height 16
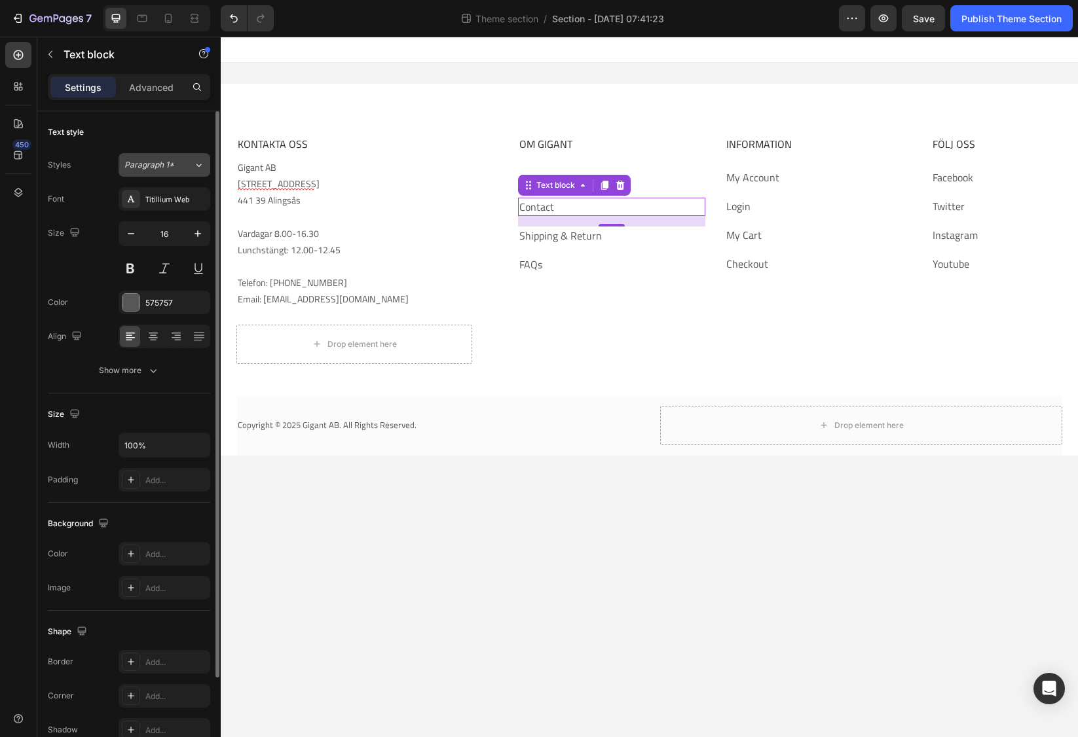
click at [154, 158] on button "Paragraph 1*" at bounding box center [165, 165] width 92 height 24
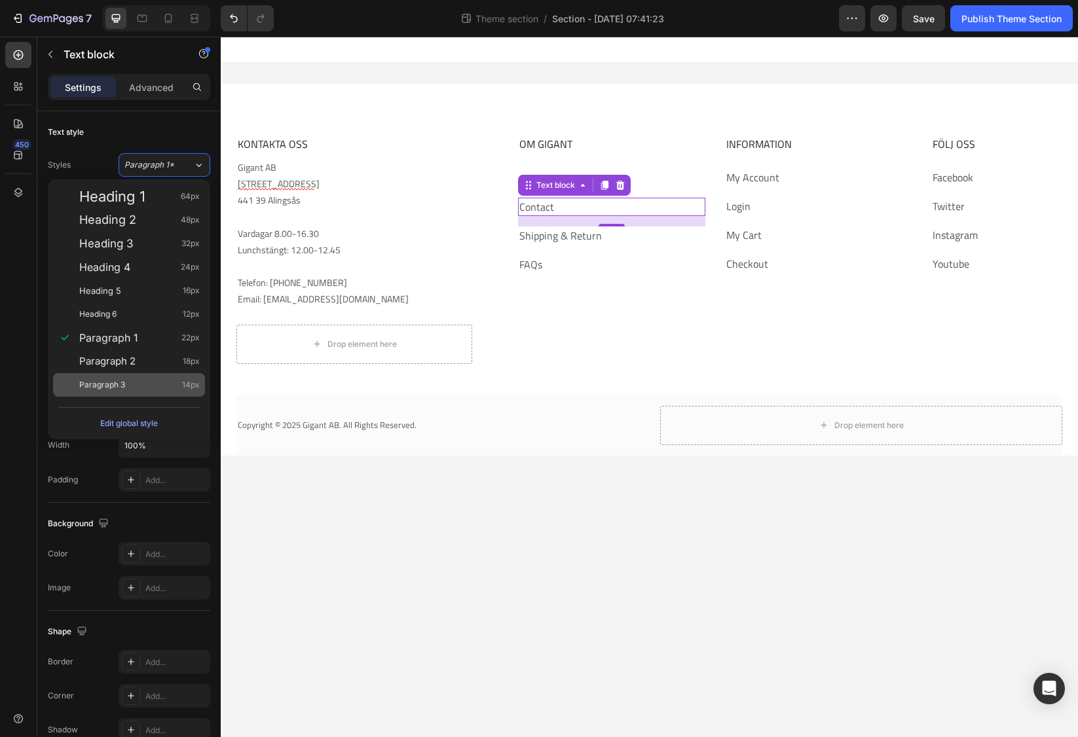
click at [117, 377] on div "Paragraph 3 14px" at bounding box center [129, 385] width 152 height 24
type input "14"
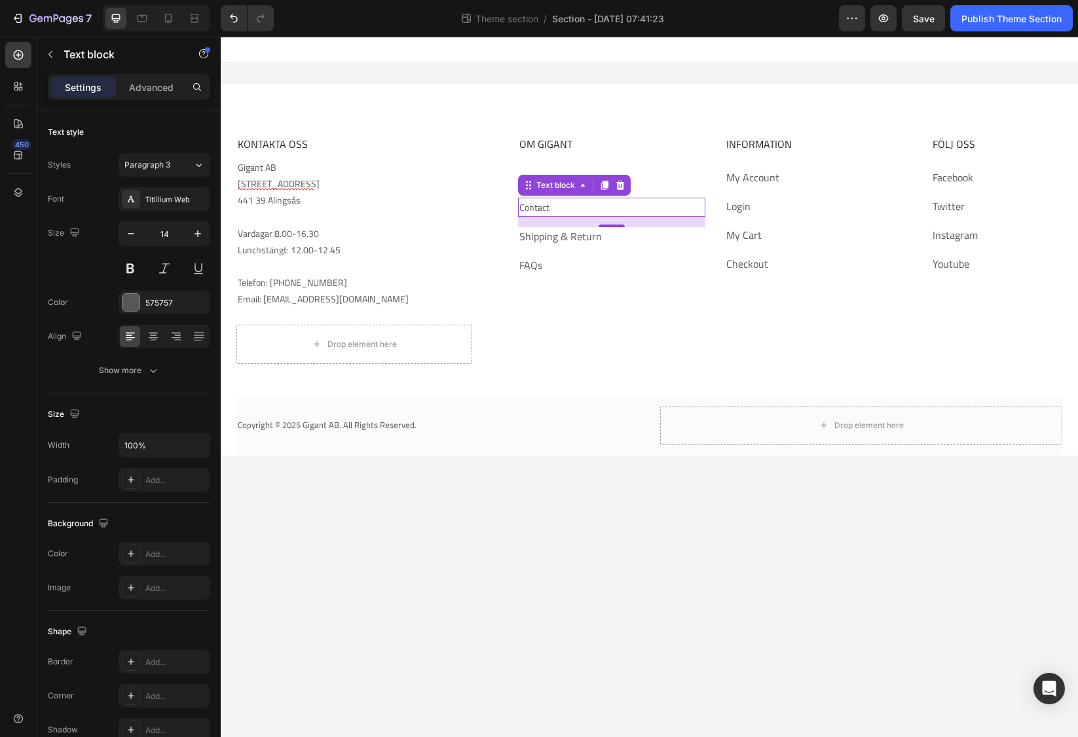
click at [533, 201] on link "Contact" at bounding box center [534, 207] width 30 height 14
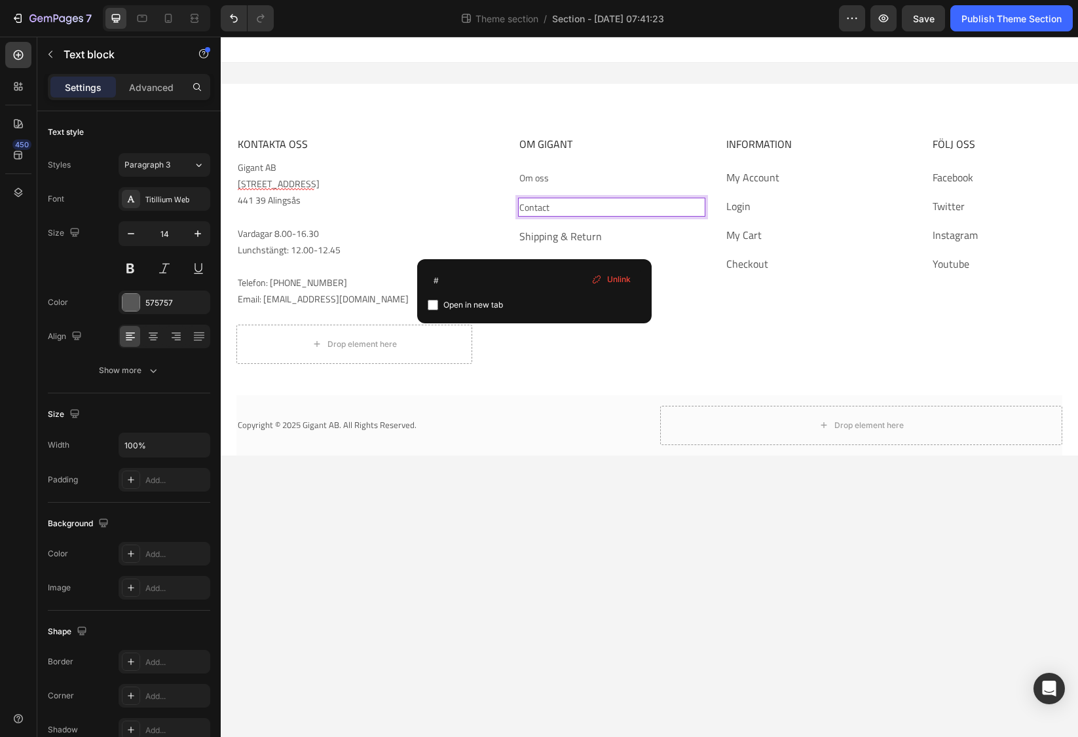
click at [533, 208] on link "Contact" at bounding box center [534, 207] width 30 height 14
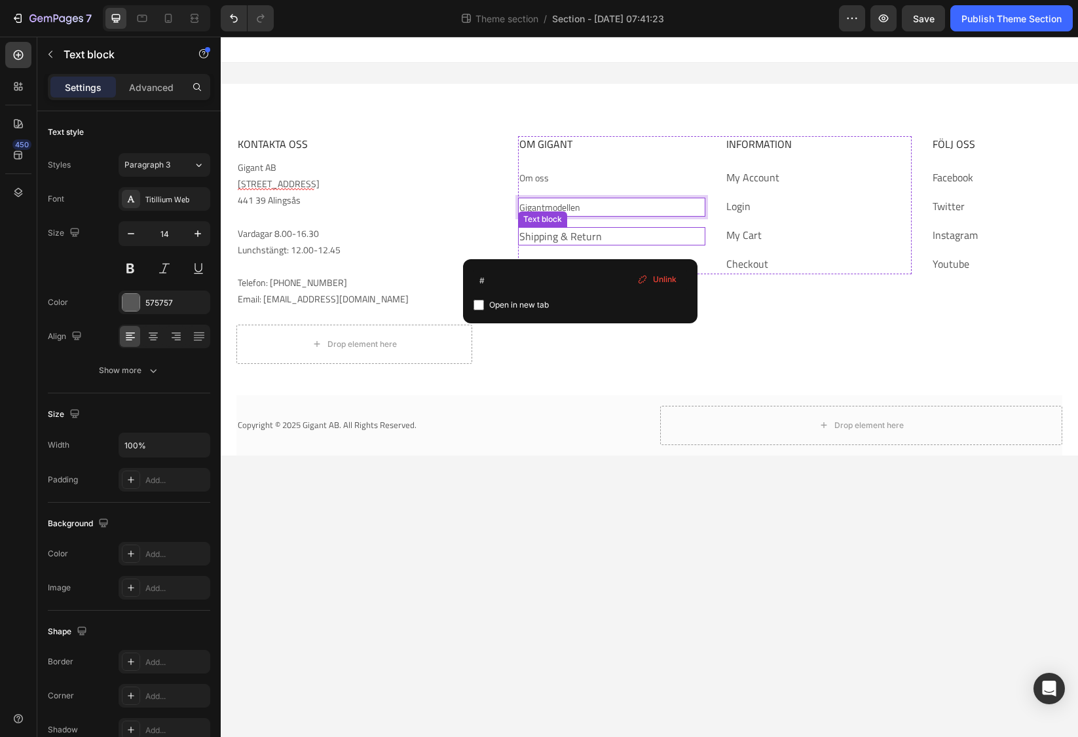
click at [551, 237] on link "Shipping & Return" at bounding box center [560, 237] width 83 height 16
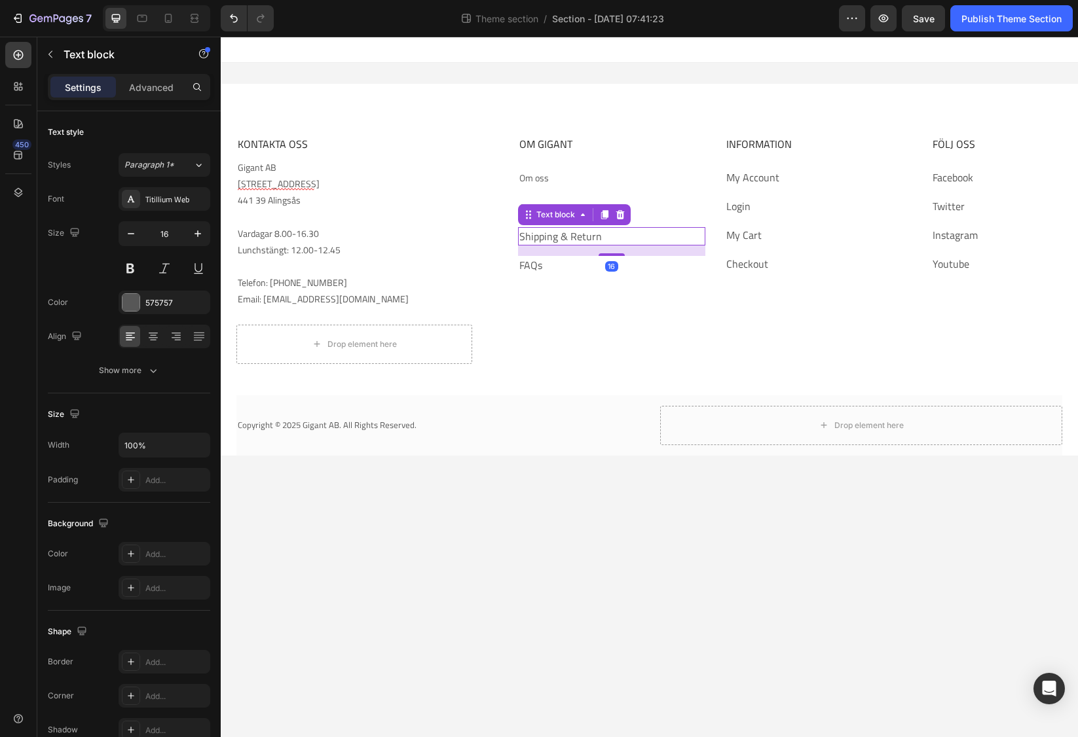
click at [551, 237] on link "Shipping & Return" at bounding box center [560, 237] width 83 height 16
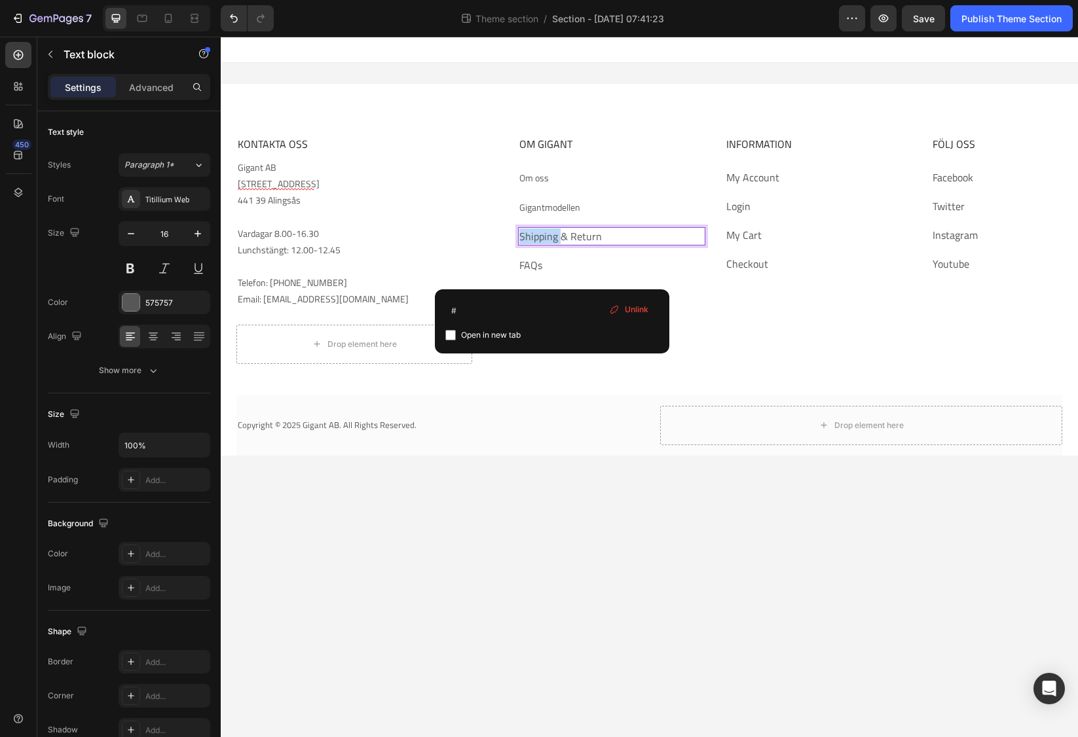
click at [551, 237] on link "Shipping & Return" at bounding box center [560, 237] width 83 height 16
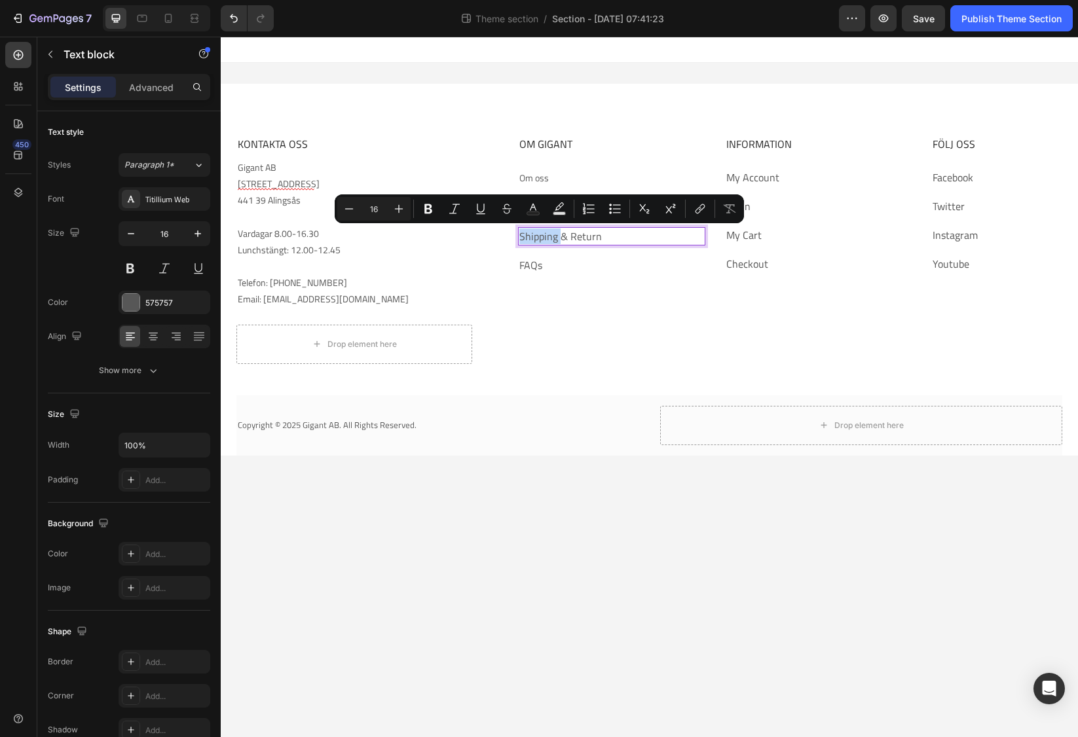
click at [552, 238] on link "Shipping & Return" at bounding box center [560, 237] width 83 height 16
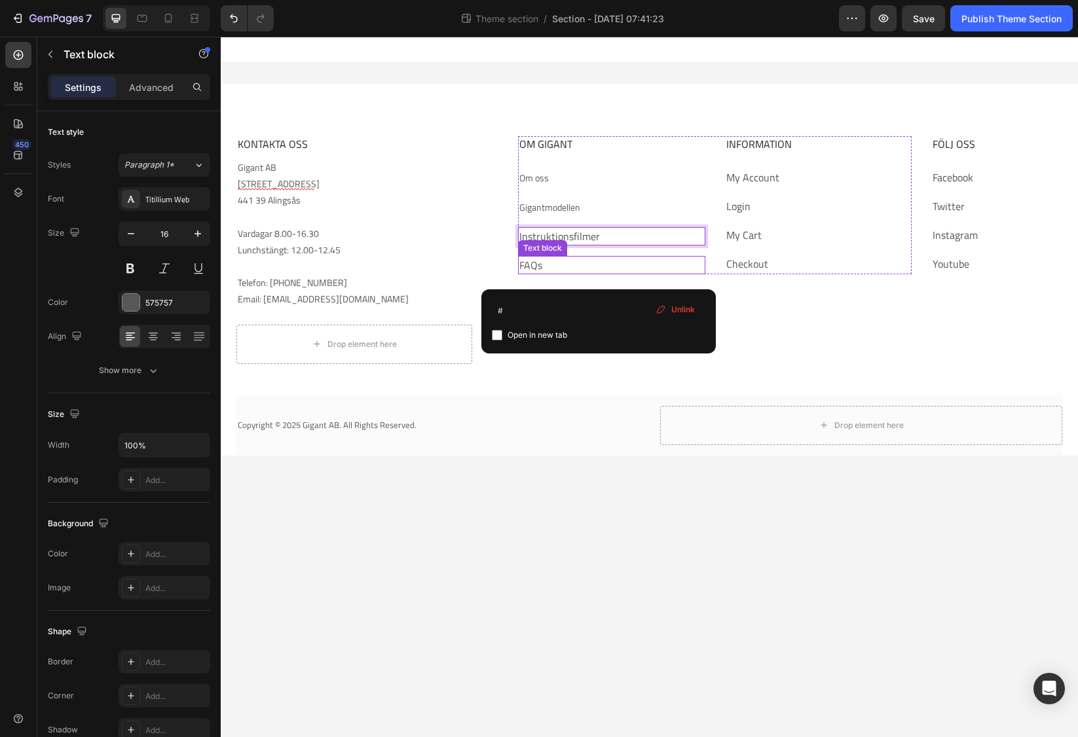
click at [543, 266] on p "FAQs" at bounding box center [611, 265] width 184 height 16
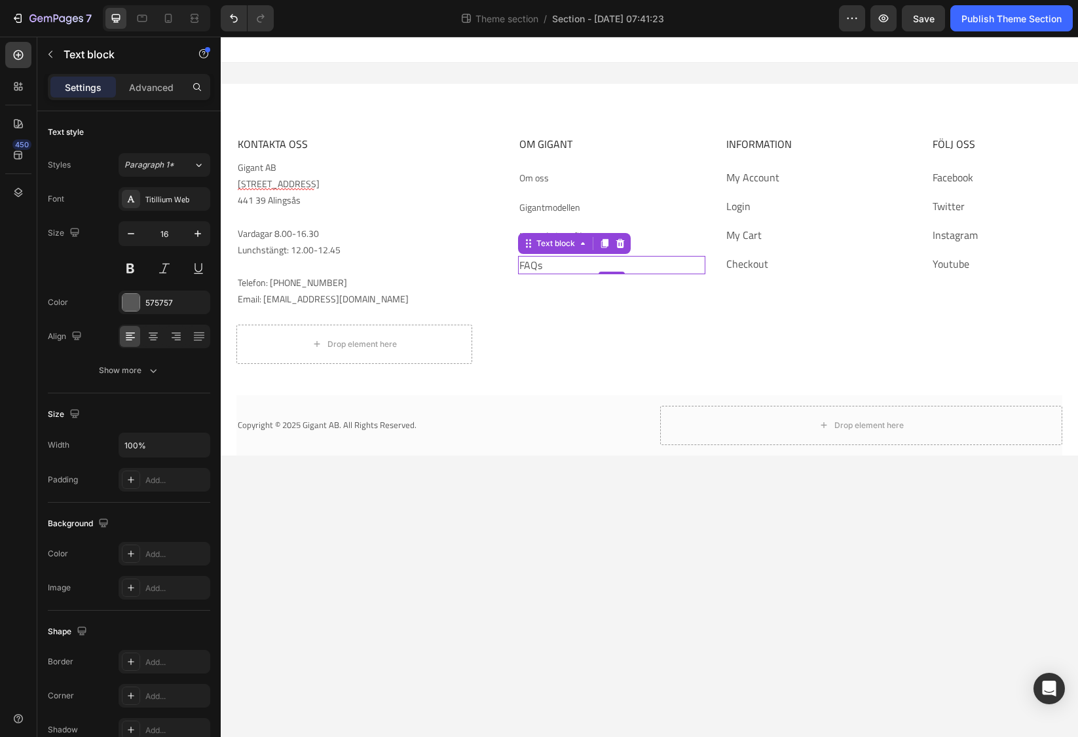
click at [548, 267] on p "FAQs" at bounding box center [611, 265] width 184 height 16
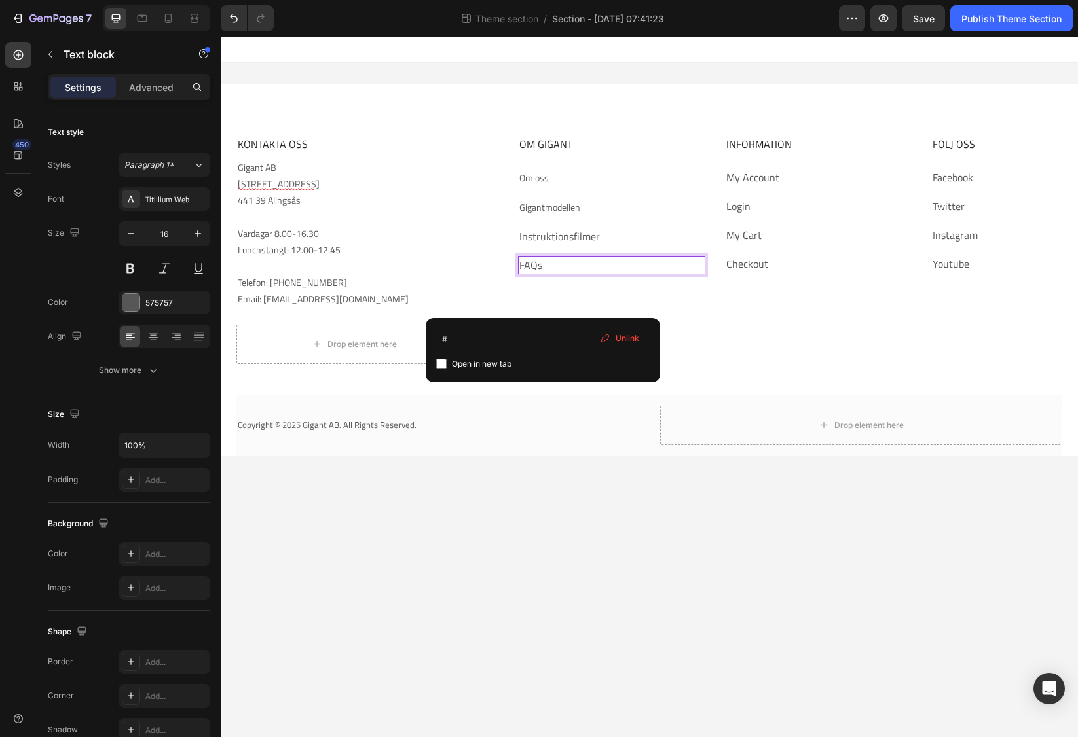
click at [548, 267] on p "FAQs" at bounding box center [611, 265] width 184 height 16
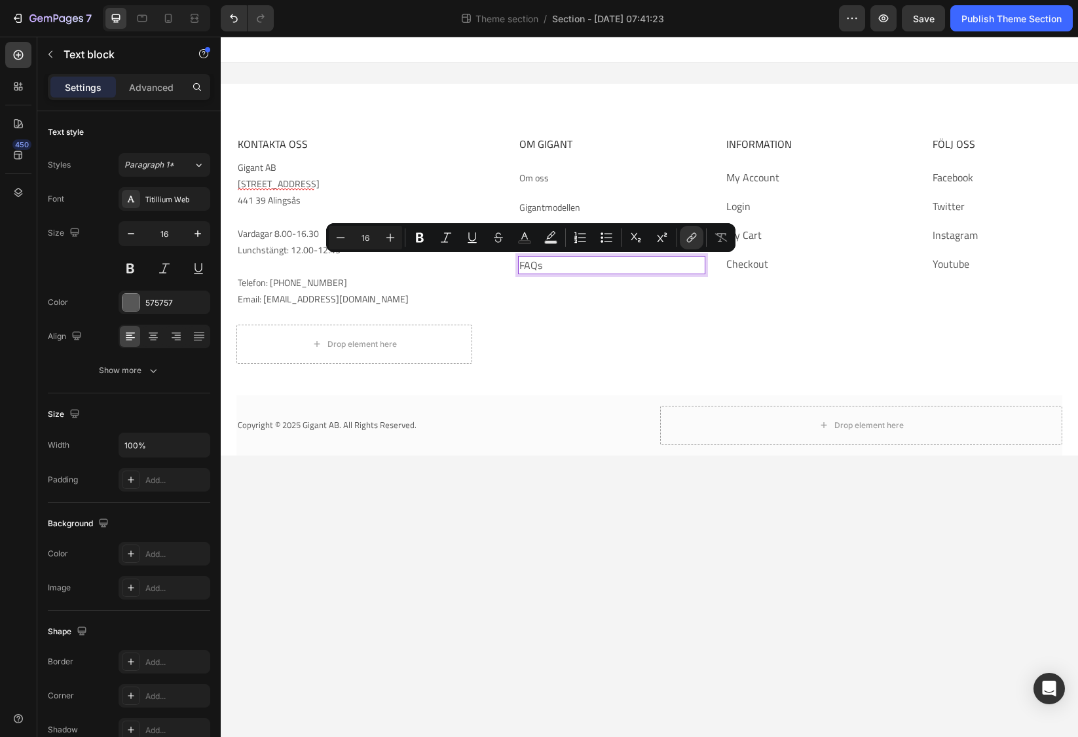
click at [548, 267] on p "FAQs" at bounding box center [611, 265] width 184 height 16
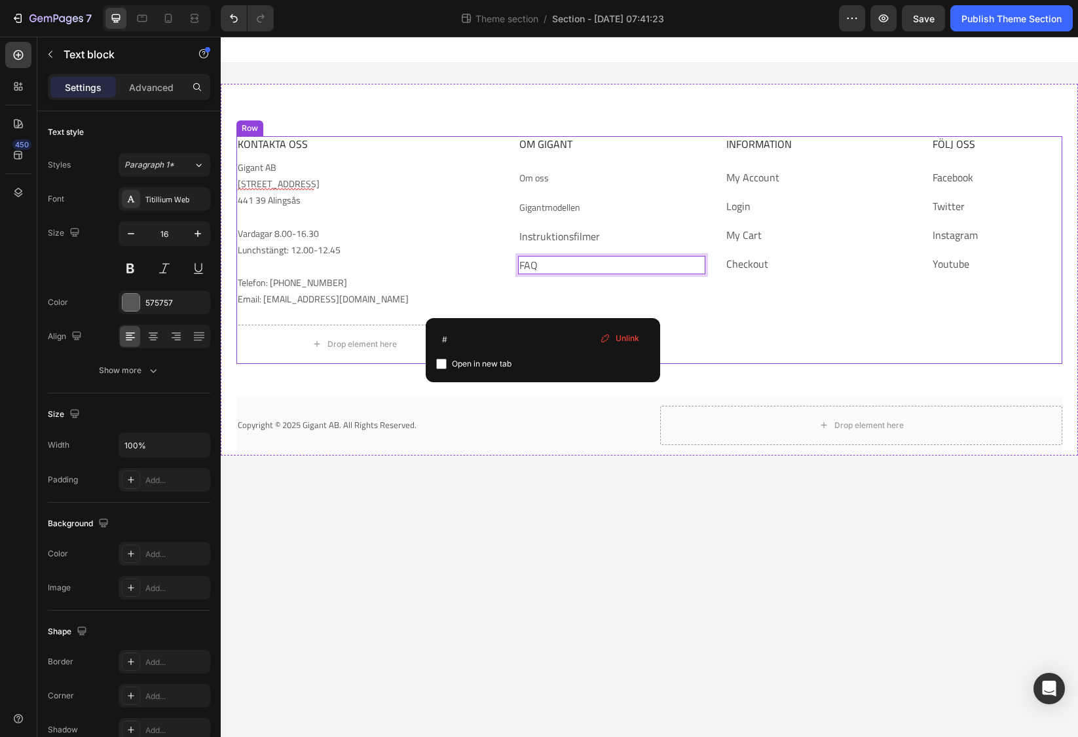
click at [540, 280] on div "OM GIGANT Heading Om oss Text block Gigantmodellen Text block Instruktionsfilme…" at bounding box center [715, 250] width 394 height 228
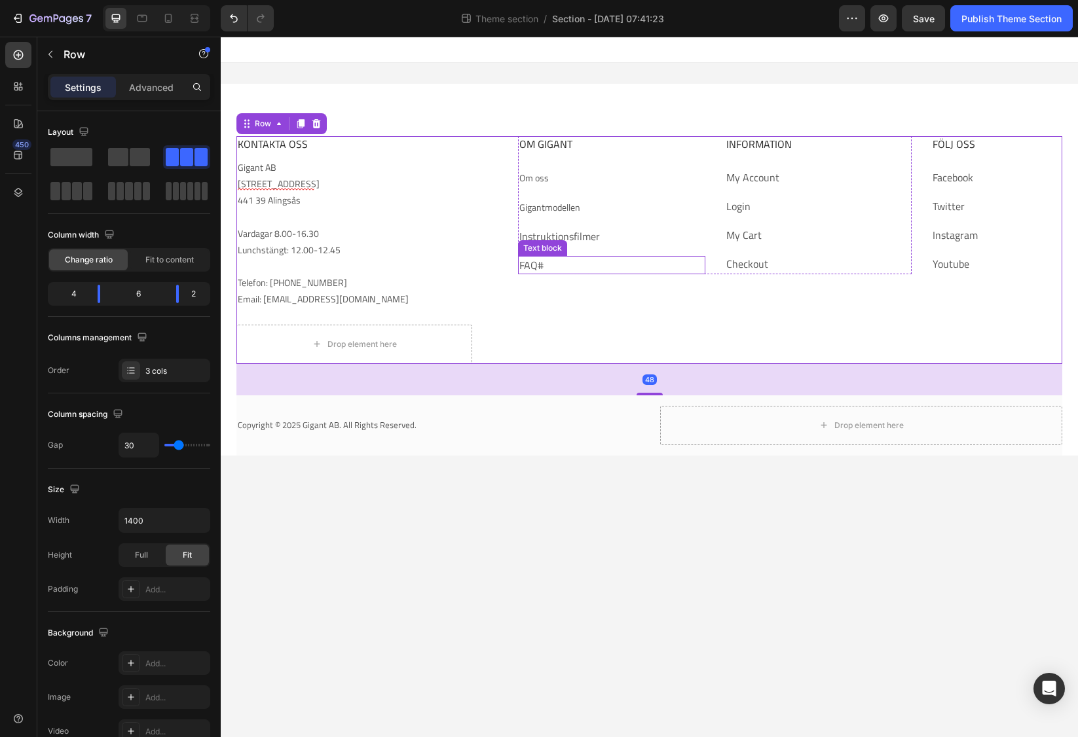
click at [533, 265] on link "FAQ#" at bounding box center [531, 265] width 24 height 16
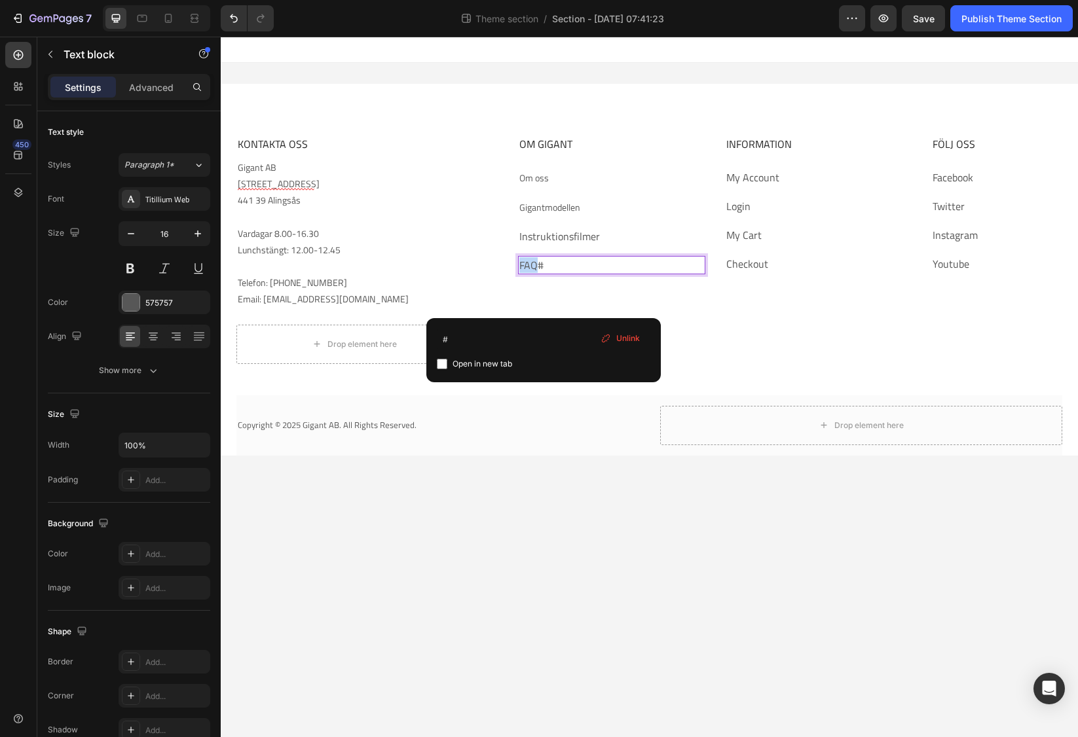
click at [545, 265] on p "FAQ#" at bounding box center [611, 265] width 184 height 16
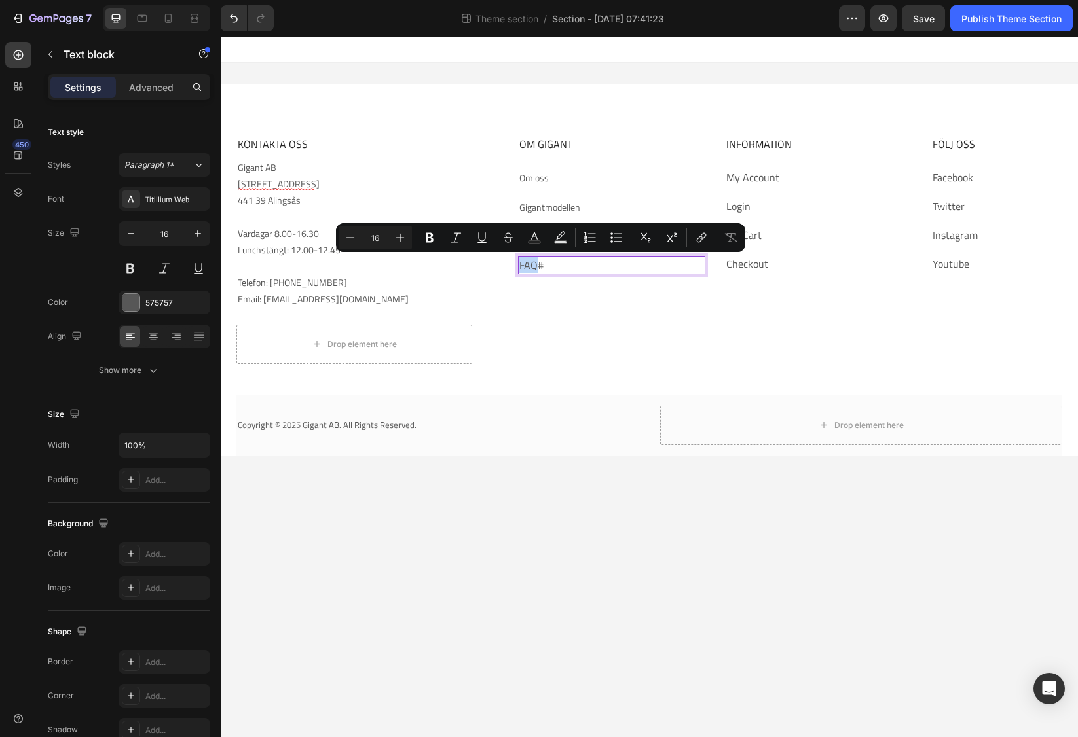
click at [545, 265] on p "FAQ#" at bounding box center [611, 265] width 184 height 16
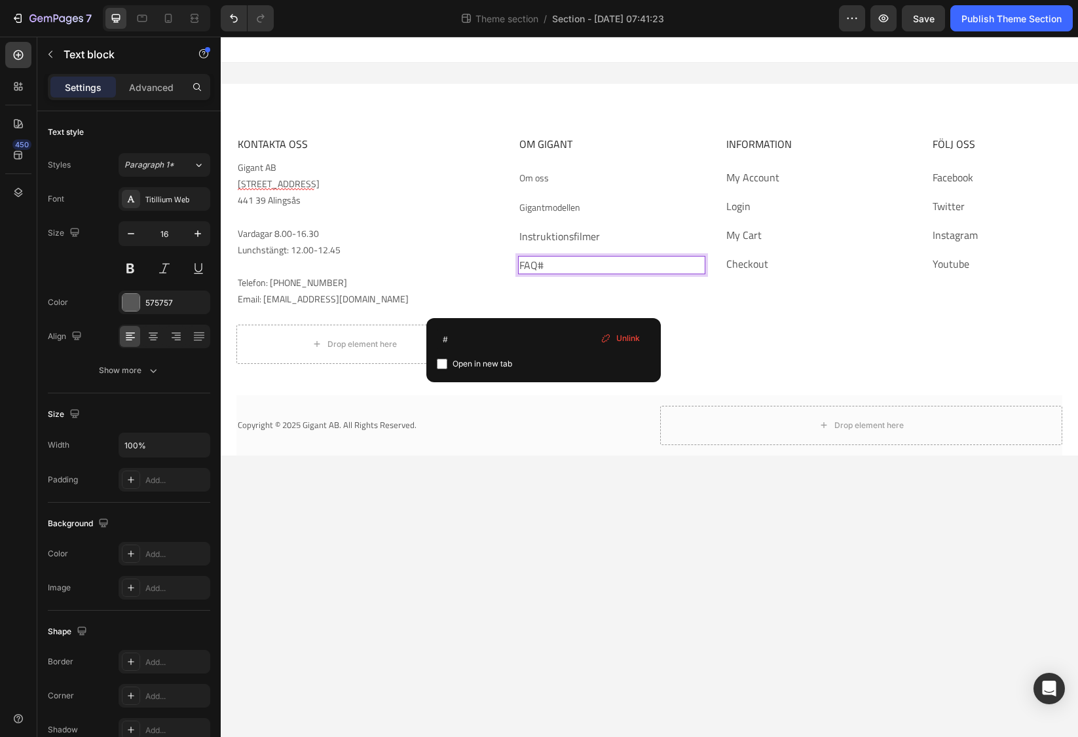
click at [545, 265] on p "FAQ# ⁠⁠⁠⁠⁠⁠⁠" at bounding box center [611, 265] width 184 height 16
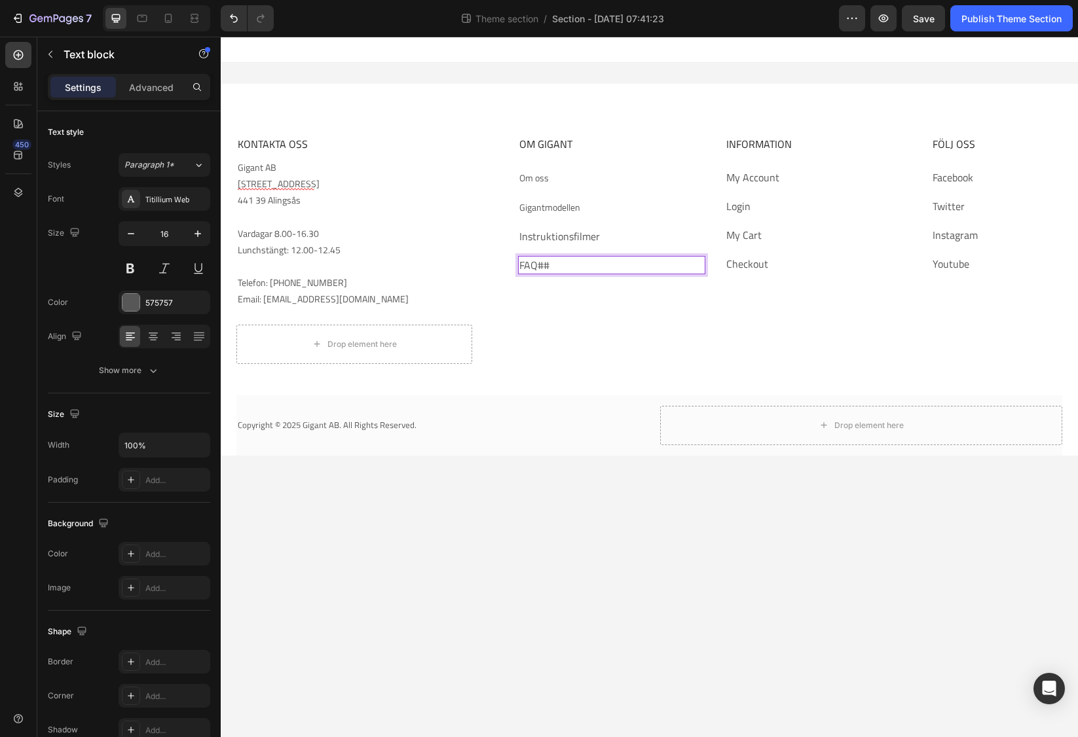
click at [545, 265] on link "FAQ##" at bounding box center [534, 265] width 30 height 16
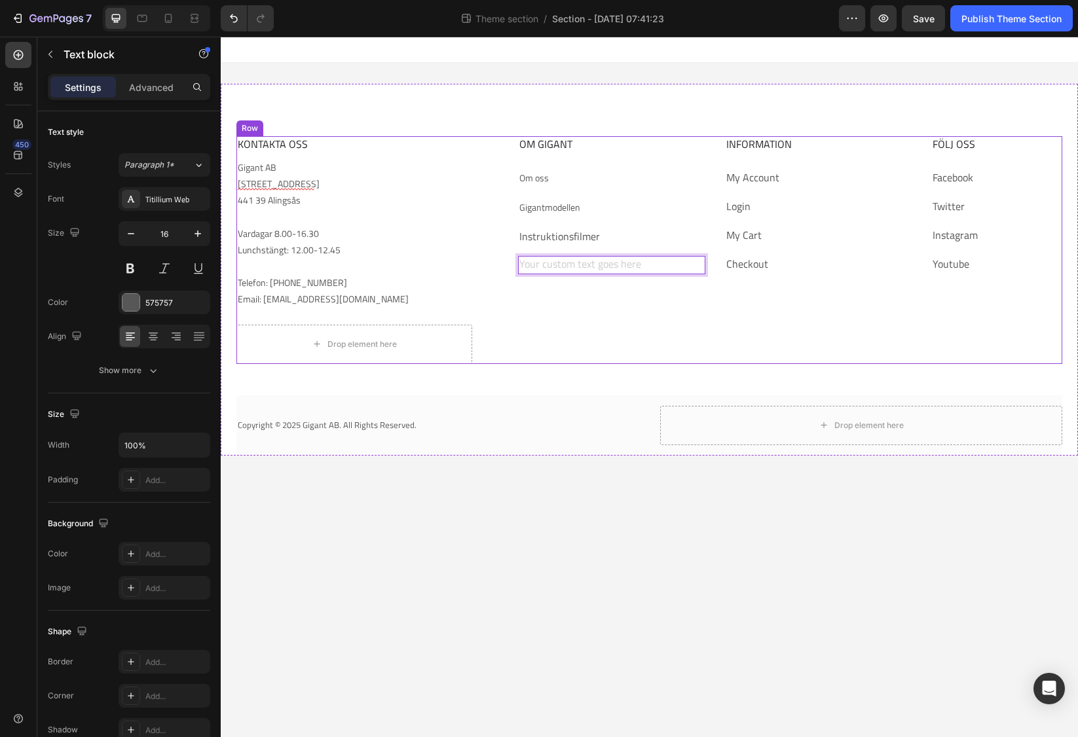
click at [532, 298] on div "OM GIGANT Heading Om oss Text block Gigantmodellen Text block Instruktionsfilme…" at bounding box center [715, 250] width 394 height 228
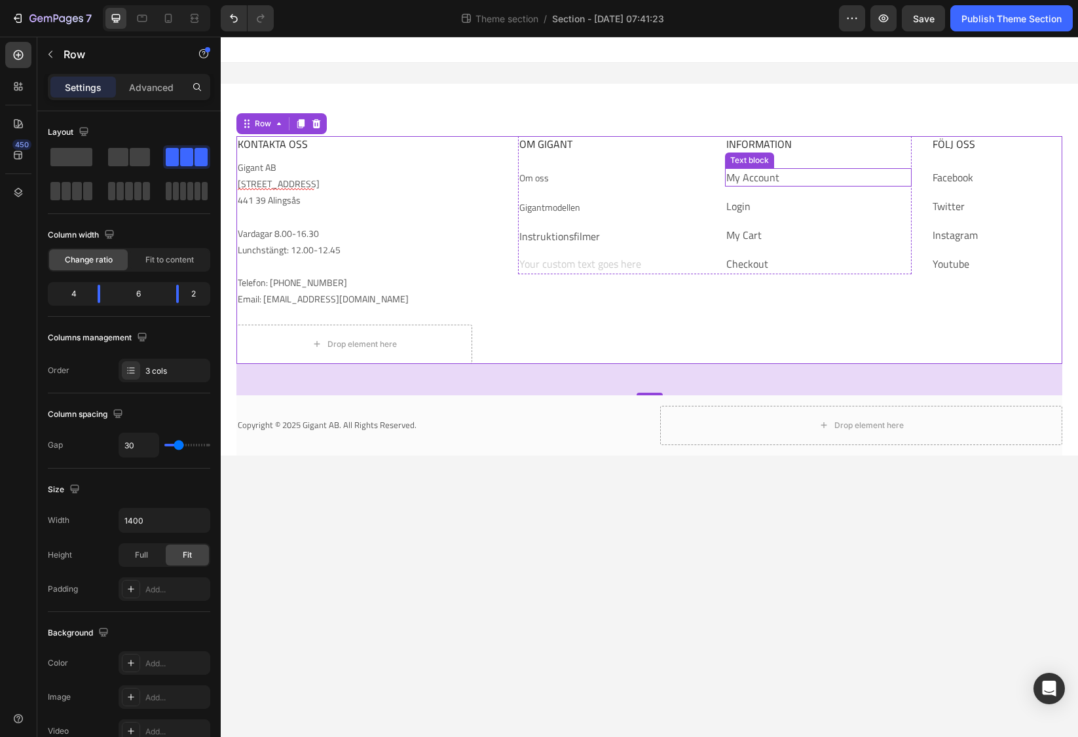
click at [758, 176] on link "My Account" at bounding box center [752, 178] width 53 height 16
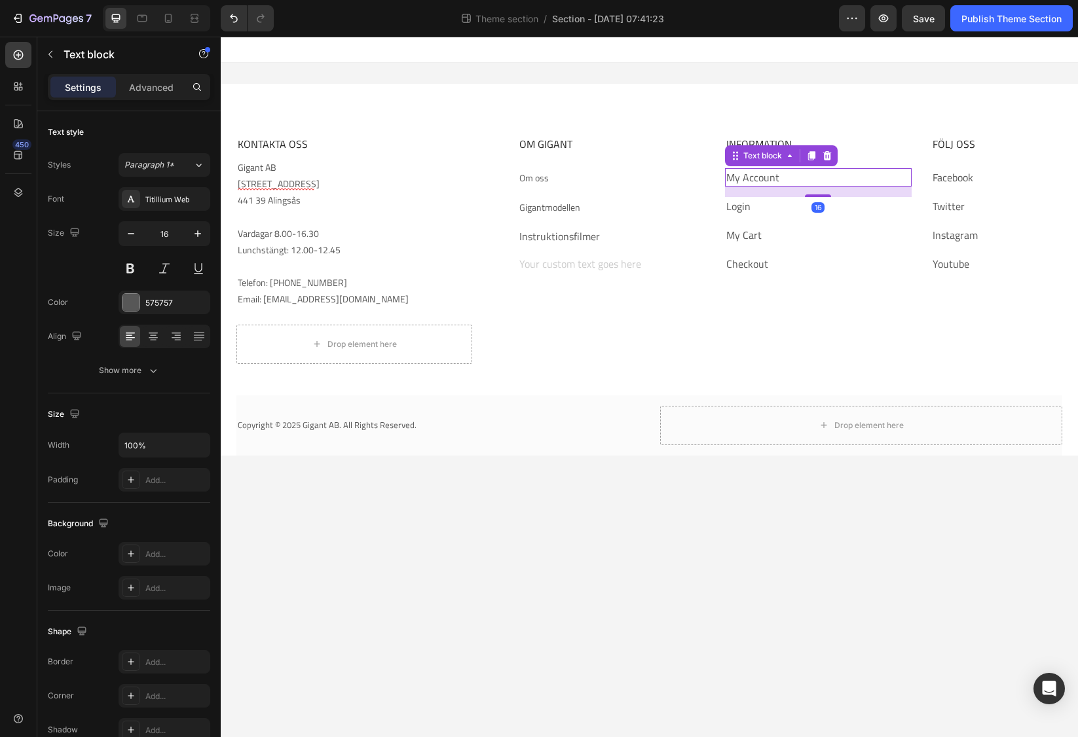
click at [758, 176] on link "My Account" at bounding box center [752, 178] width 53 height 16
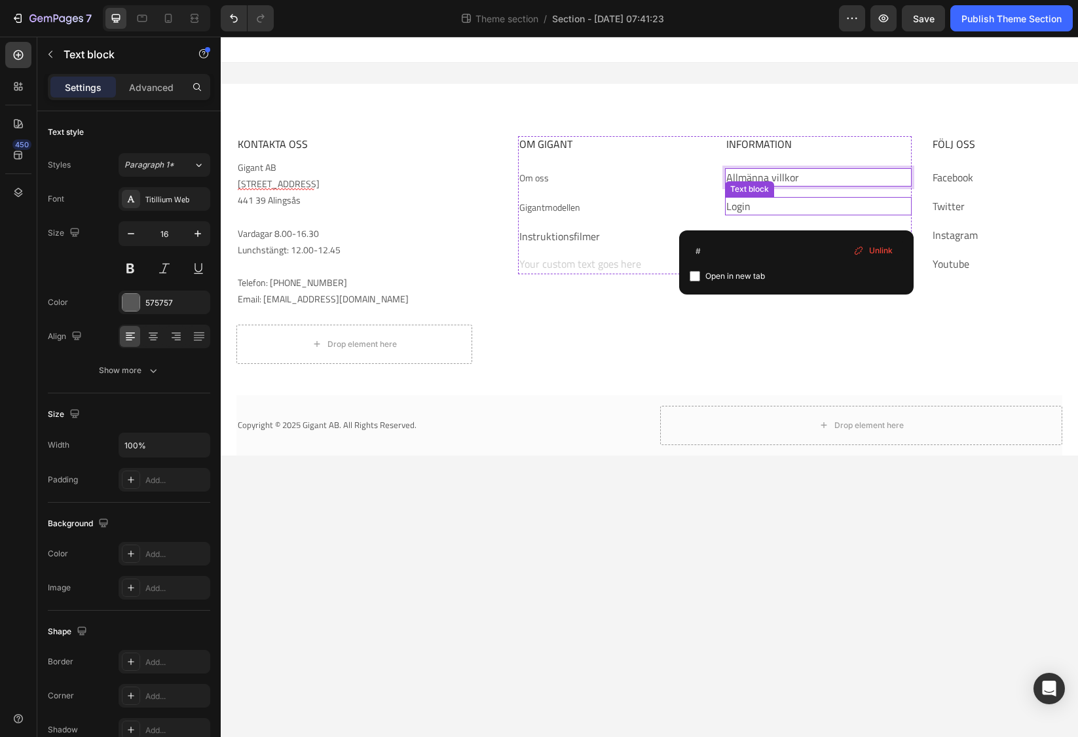
click at [756, 206] on p "Login" at bounding box center [818, 206] width 184 height 16
click at [754, 207] on p "Login" at bounding box center [818, 206] width 184 height 16
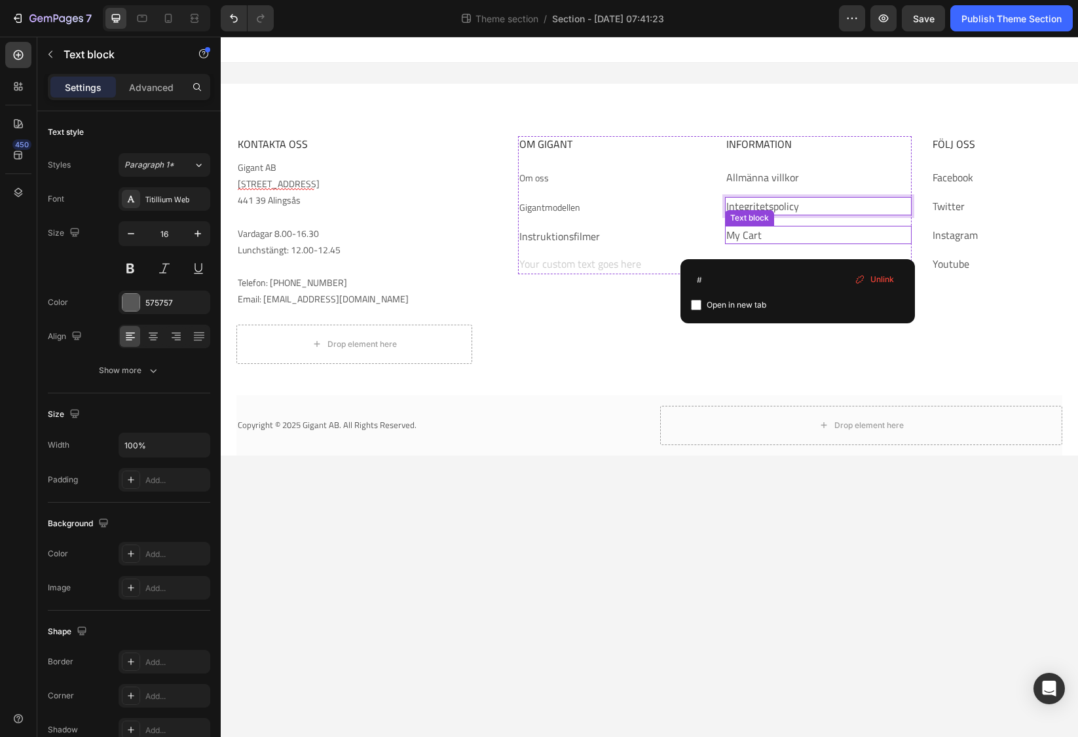
click at [744, 228] on link "My Cart" at bounding box center [743, 235] width 35 height 16
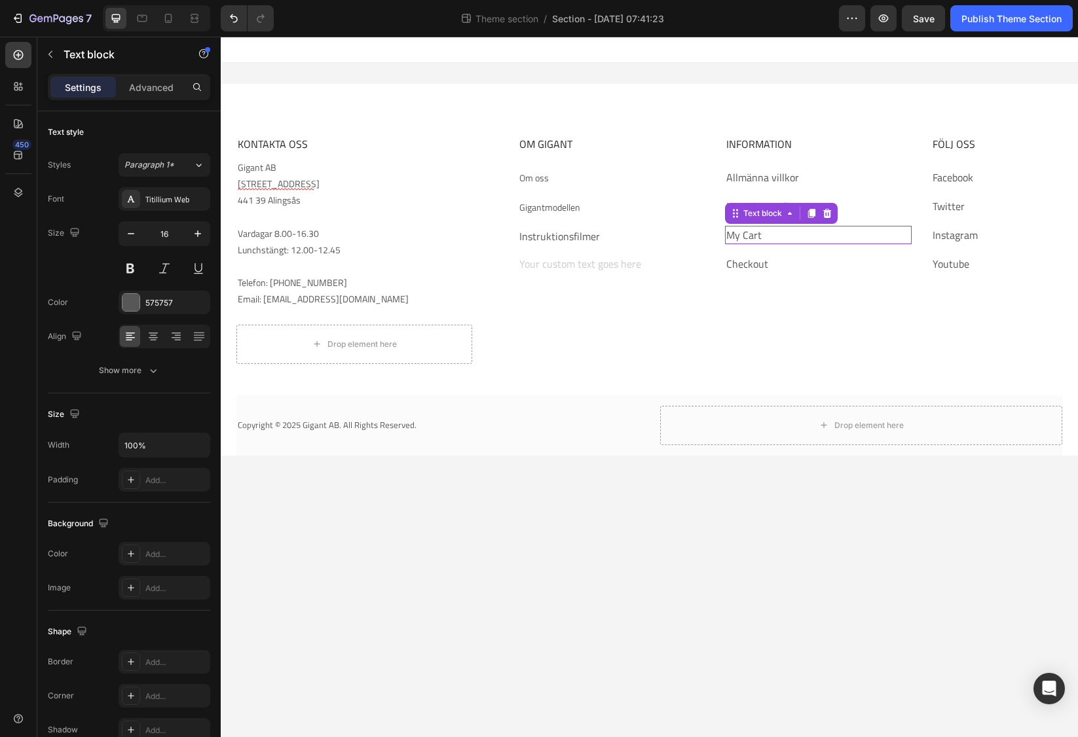
click at [744, 228] on link "My Cart" at bounding box center [743, 235] width 35 height 16
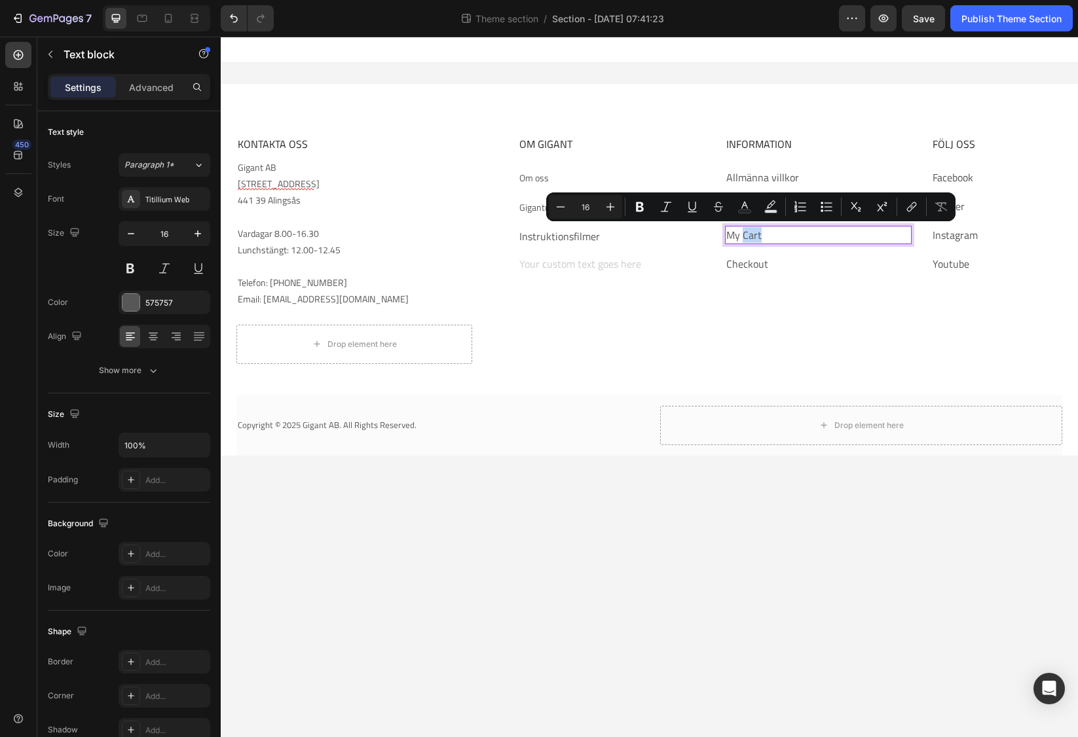
click at [744, 229] on link "My Cart" at bounding box center [743, 235] width 35 height 16
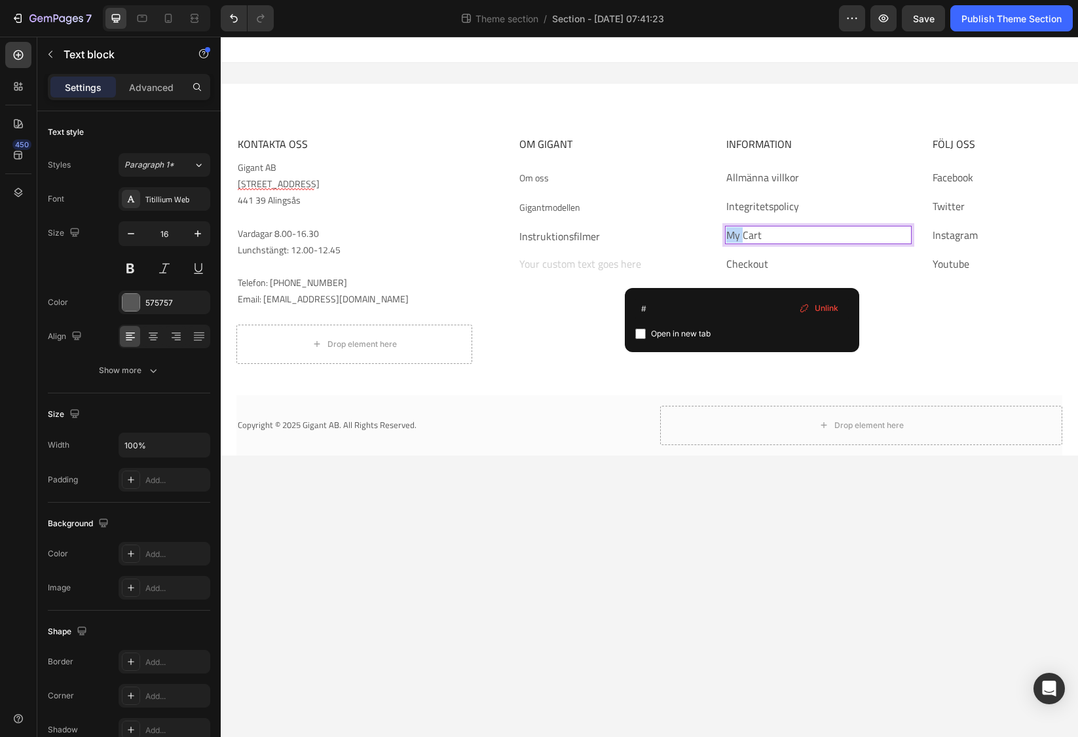
click at [744, 229] on link "My Cart" at bounding box center [743, 235] width 35 height 16
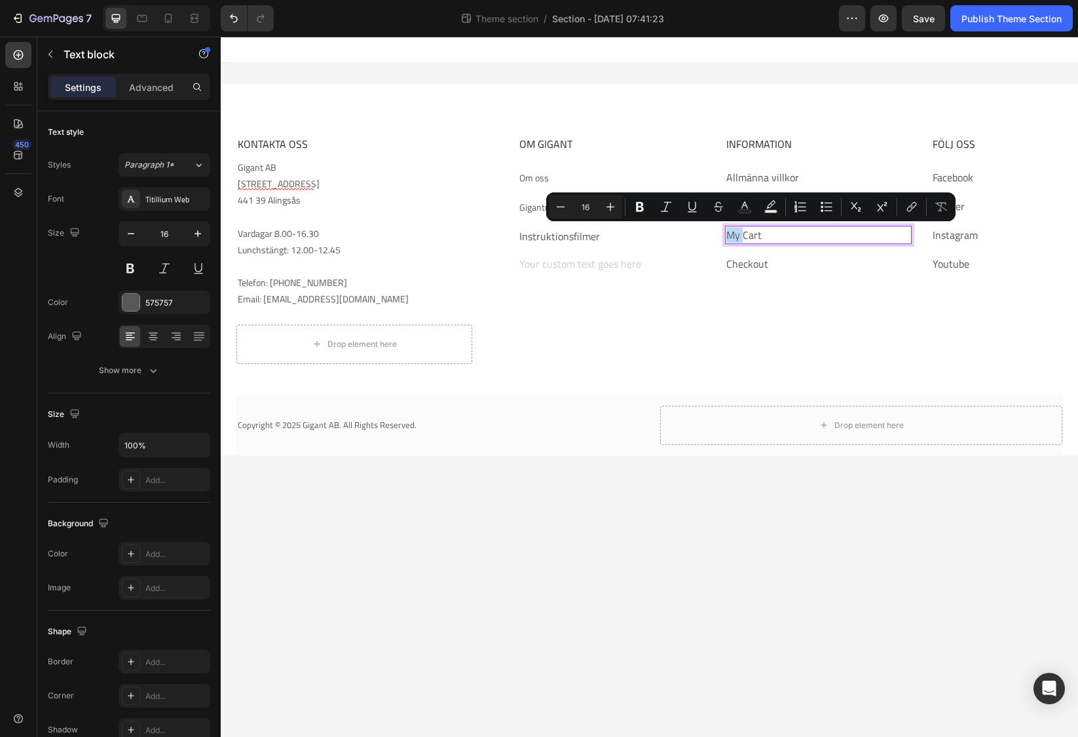
click at [744, 229] on link "My Cart" at bounding box center [743, 235] width 35 height 16
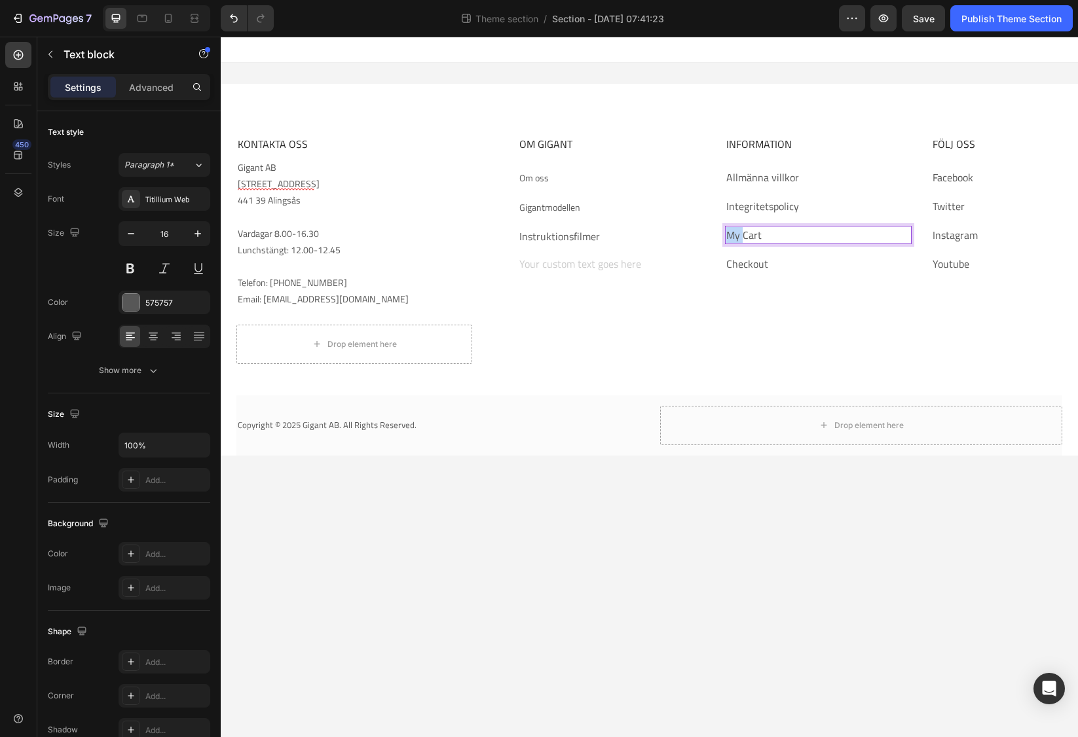
click at [744, 229] on link "My Cart" at bounding box center [743, 235] width 35 height 16
click at [759, 259] on link "Checkout" at bounding box center [747, 264] width 42 height 16
click at [756, 263] on link "Checkout" at bounding box center [747, 264] width 42 height 16
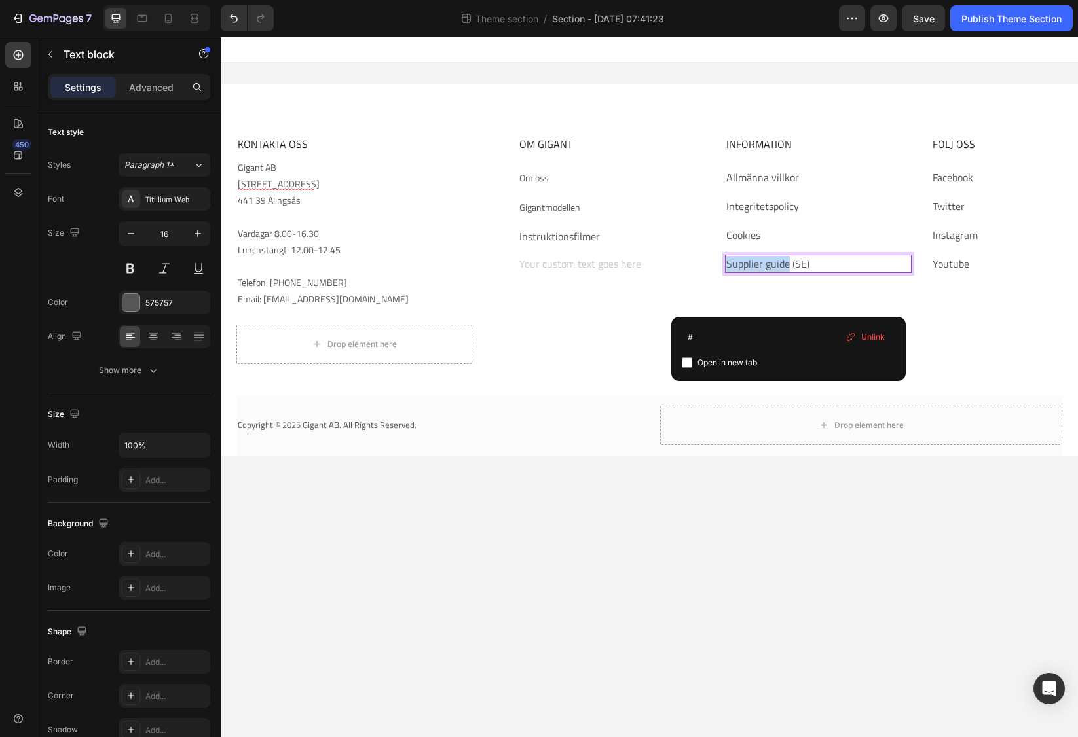
drag, startPoint x: 788, startPoint y: 265, endPoint x: 725, endPoint y: 266, distance: 62.2
click at [726, 266] on link "Supplier guide (SE)" at bounding box center [767, 264] width 83 height 16
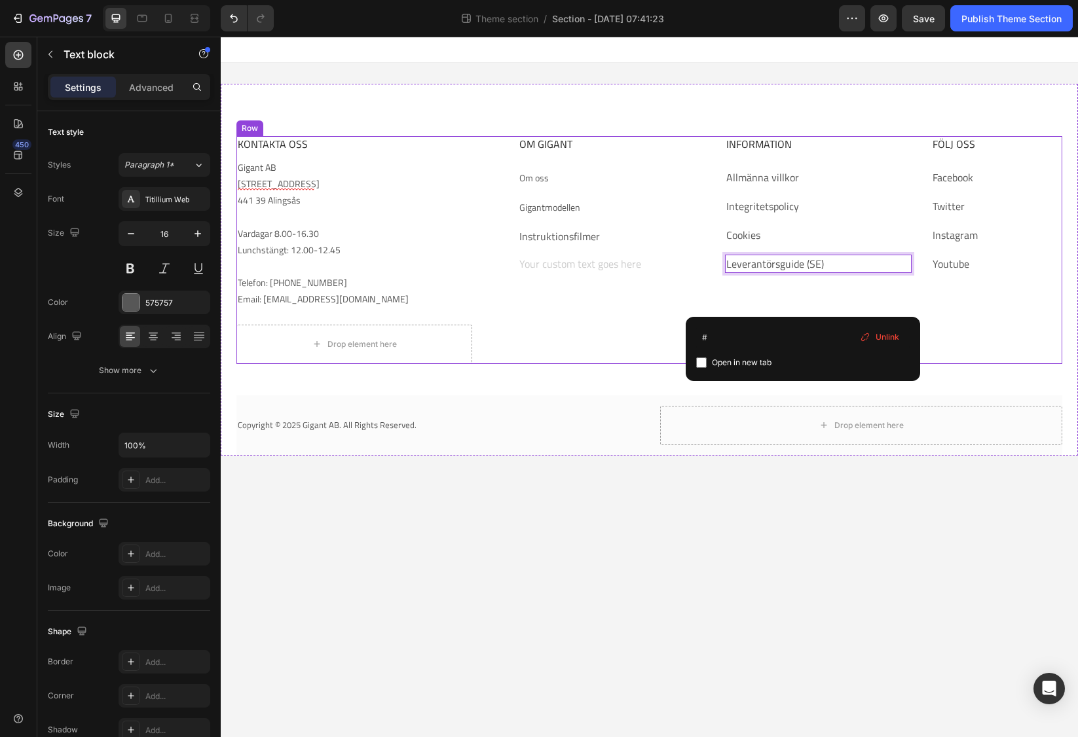
click at [753, 284] on div "OM GIGANT Heading Om oss Text block Gigantmodellen Text block Instruktionsfilme…" at bounding box center [715, 250] width 394 height 228
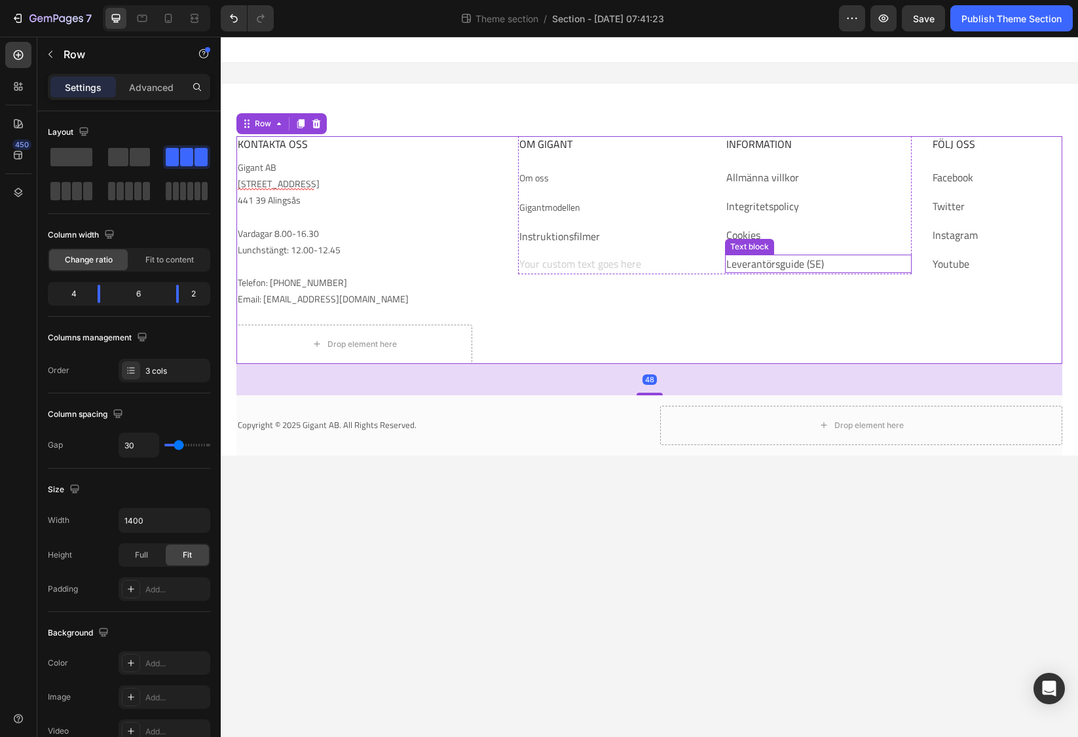
click at [843, 272] on div "Leverantörsguide (SE)" at bounding box center [818, 264] width 187 height 18
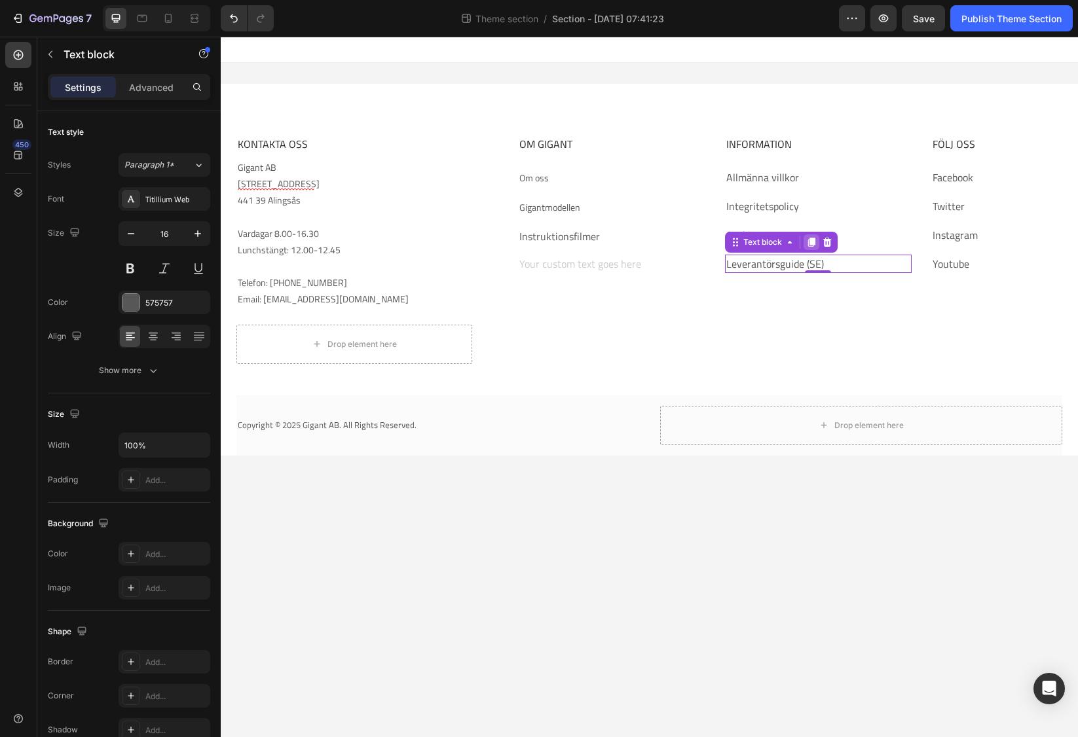
click at [815, 246] on icon at bounding box center [811, 242] width 10 height 10
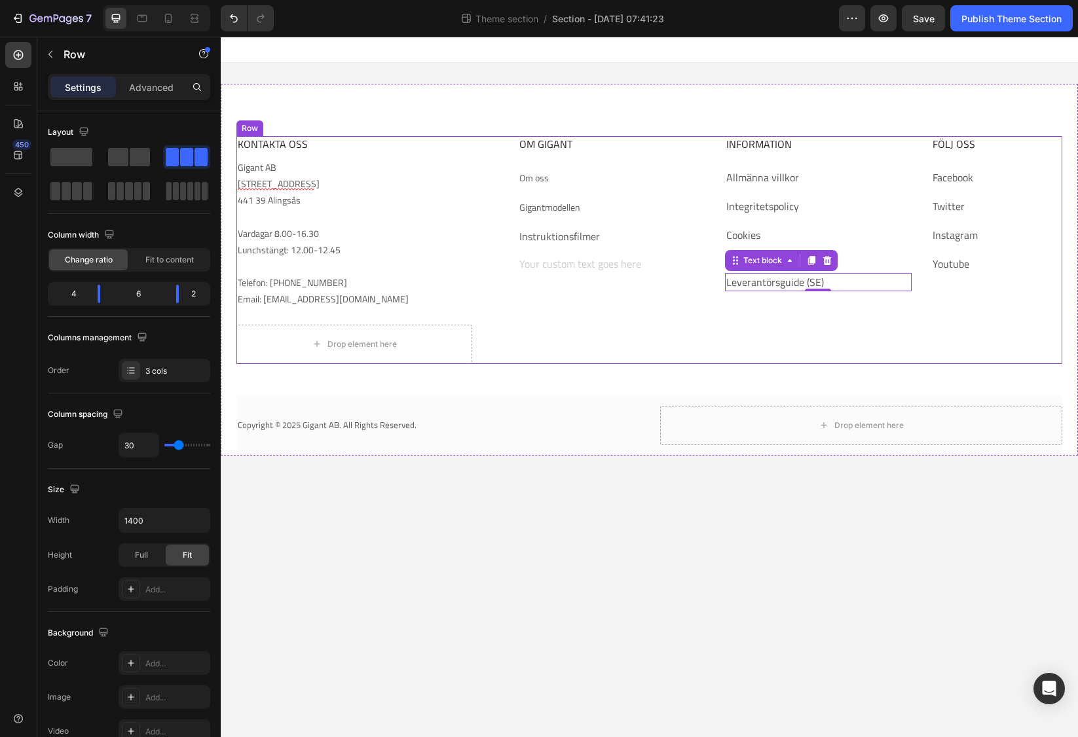
click at [770, 298] on div "OM GIGANT Heading Om oss Text block Gigantmodellen Text block Instruktionsfilme…" at bounding box center [715, 250] width 394 height 228
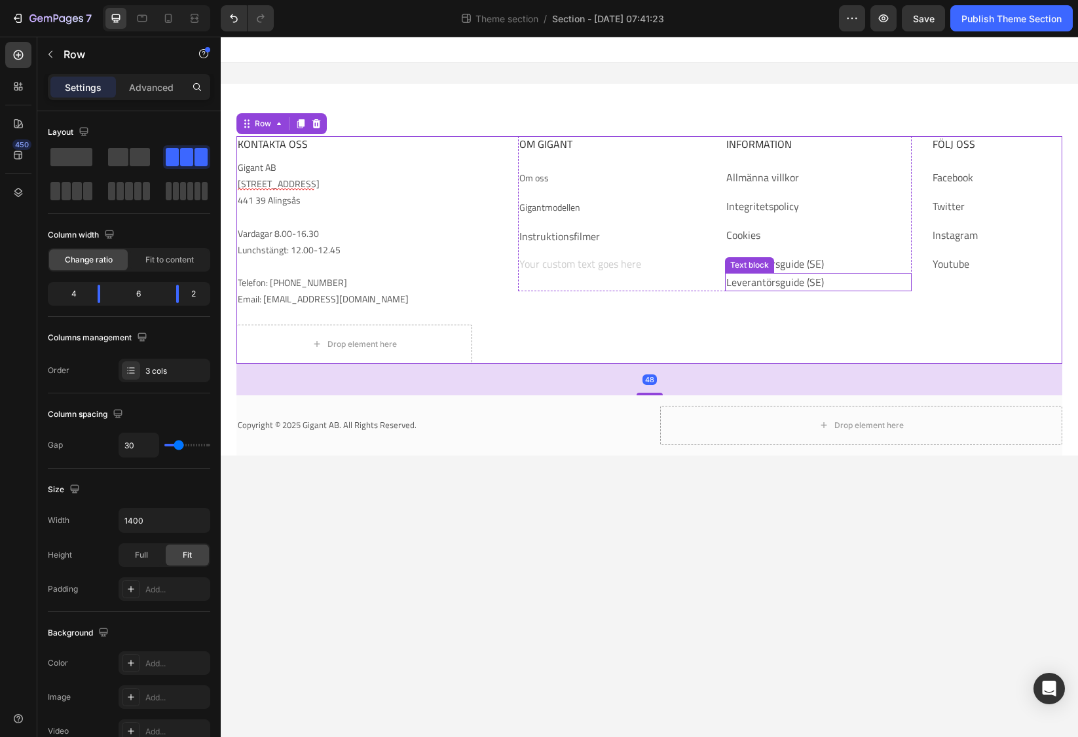
click at [770, 284] on link "Leverantörsguide (SE)" at bounding box center [775, 282] width 98 height 16
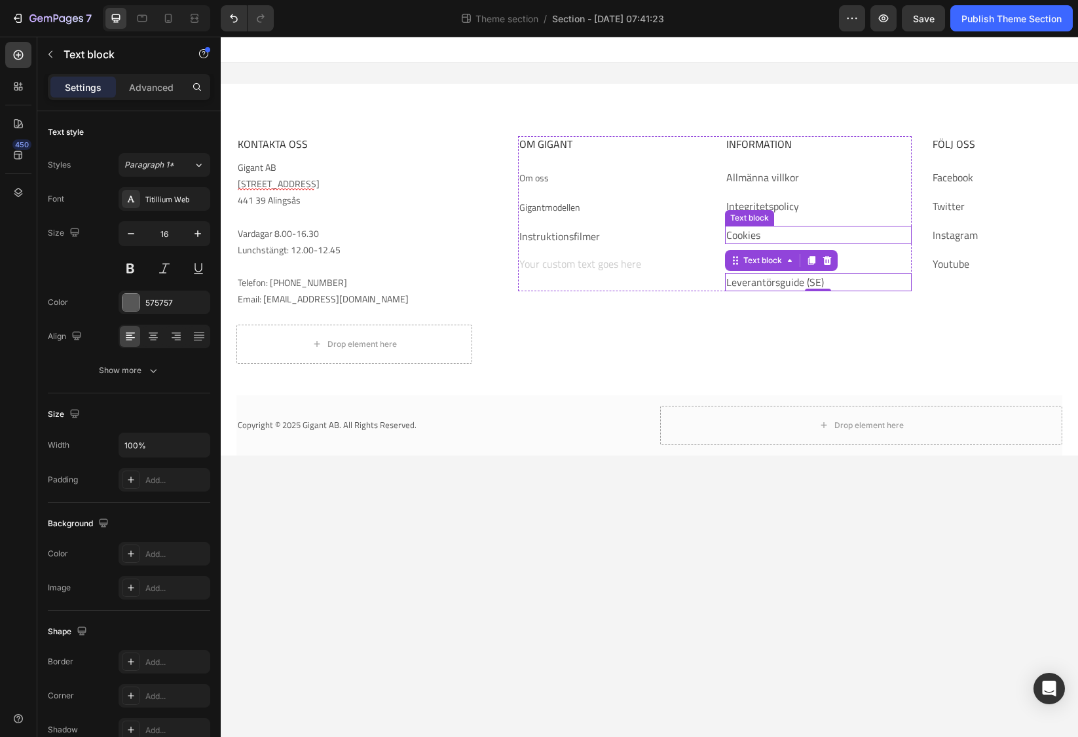
click at [749, 232] on link "Cookies" at bounding box center [743, 235] width 34 height 16
click at [750, 251] on div "16" at bounding box center [818, 249] width 187 height 10
click at [780, 268] on link "Leverantörsguide (SE)" at bounding box center [775, 264] width 98 height 16
drag, startPoint x: 811, startPoint y: 272, endPoint x: 807, endPoint y: 283, distance: 11.0
click at [807, 283] on div at bounding box center [818, 282] width 26 height 3
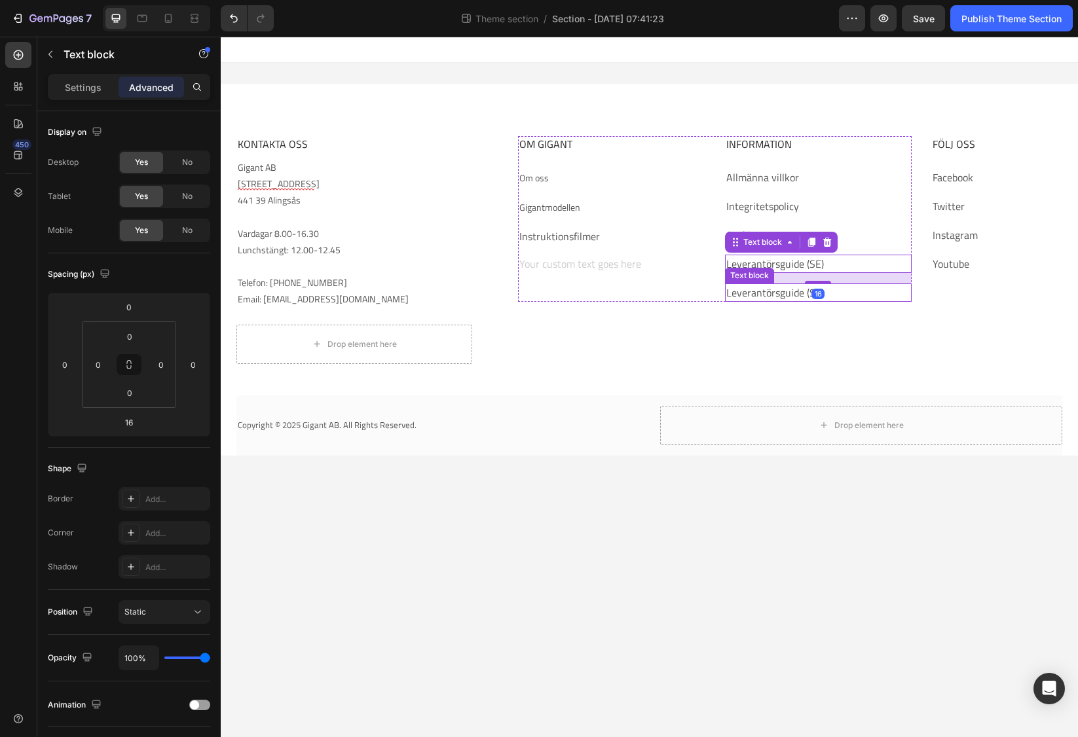
click at [790, 294] on link "Leverantörsguide (SE)" at bounding box center [775, 293] width 98 height 16
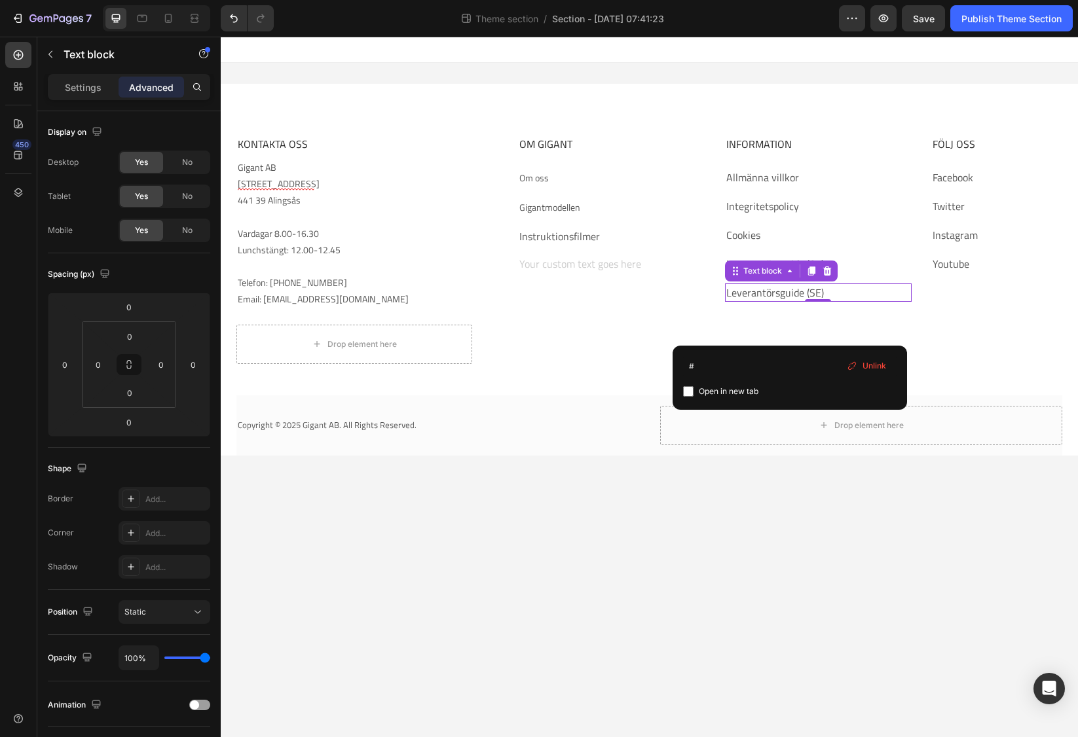
click at [790, 294] on link "Leverantörsguide (SE)" at bounding box center [775, 293] width 98 height 16
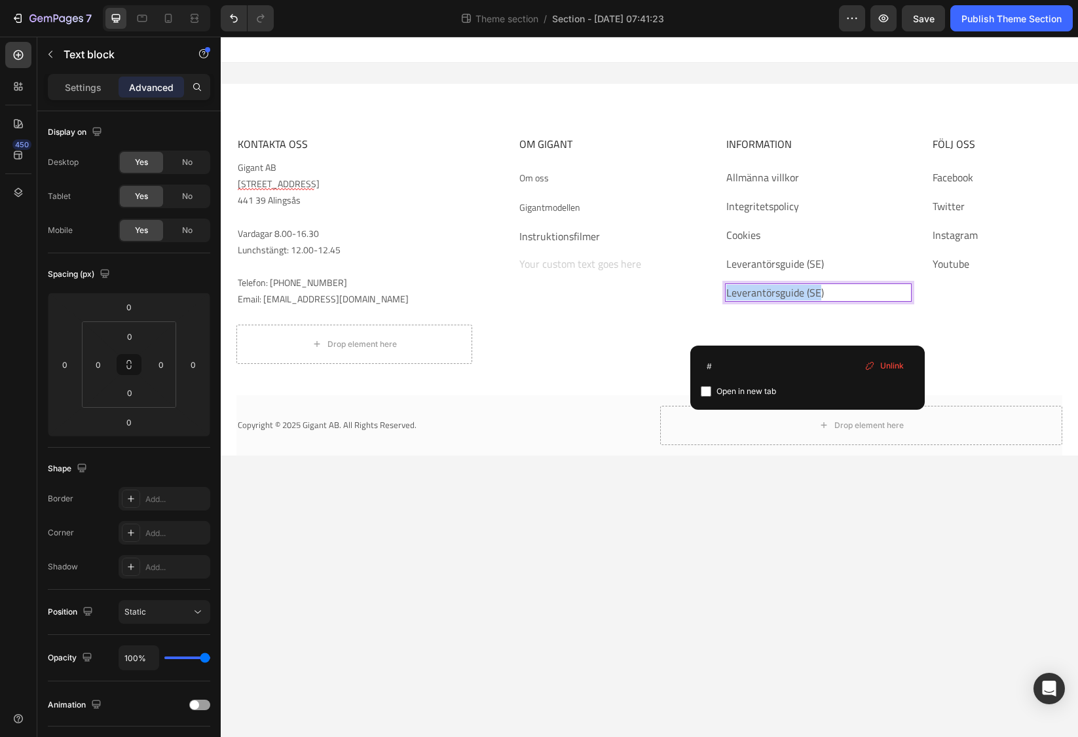
drag, startPoint x: 808, startPoint y: 294, endPoint x: 817, endPoint y: 294, distance: 9.2
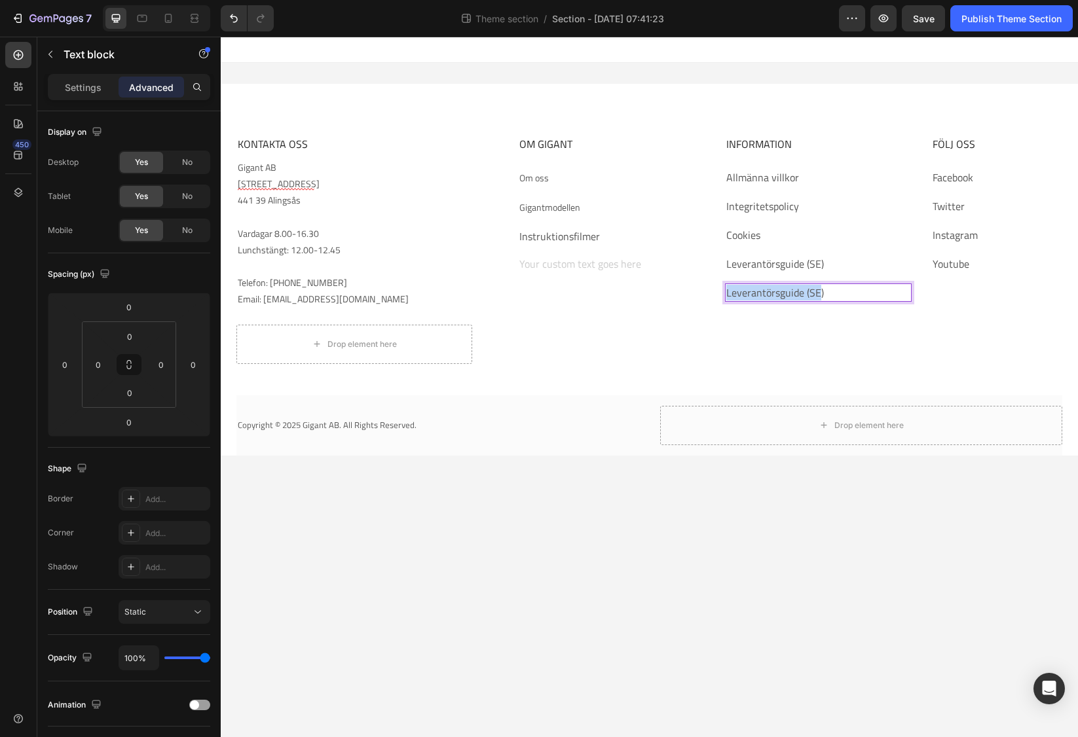
click at [817, 294] on link "Leverantörsguide (SE)" at bounding box center [775, 293] width 98 height 16
click at [730, 296] on link "ELeverantörsguide ()" at bounding box center [772, 293] width 92 height 16
click at [803, 295] on link "Leverantörsguide ()" at bounding box center [769, 293] width 86 height 16
click at [807, 294] on link "Leverantörsguide ()" at bounding box center [769, 293] width 86 height 16
click at [815, 293] on link "Leverantörsguide (E)" at bounding box center [772, 293] width 92 height 16
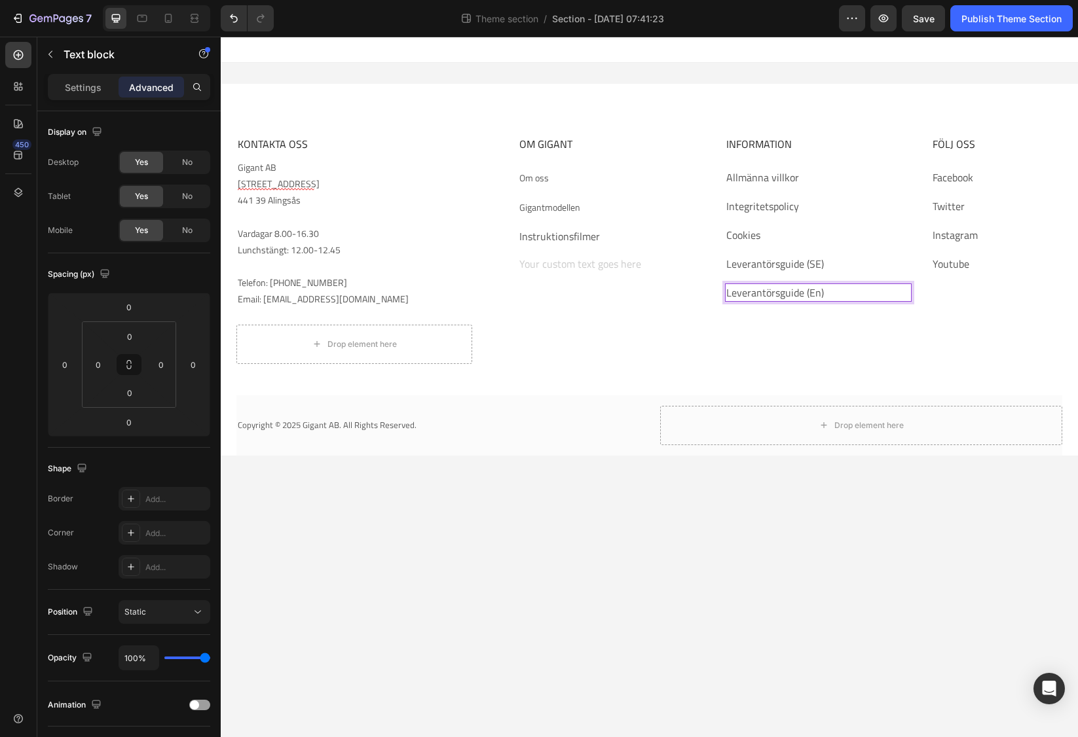
click at [819, 296] on link "Leverantörsguide (En)" at bounding box center [775, 293] width 98 height 16
click at [832, 295] on p "NLeverantörsguide (E)" at bounding box center [818, 293] width 184 height 16
click at [735, 294] on link "NLeverantörsguide (E)" at bounding box center [775, 293] width 99 height 16
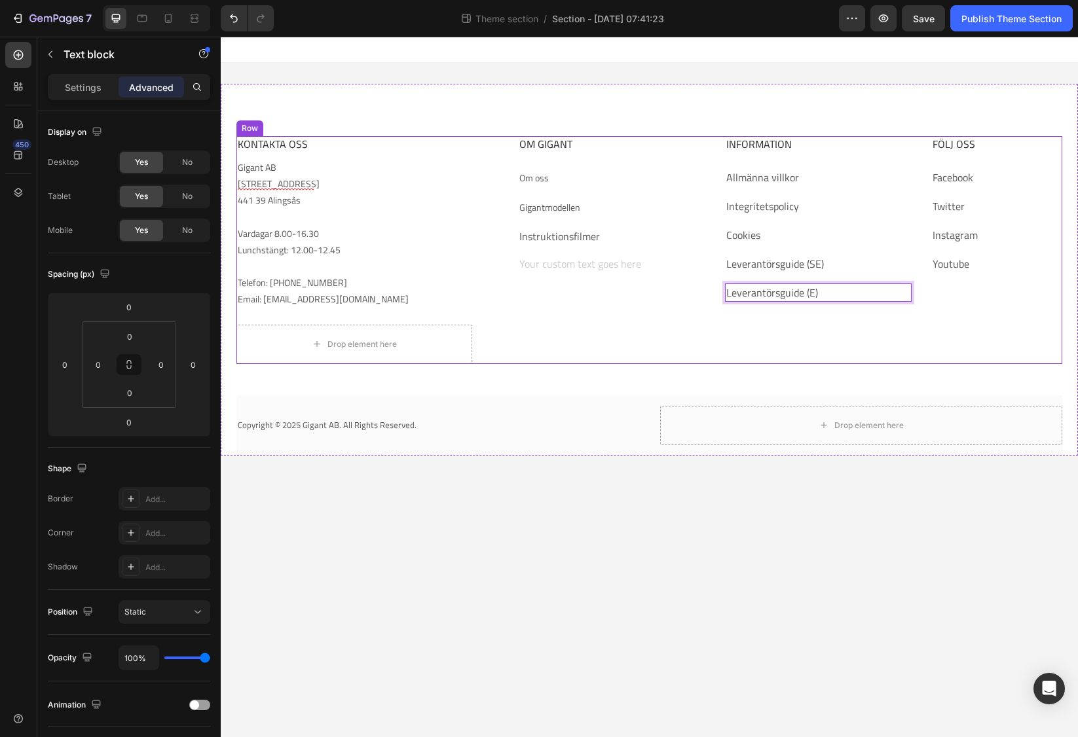
click at [776, 346] on div "OM GIGANT Heading Om oss Text block Gigantmodellen Text block Instruktionsfilme…" at bounding box center [715, 250] width 394 height 228
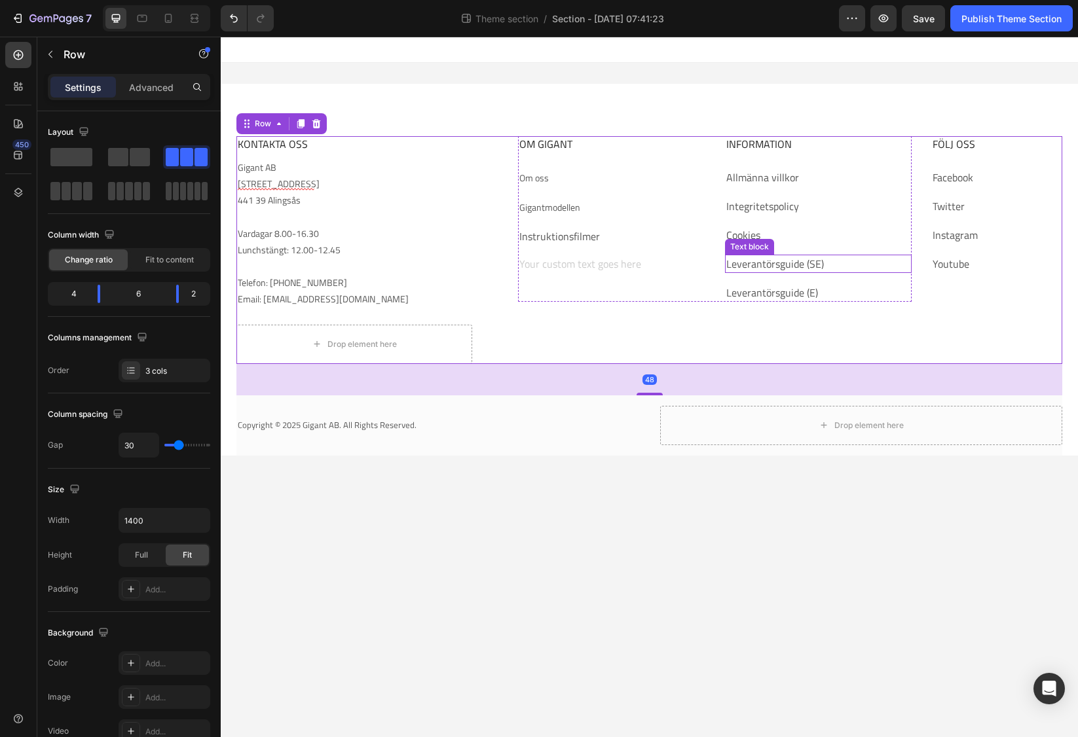
click at [866, 271] on p "Leverantörsguide (SE)" at bounding box center [818, 264] width 184 height 16
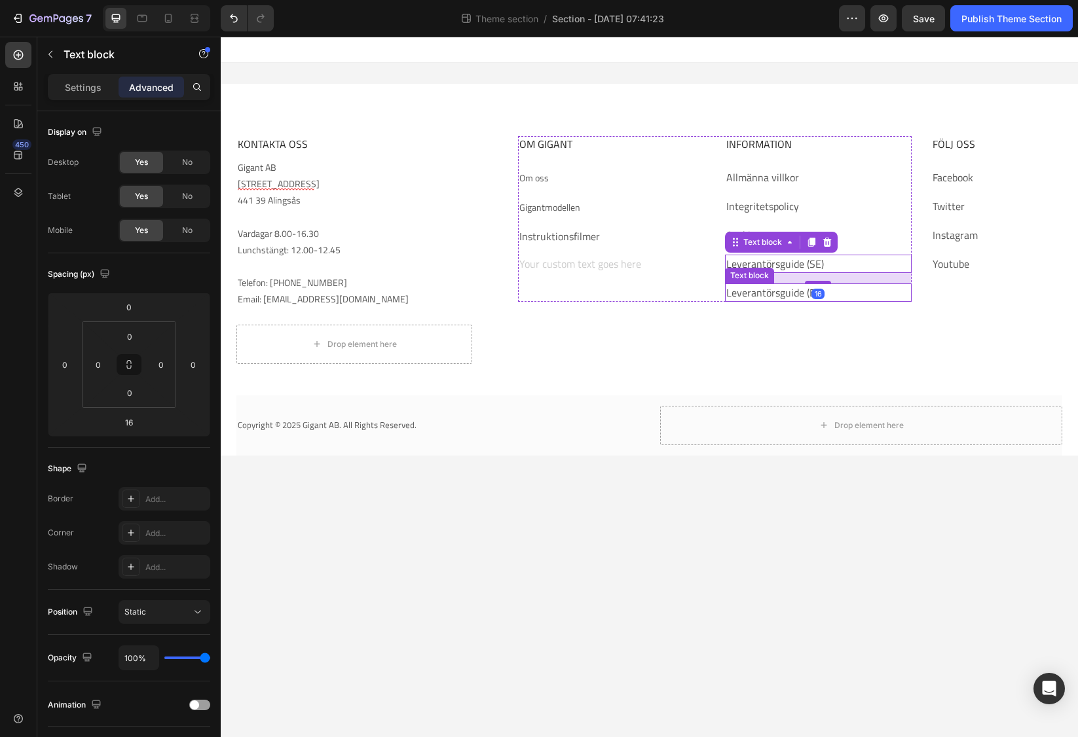
click at [852, 291] on p "Leverantörsguide (E)" at bounding box center [818, 293] width 184 height 16
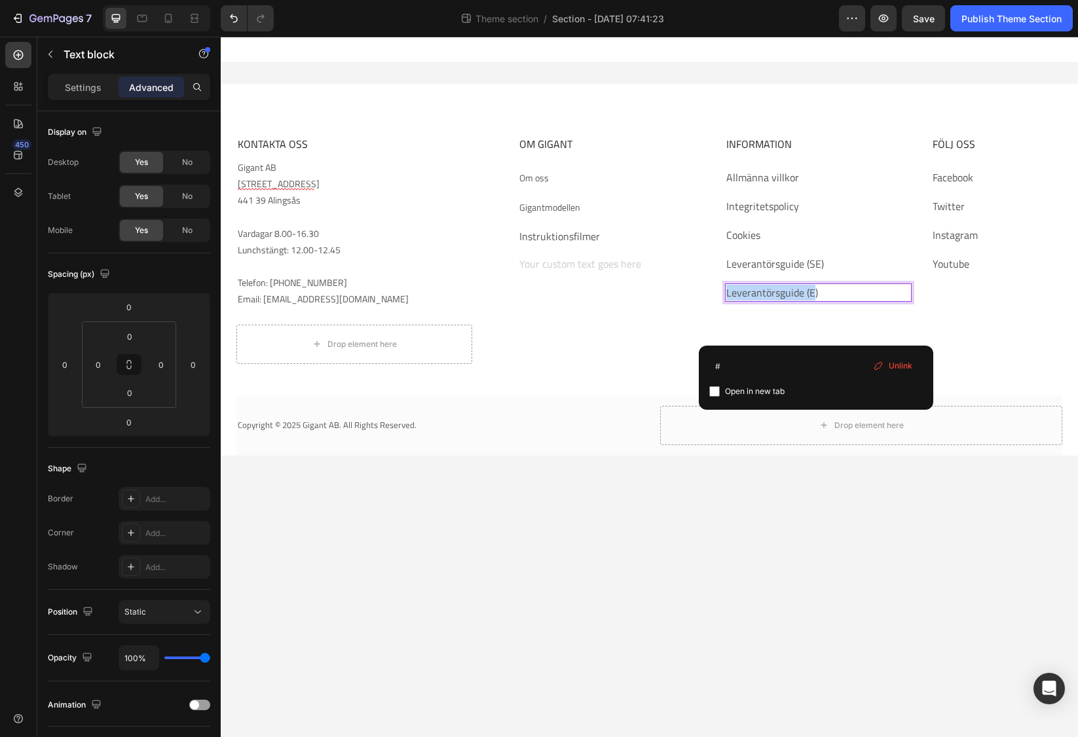
click at [851, 292] on p "Leverantörsguide (E)" at bounding box center [818, 293] width 184 height 16
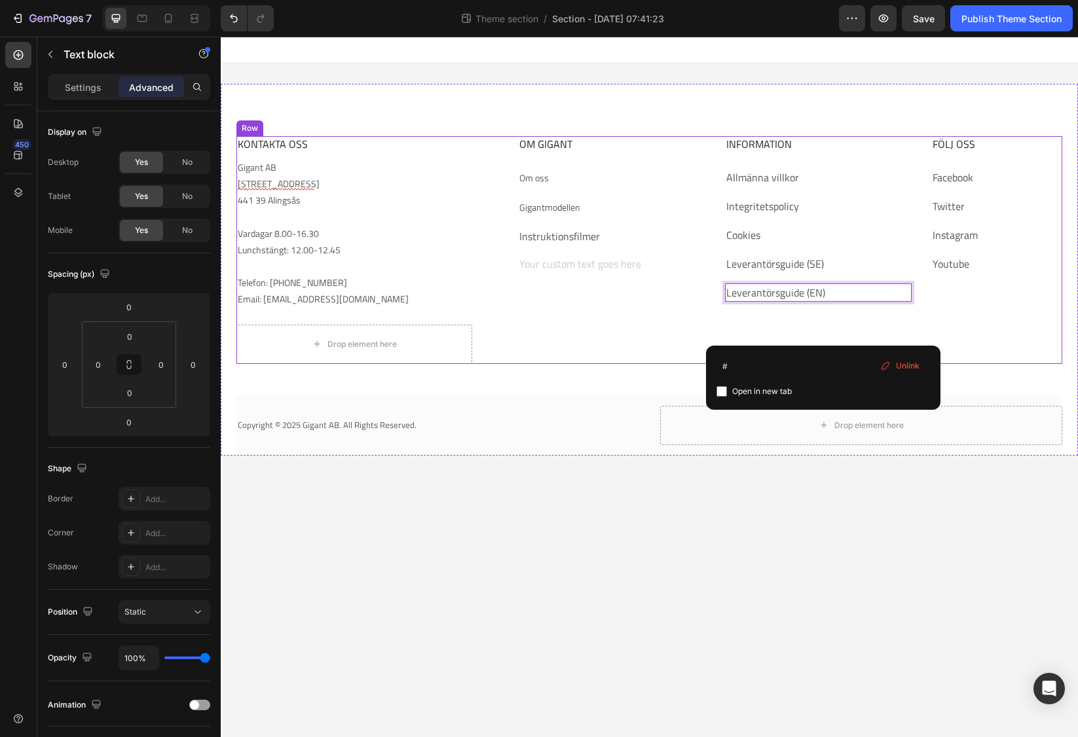
click at [790, 329] on div "OM GIGANT Heading Om oss Text block Gigantmodellen Text block Instruktionsfilme…" at bounding box center [715, 250] width 394 height 228
